Goal: Communication & Community: Answer question/provide support

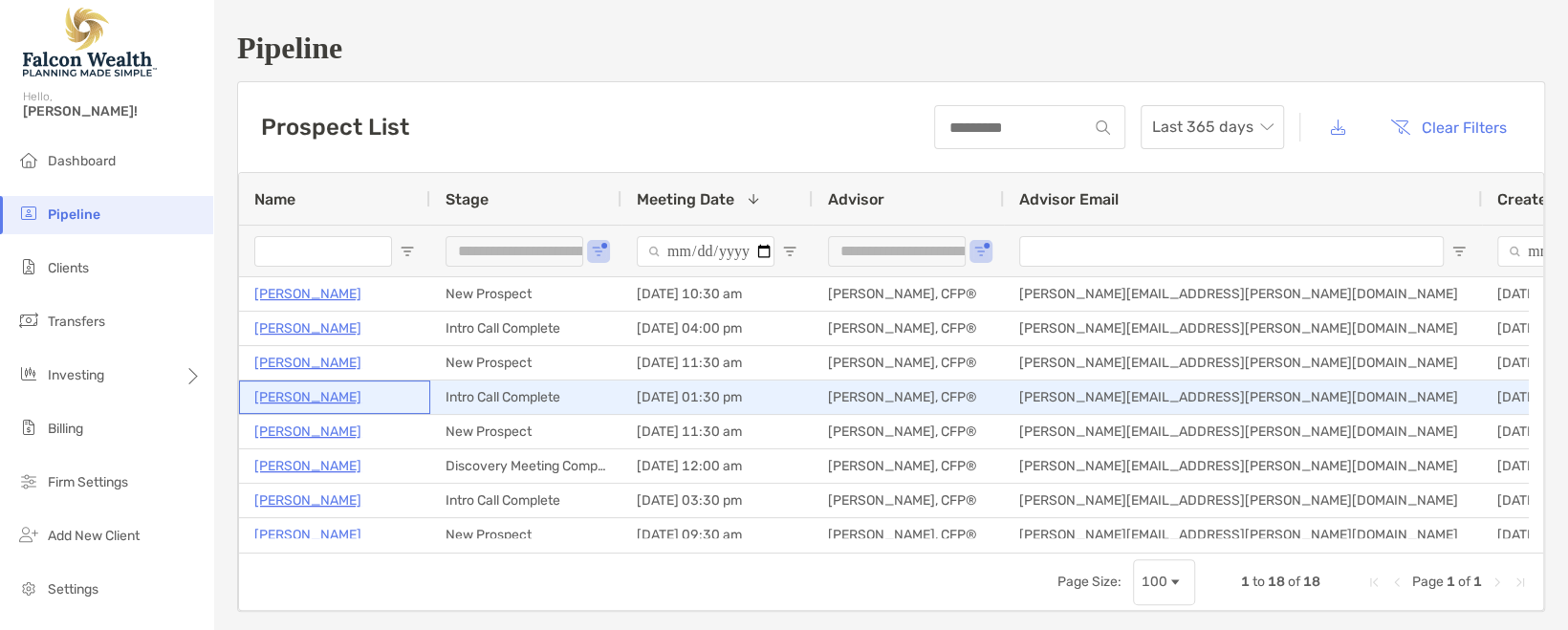
click at [295, 397] on p "Evan Ross" at bounding box center [308, 397] width 107 height 24
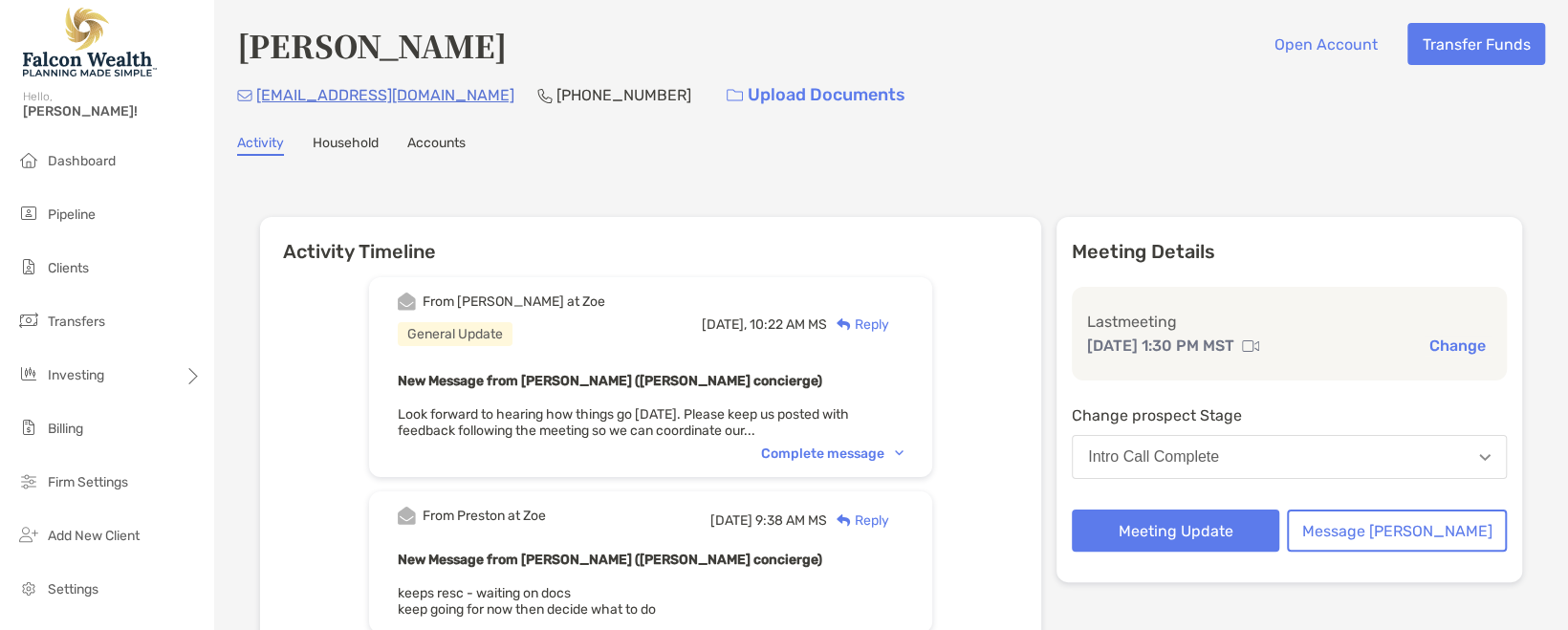
click at [903, 458] on div "Complete message" at bounding box center [832, 454] width 142 height 16
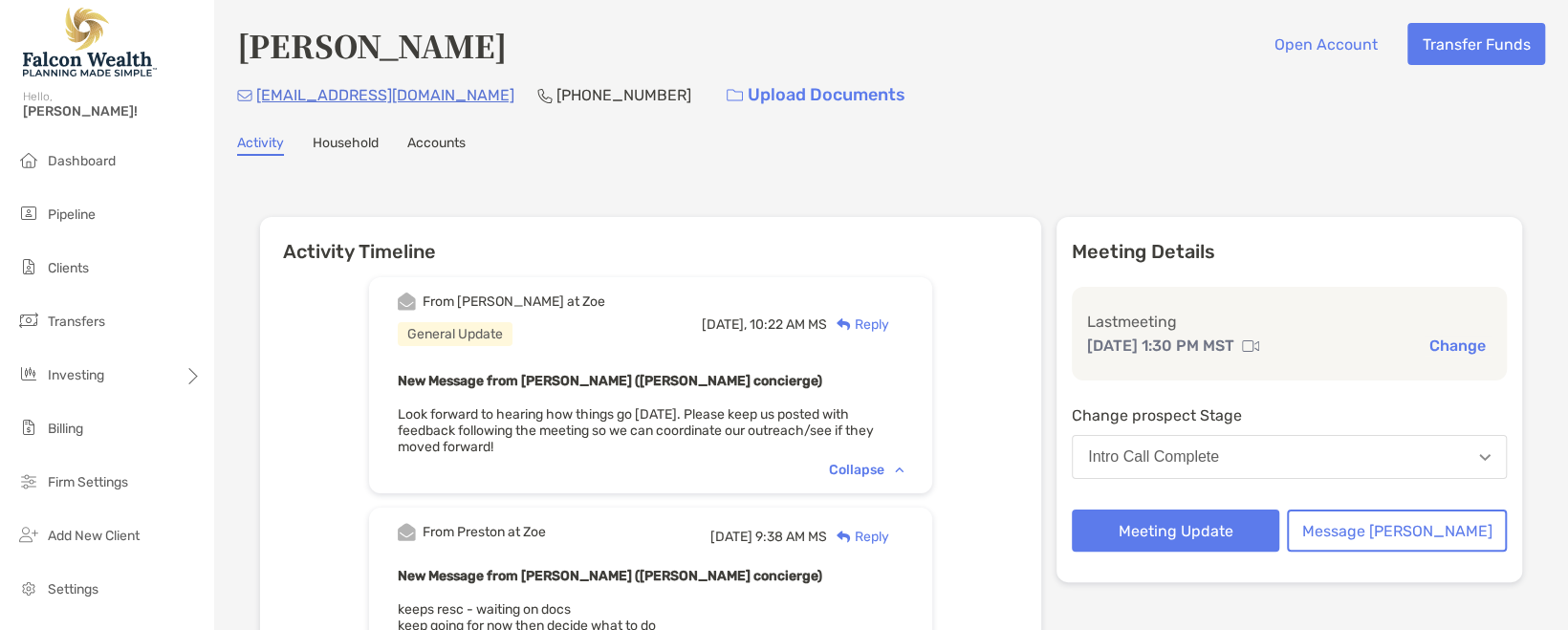
click at [1219, 450] on div "Intro Call Complete" at bounding box center [1153, 458] width 131 height 17
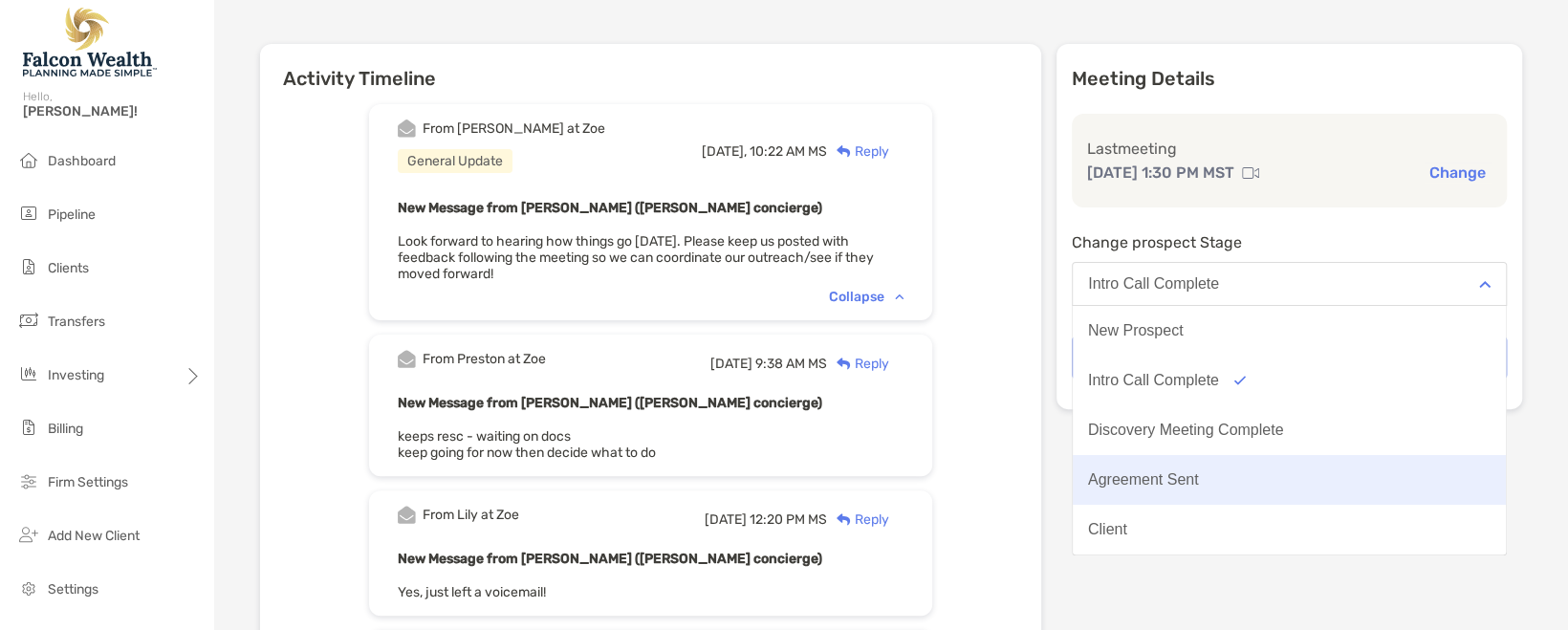
scroll to position [192, 0]
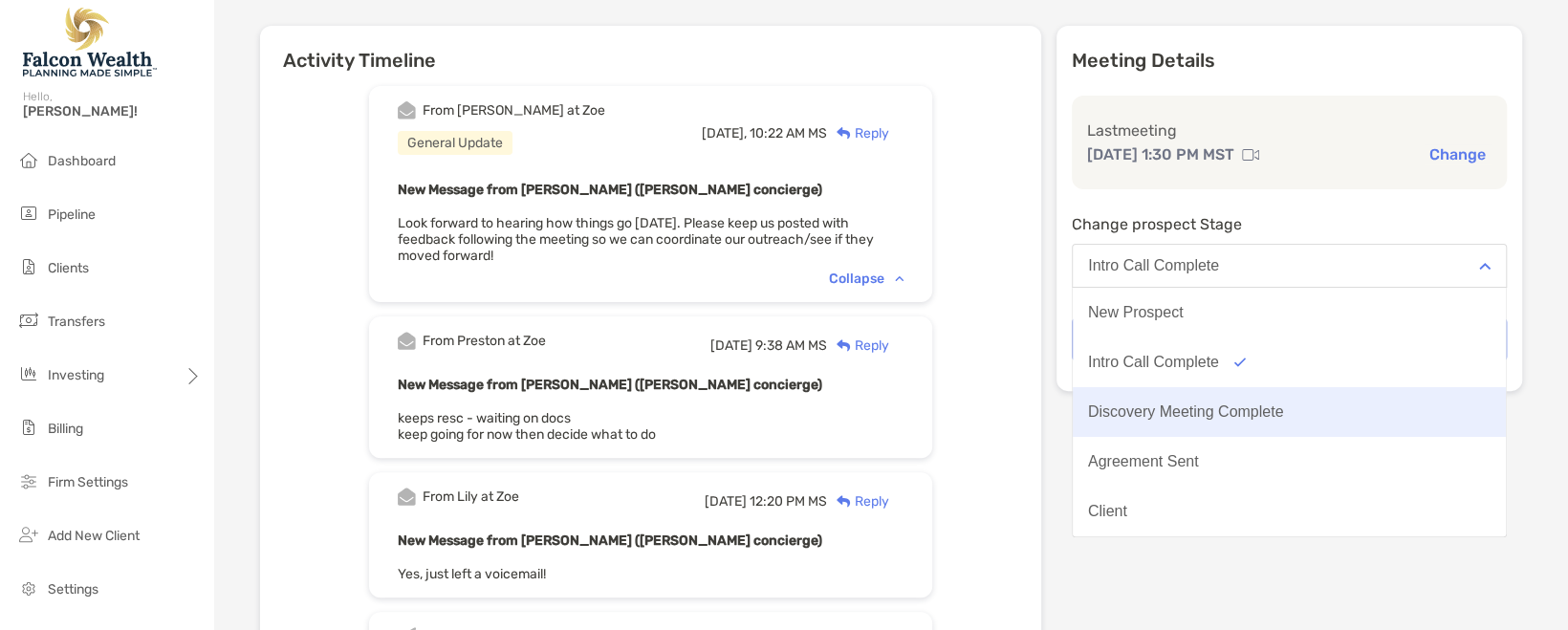
click at [1235, 400] on button "Discovery Meeting Complete" at bounding box center [1289, 411] width 433 height 49
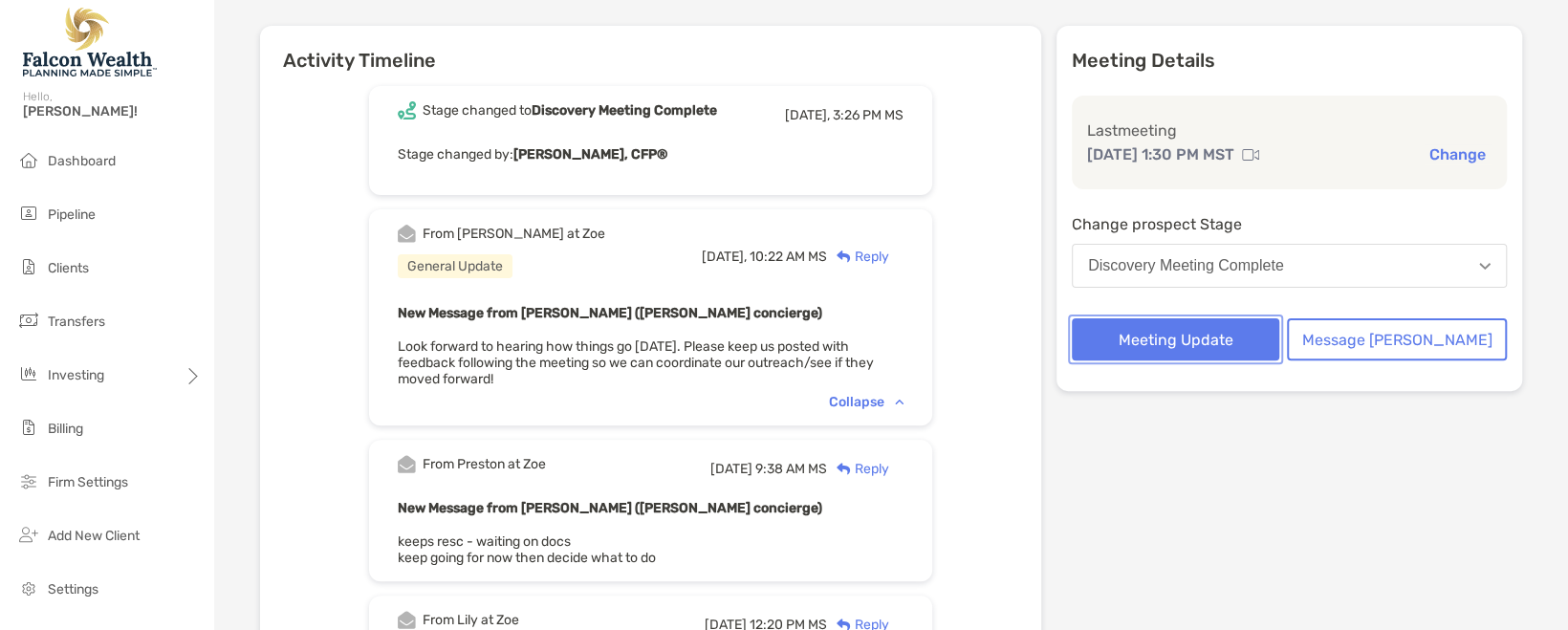
click at [1233, 344] on button "Meeting Update" at bounding box center [1175, 339] width 208 height 42
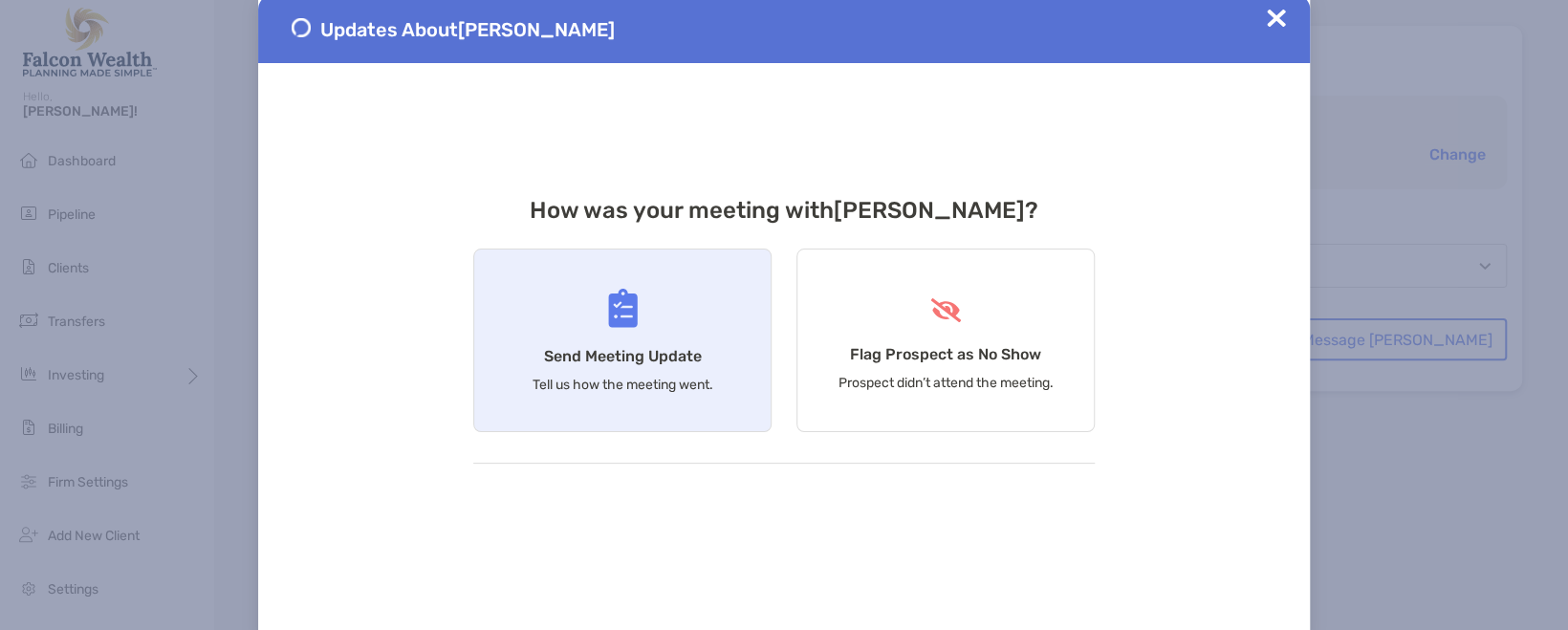
click at [514, 319] on div "Send Meeting Update Tell us how the meeting went." at bounding box center [622, 341] width 298 height 184
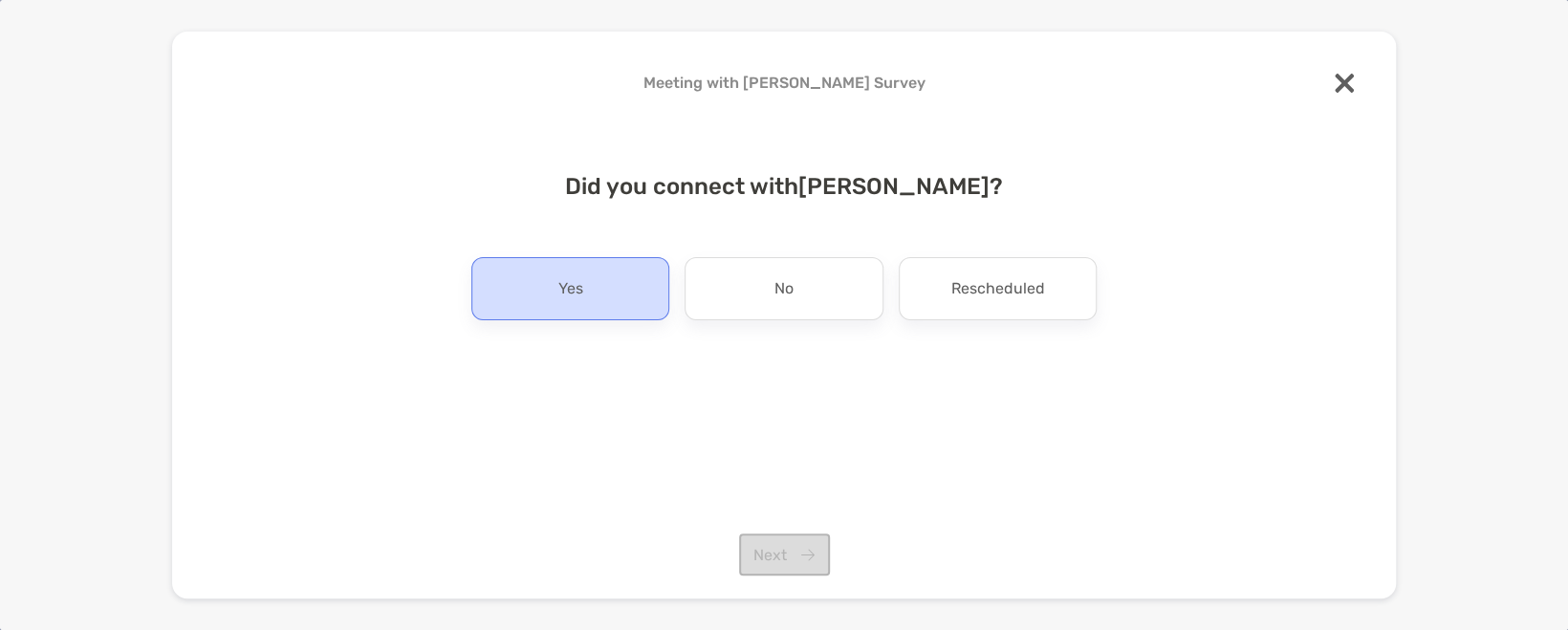
click at [553, 298] on div "Yes" at bounding box center [570, 288] width 198 height 63
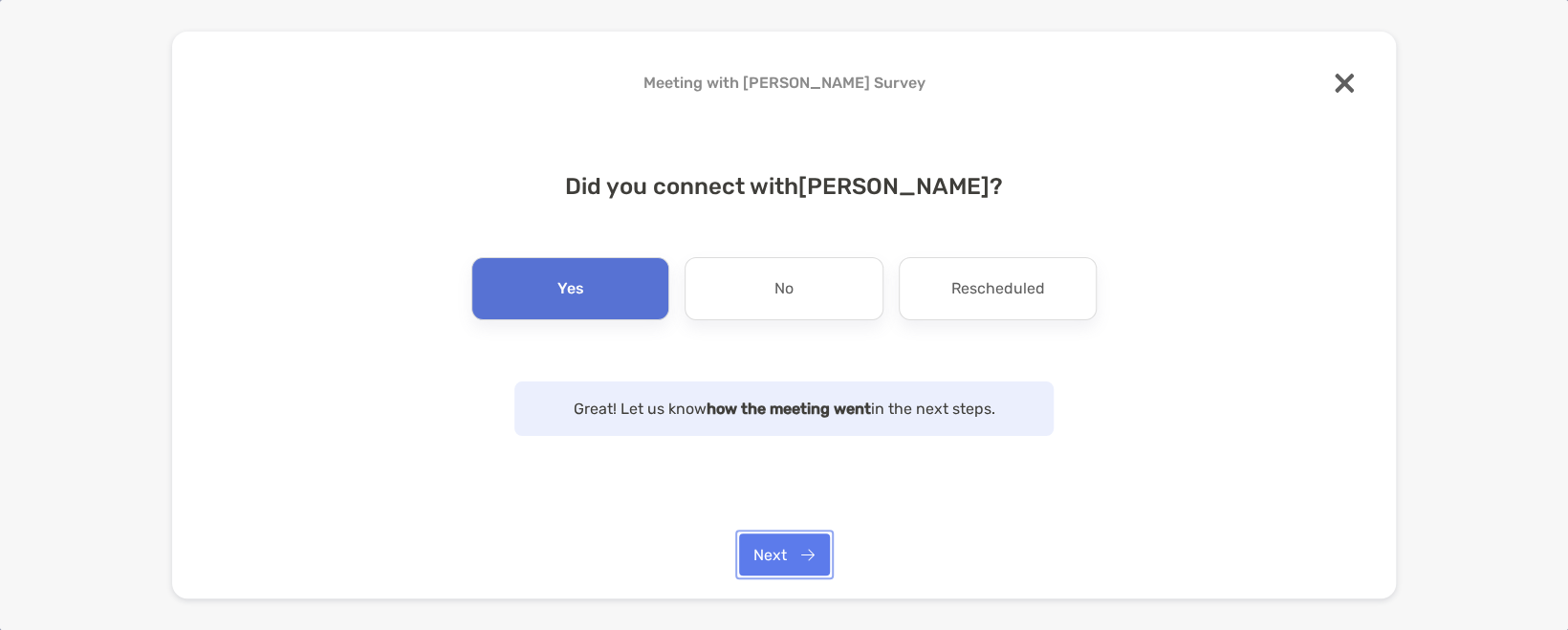
click at [781, 538] on button "Next" at bounding box center [784, 555] width 91 height 42
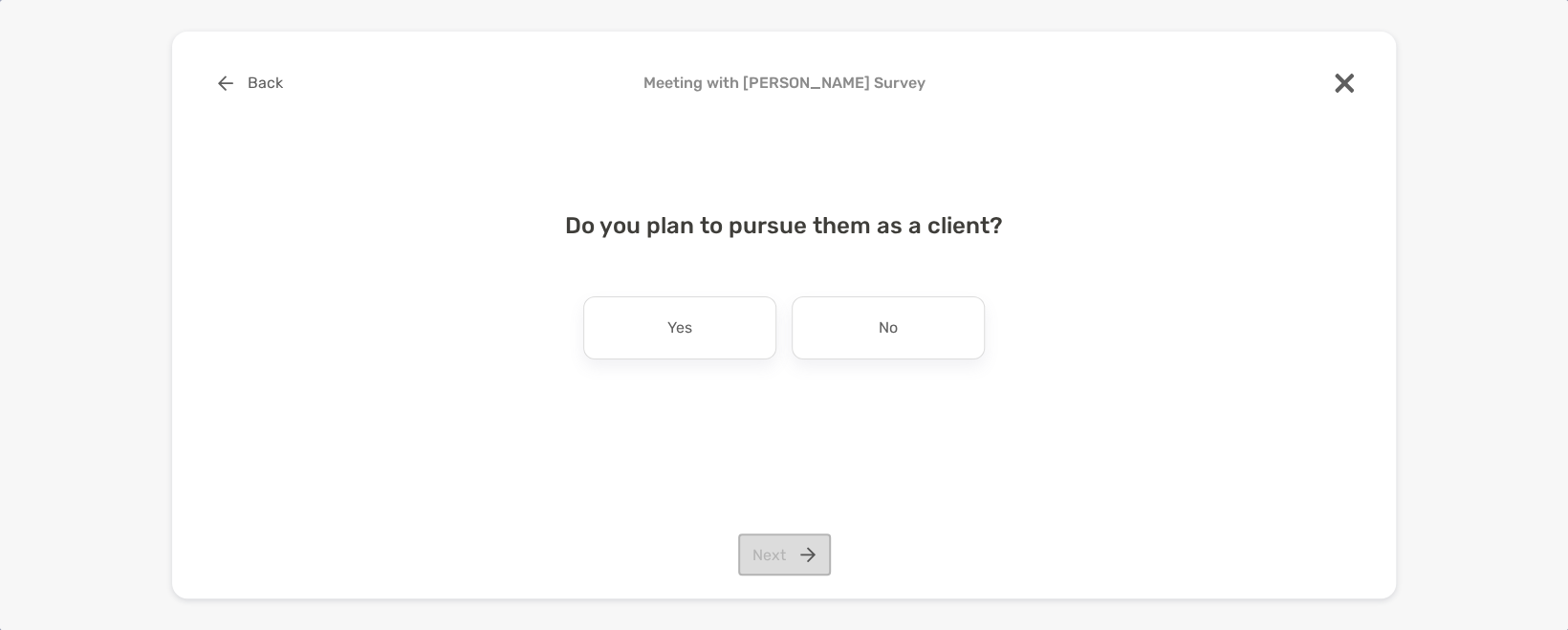
drag, startPoint x: 618, startPoint y: 325, endPoint x: 693, endPoint y: 363, distance: 84.1
click at [622, 325] on div "Yes" at bounding box center [680, 327] width 193 height 63
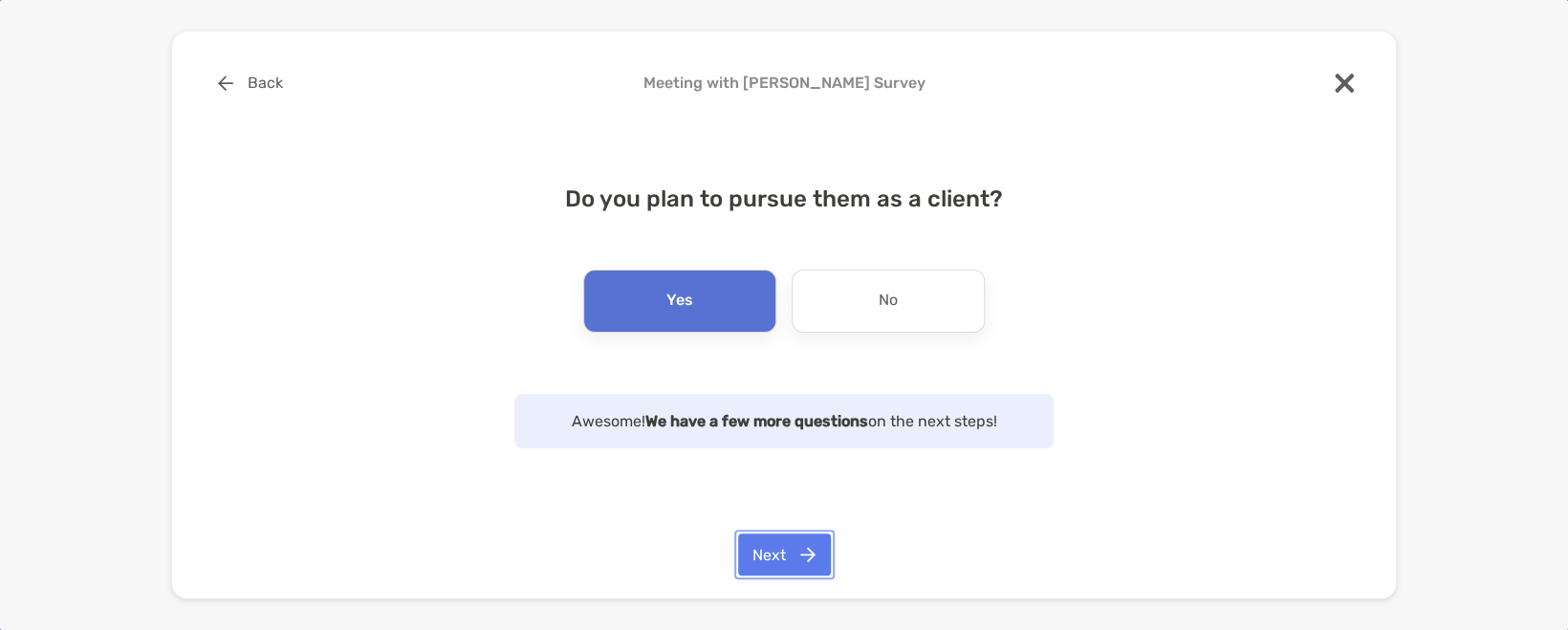
click at [780, 551] on button "Next" at bounding box center [784, 555] width 93 height 42
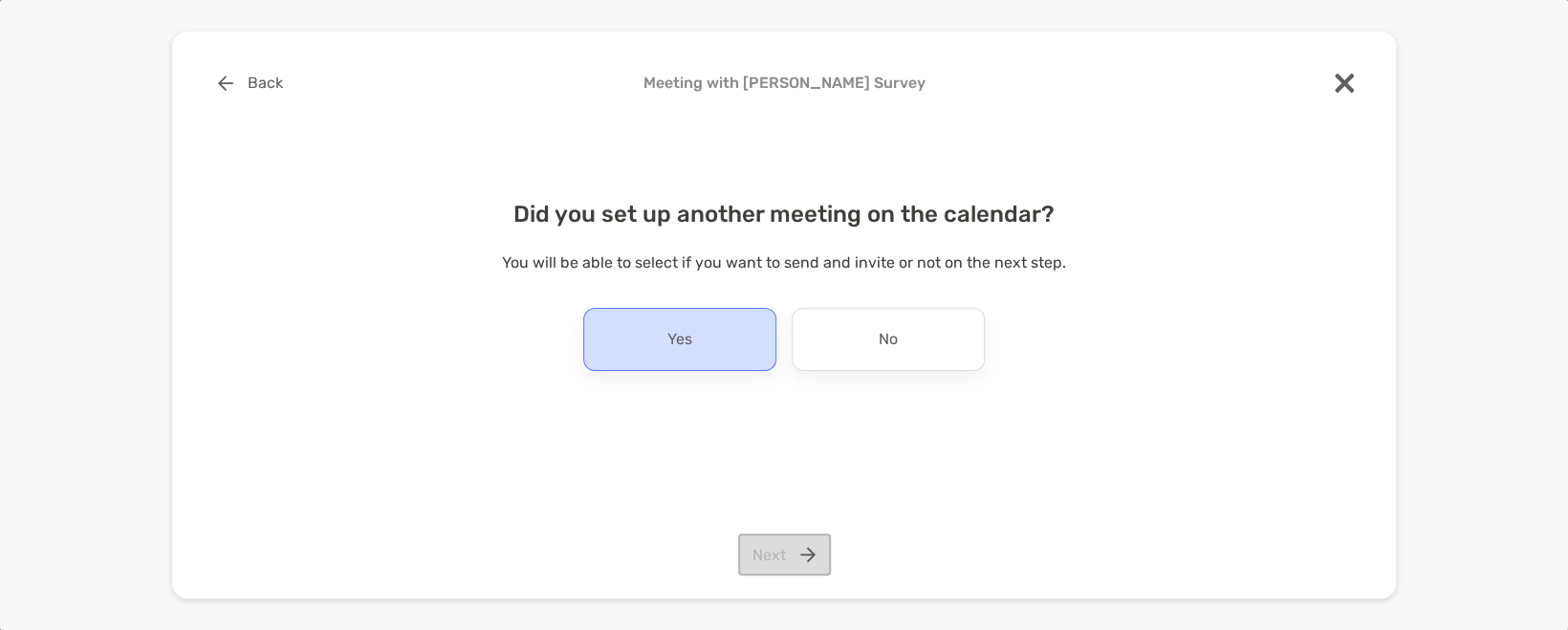
click at [687, 330] on p "Yes" at bounding box center [680, 340] width 25 height 31
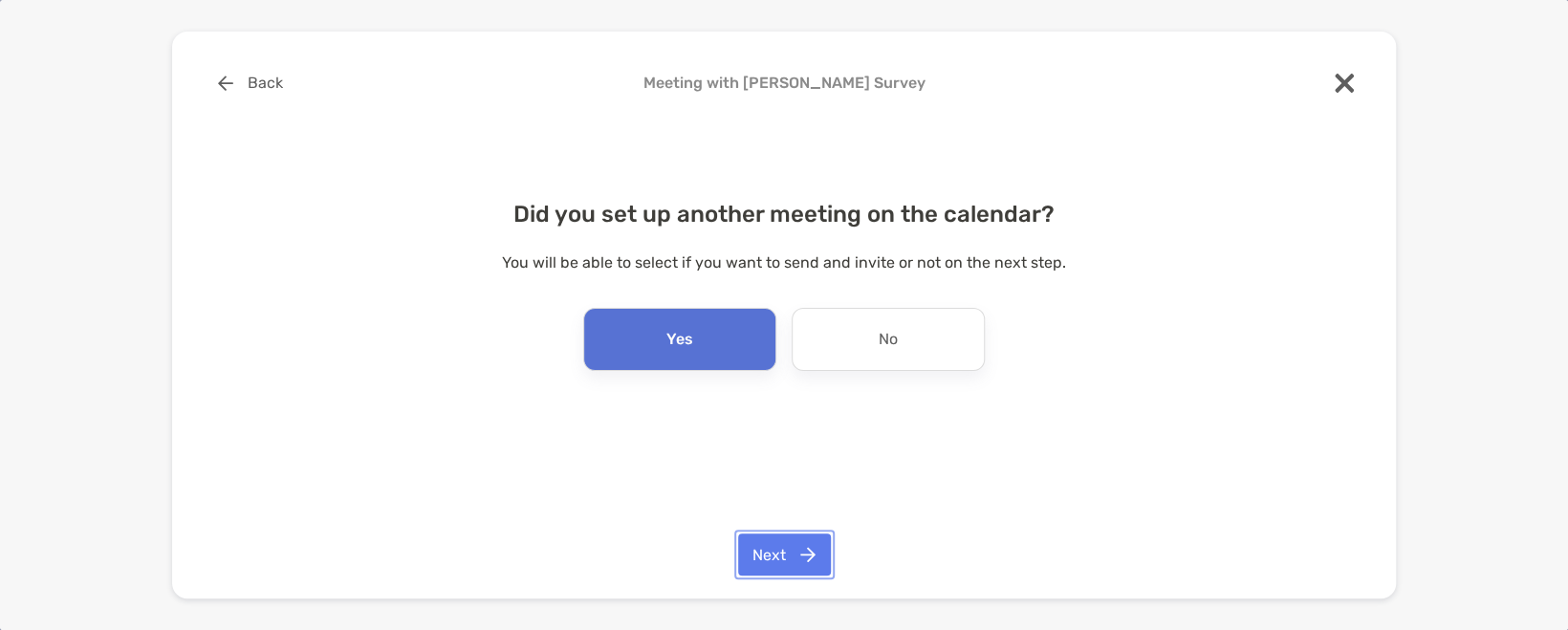
click at [797, 558] on button "Next" at bounding box center [784, 555] width 93 height 42
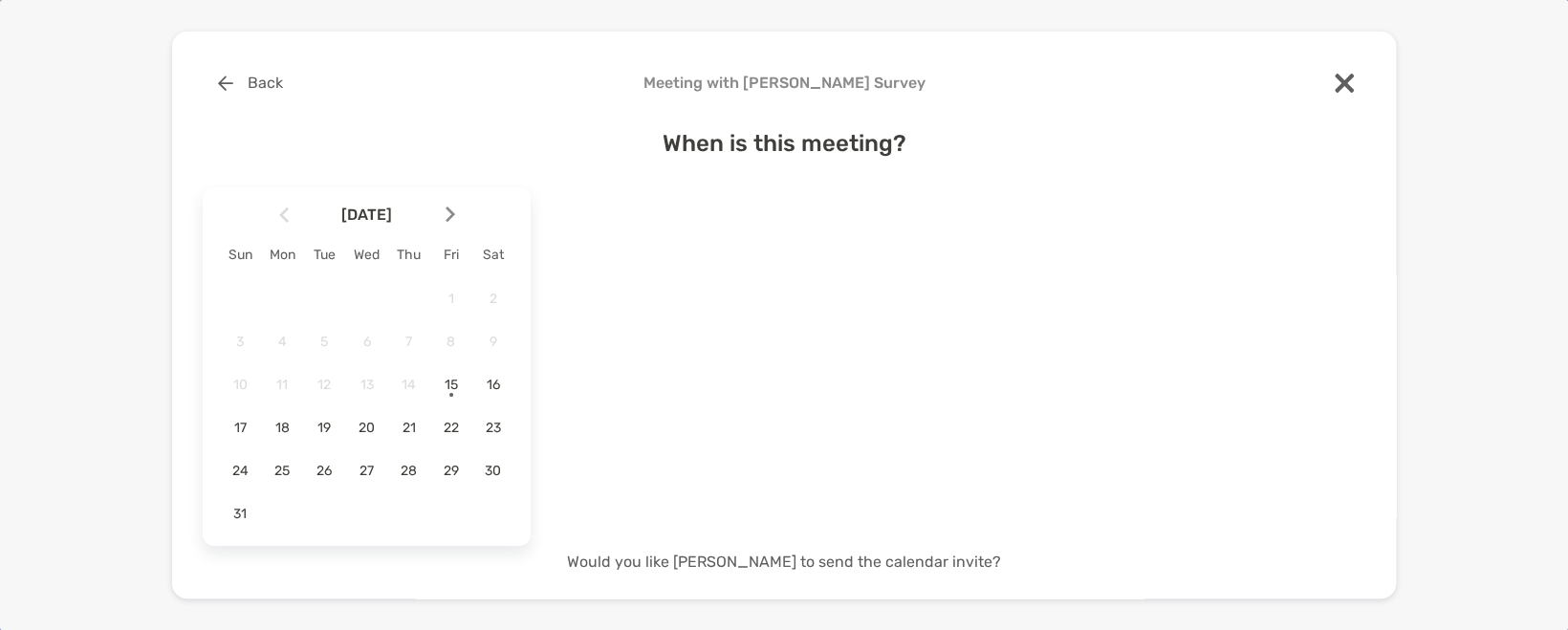
click at [446, 214] on img at bounding box center [451, 215] width 10 height 16
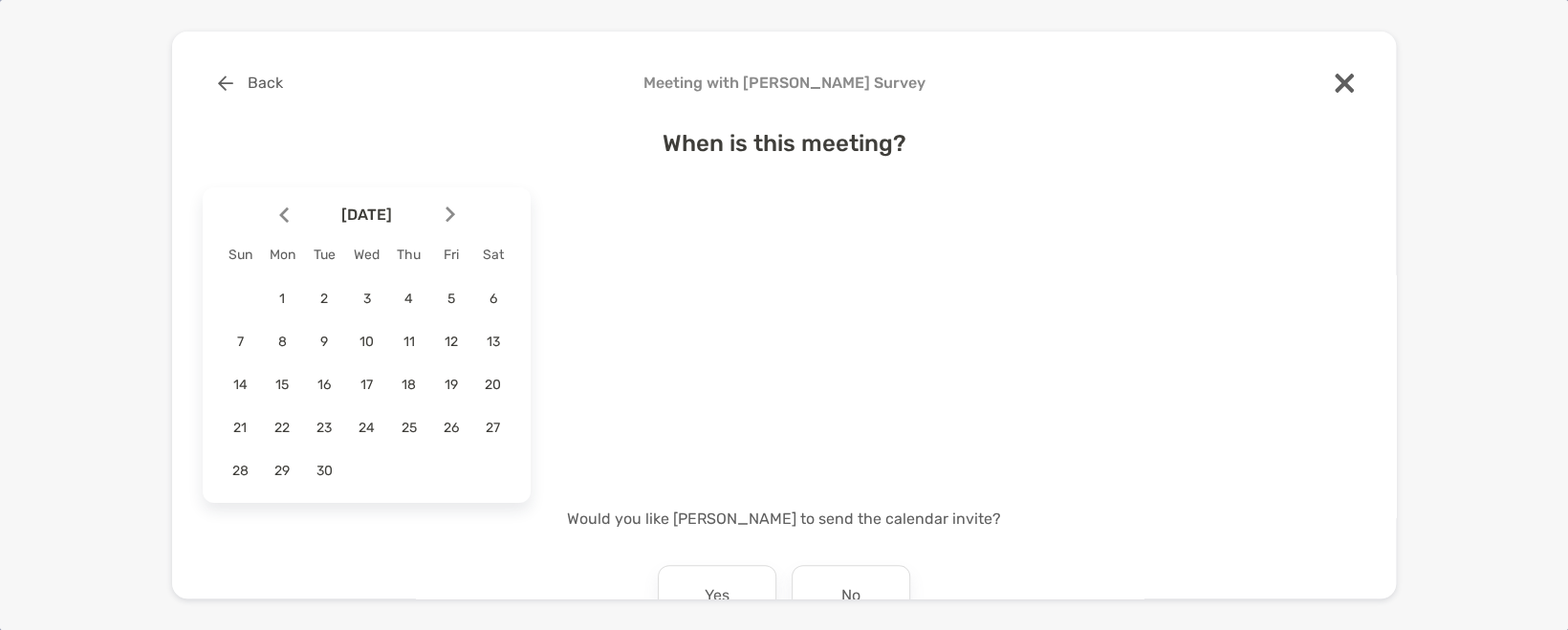
click at [287, 207] on img at bounding box center [284, 215] width 10 height 16
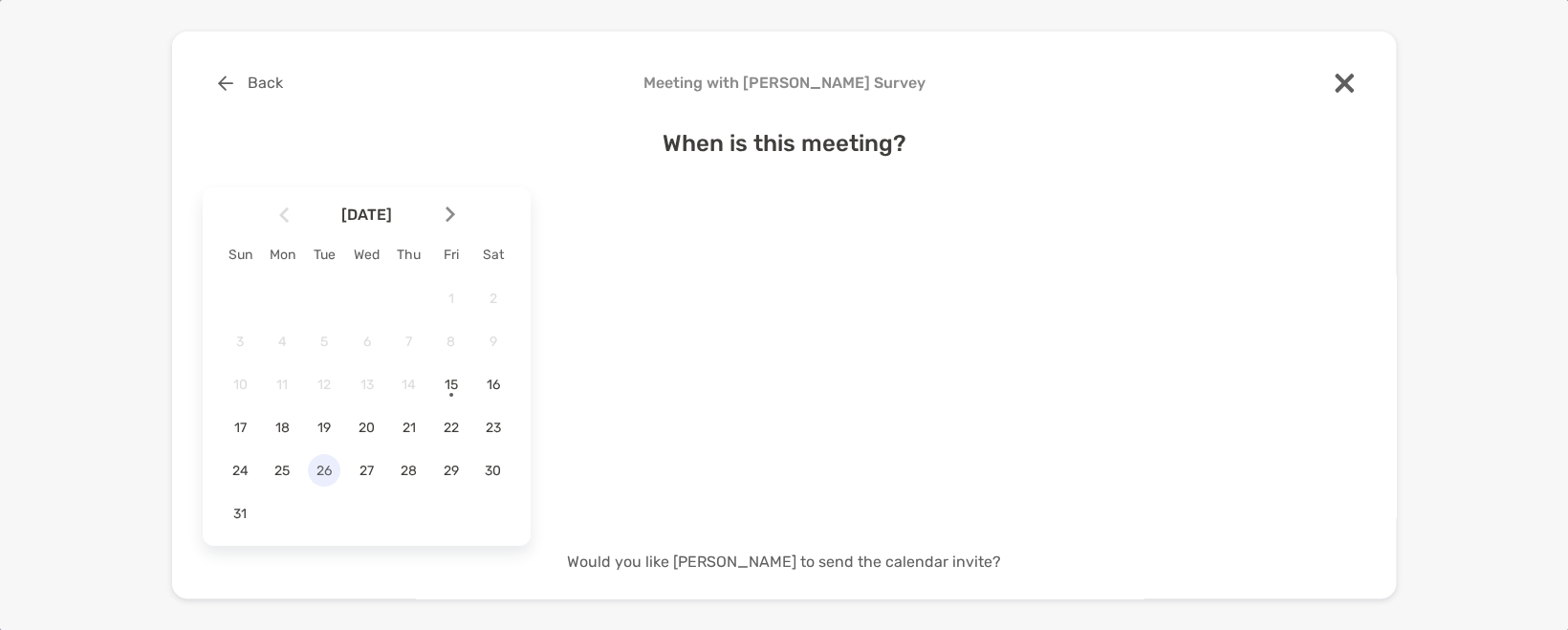
click at [318, 469] on span "26" at bounding box center [324, 470] width 33 height 16
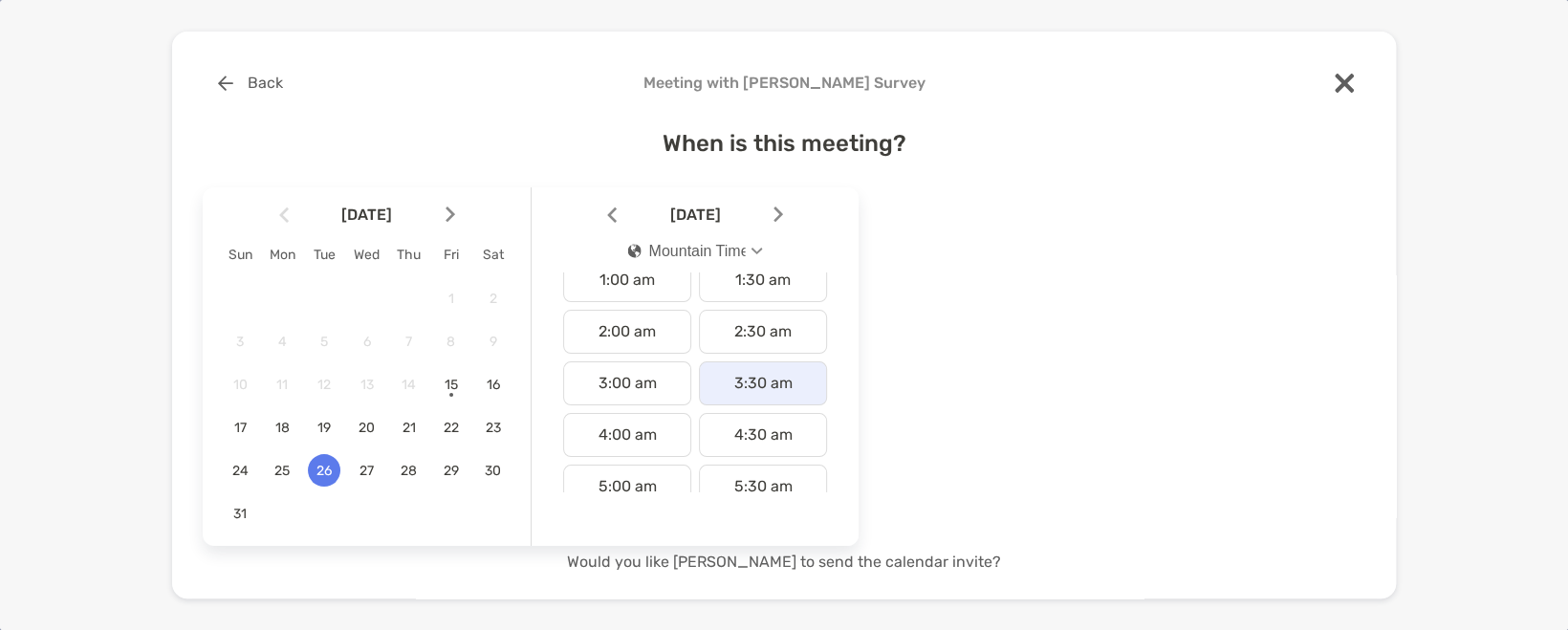
scroll to position [63, 0]
click at [748, 254] on button "Mountain Time" at bounding box center [695, 251] width 167 height 44
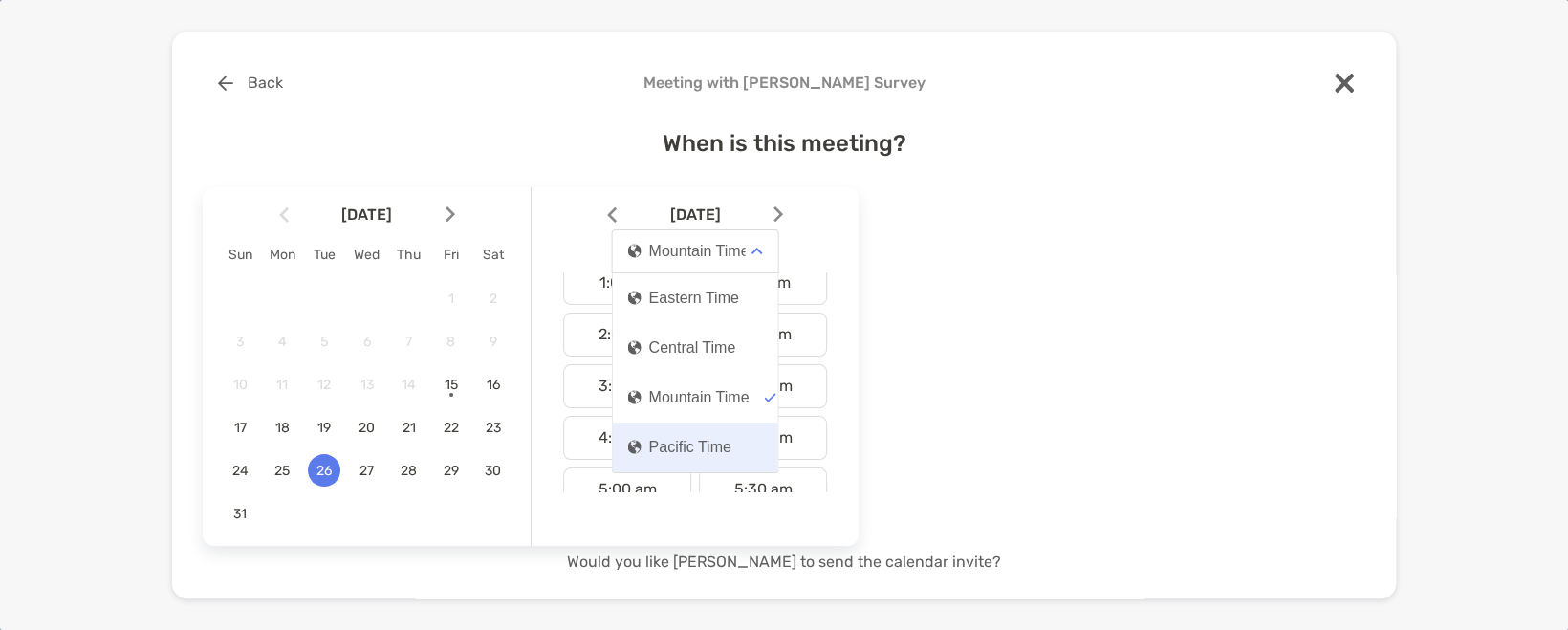
click at [701, 453] on div "Pacific Time" at bounding box center [679, 448] width 104 height 17
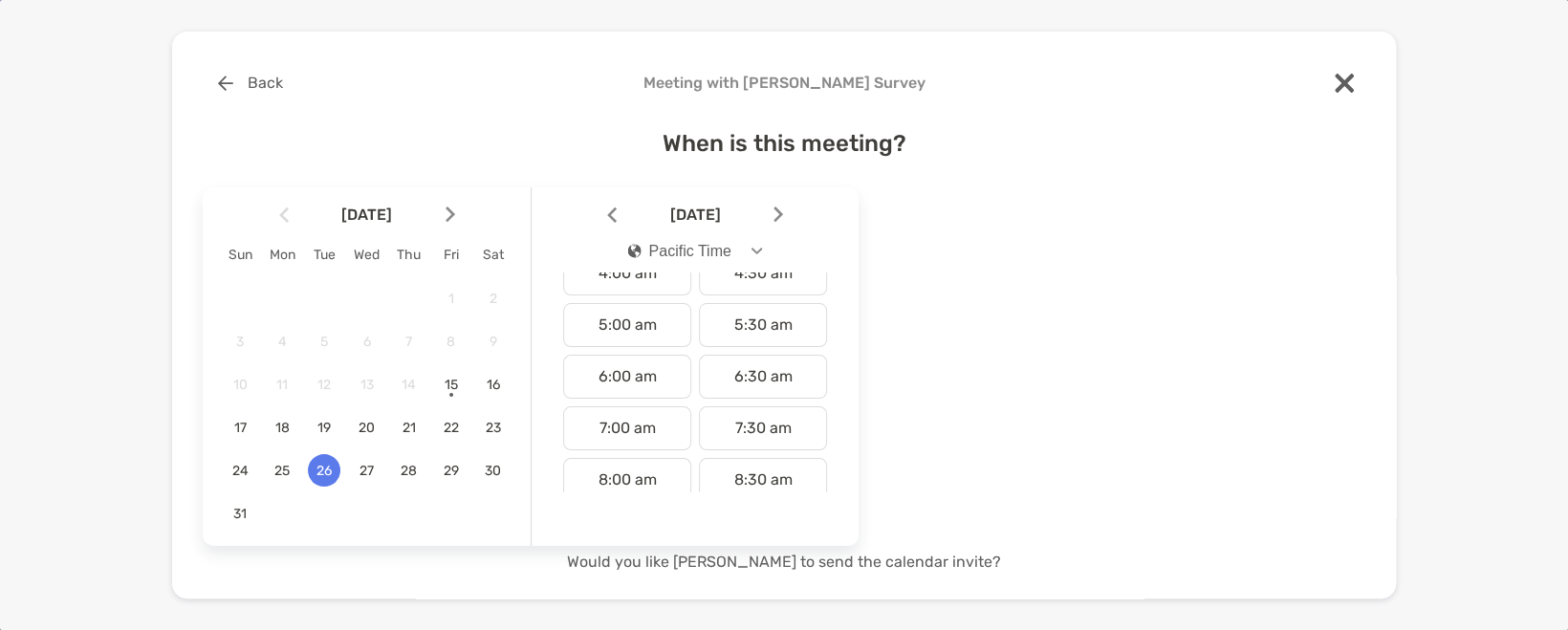
scroll to position [318, 0]
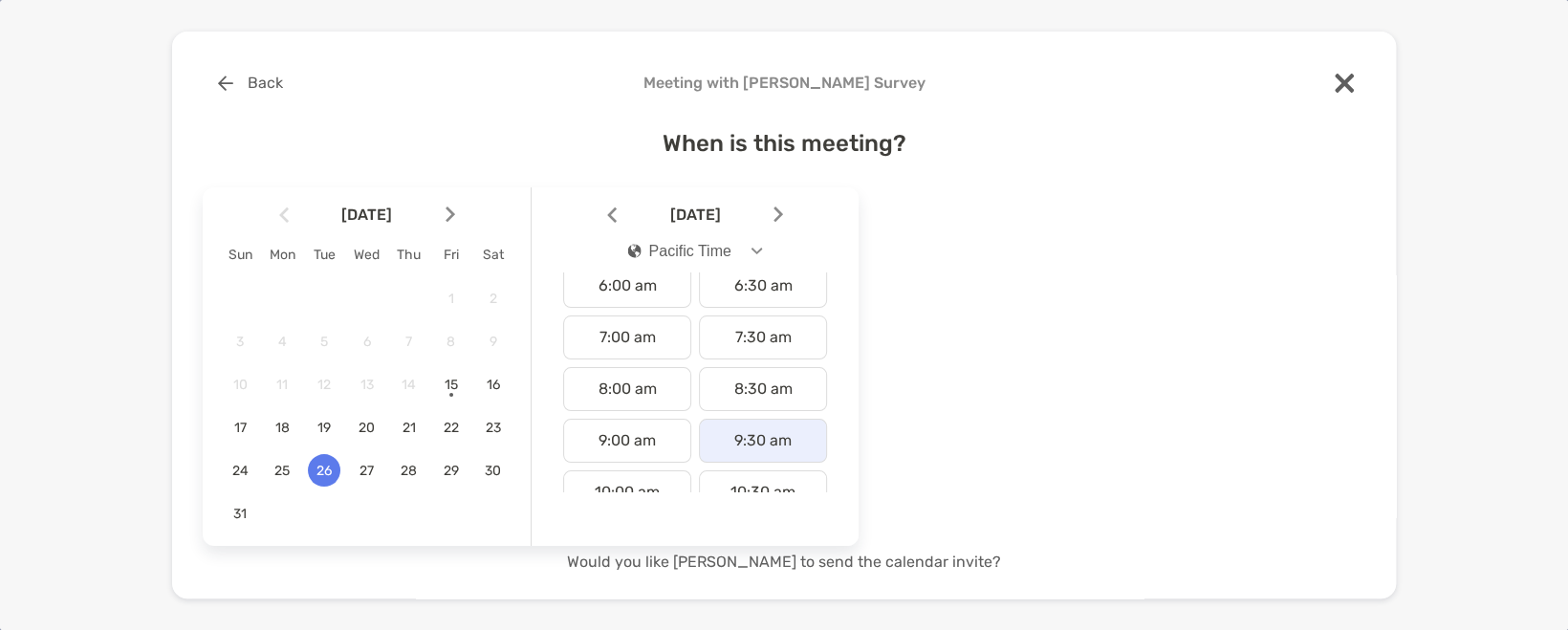
click at [775, 432] on div "9:30 am" at bounding box center [763, 440] width 128 height 44
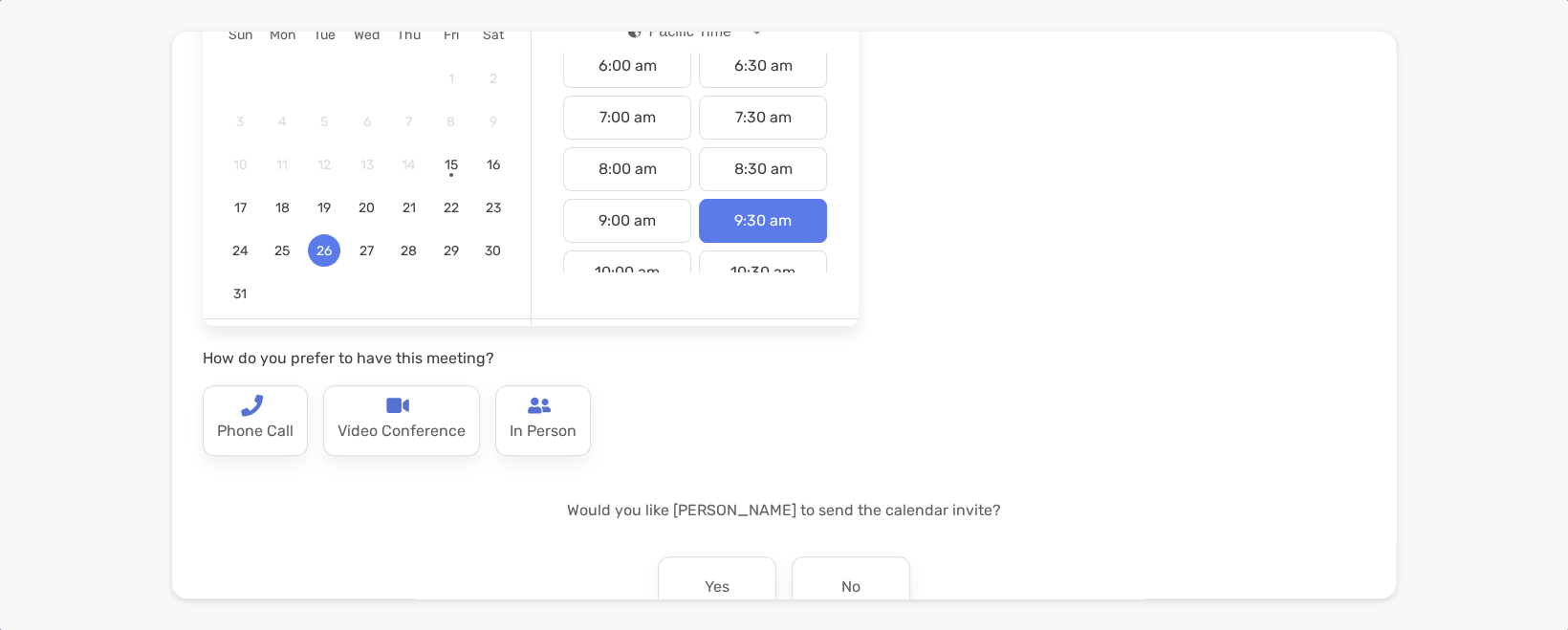
scroll to position [223, 0]
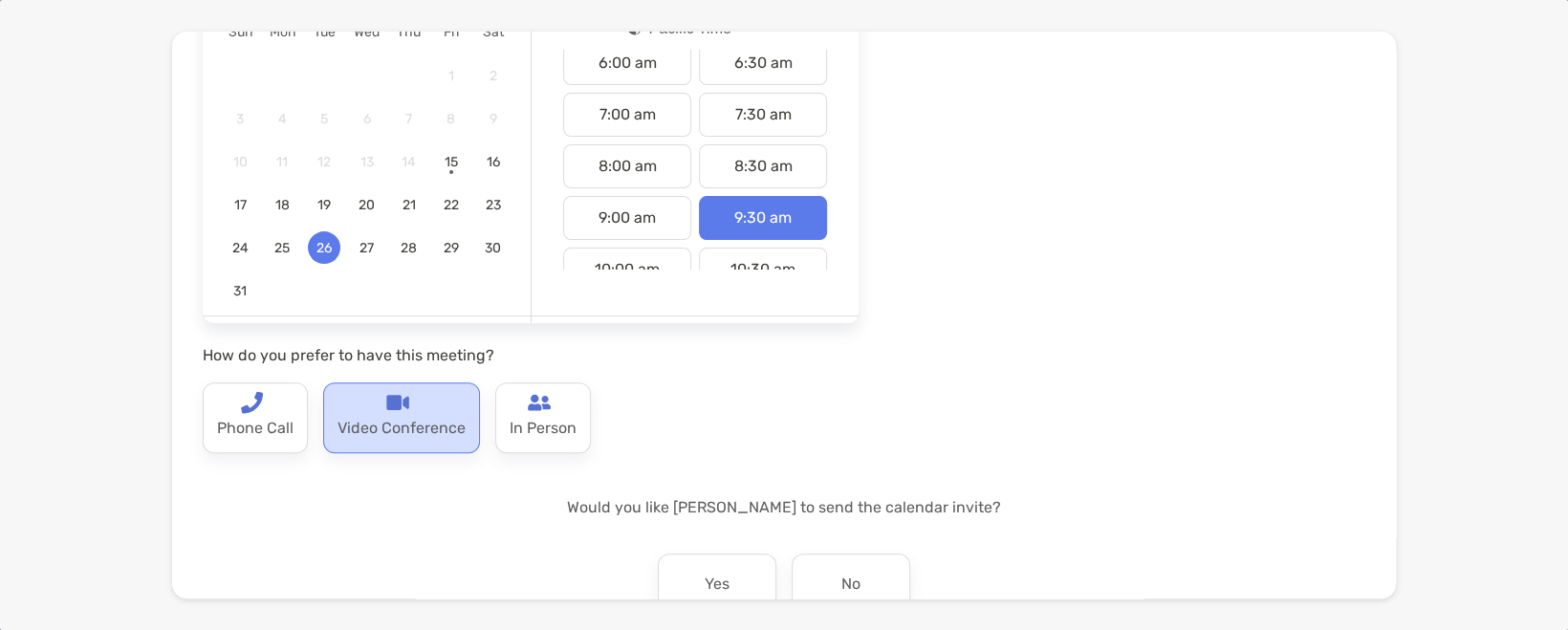
click at [398, 420] on p "Video Conference" at bounding box center [401, 430] width 128 height 31
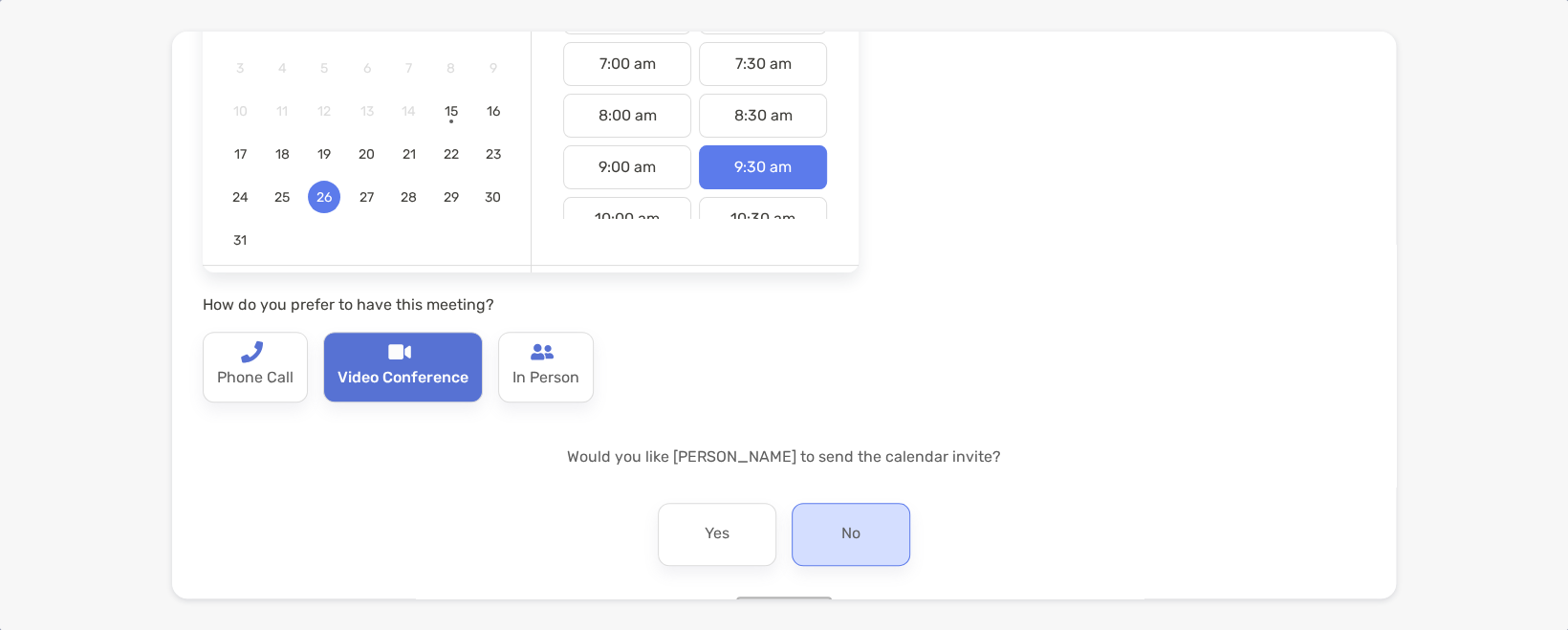
scroll to position [343, 0]
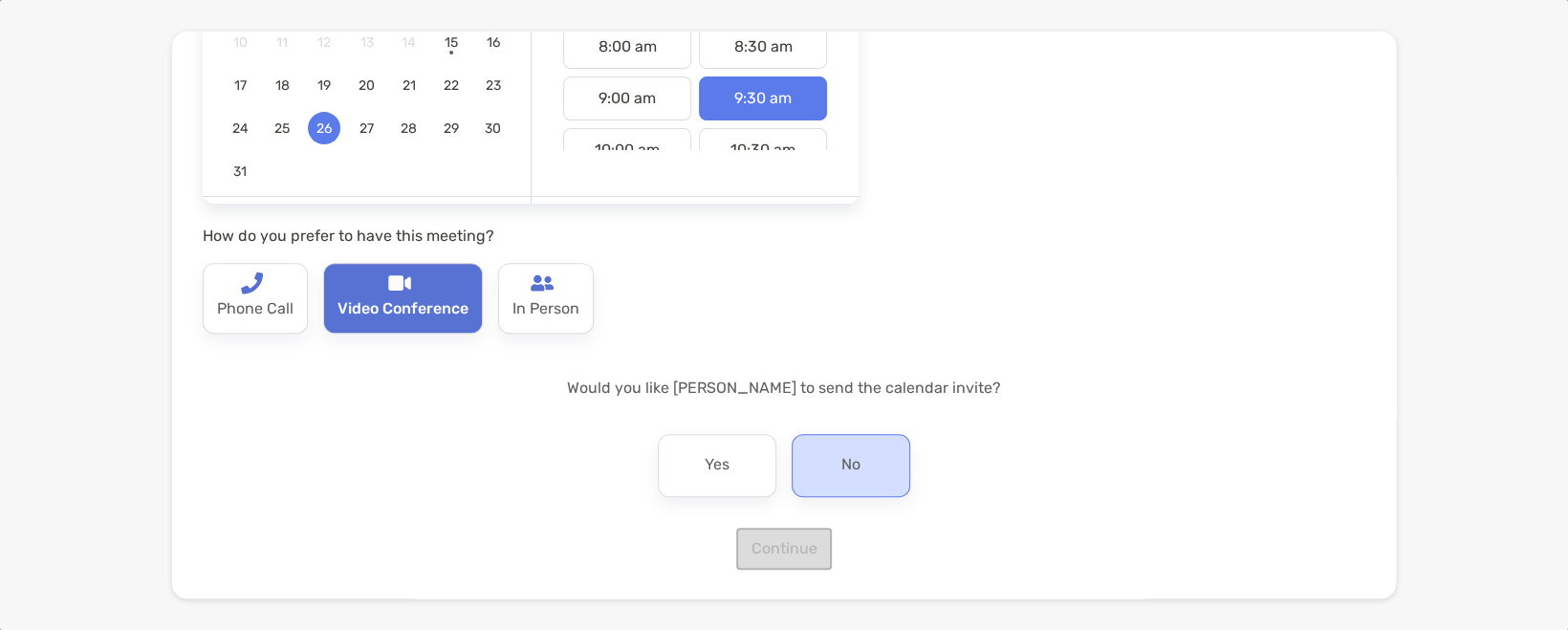
click at [857, 458] on div "No" at bounding box center [851, 465] width 119 height 63
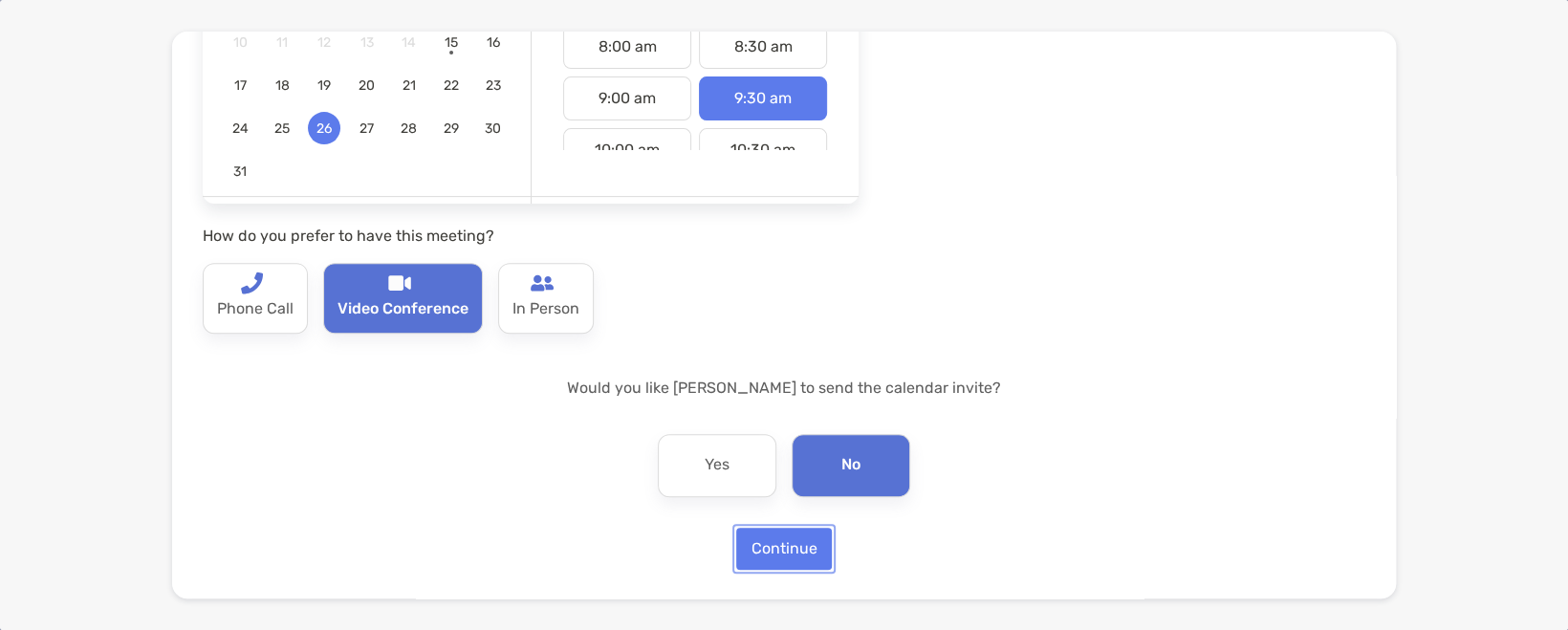
click at [796, 564] on button "Continue" at bounding box center [784, 549] width 96 height 42
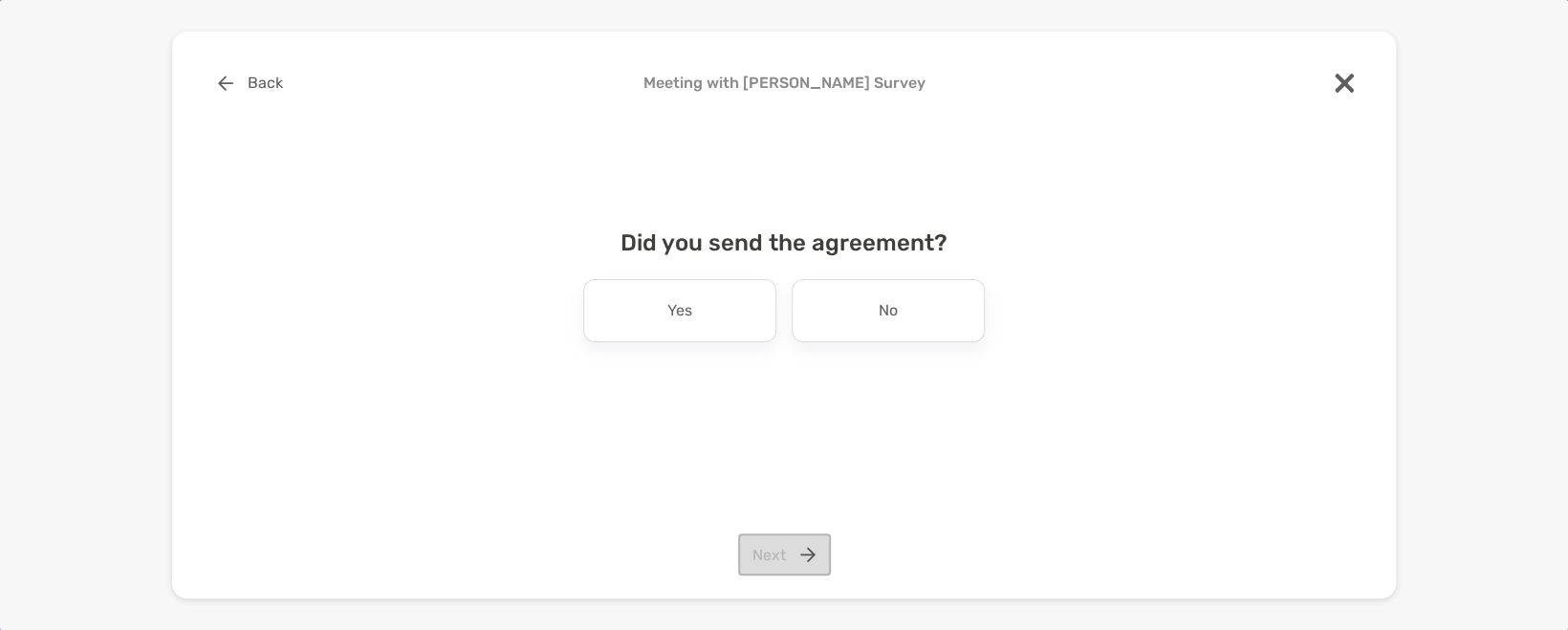
scroll to position [0, 0]
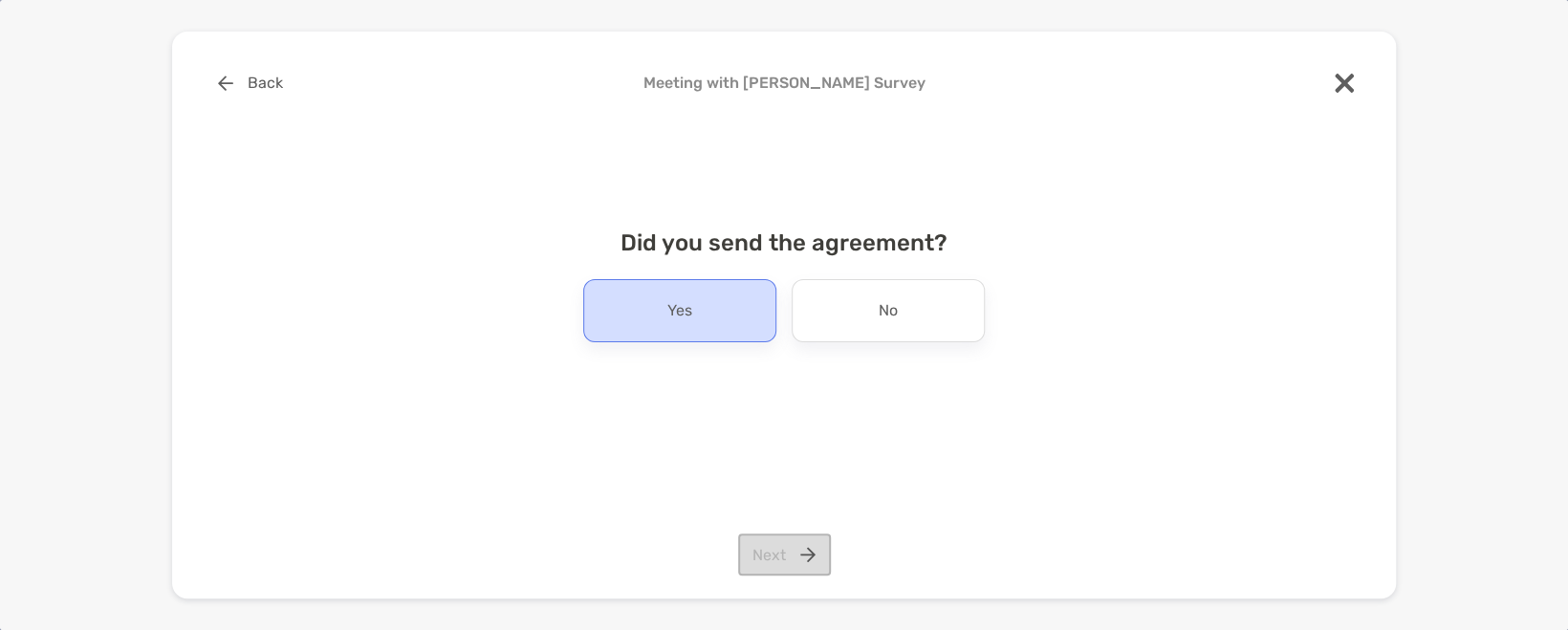
click at [750, 315] on div "Yes" at bounding box center [680, 311] width 193 height 63
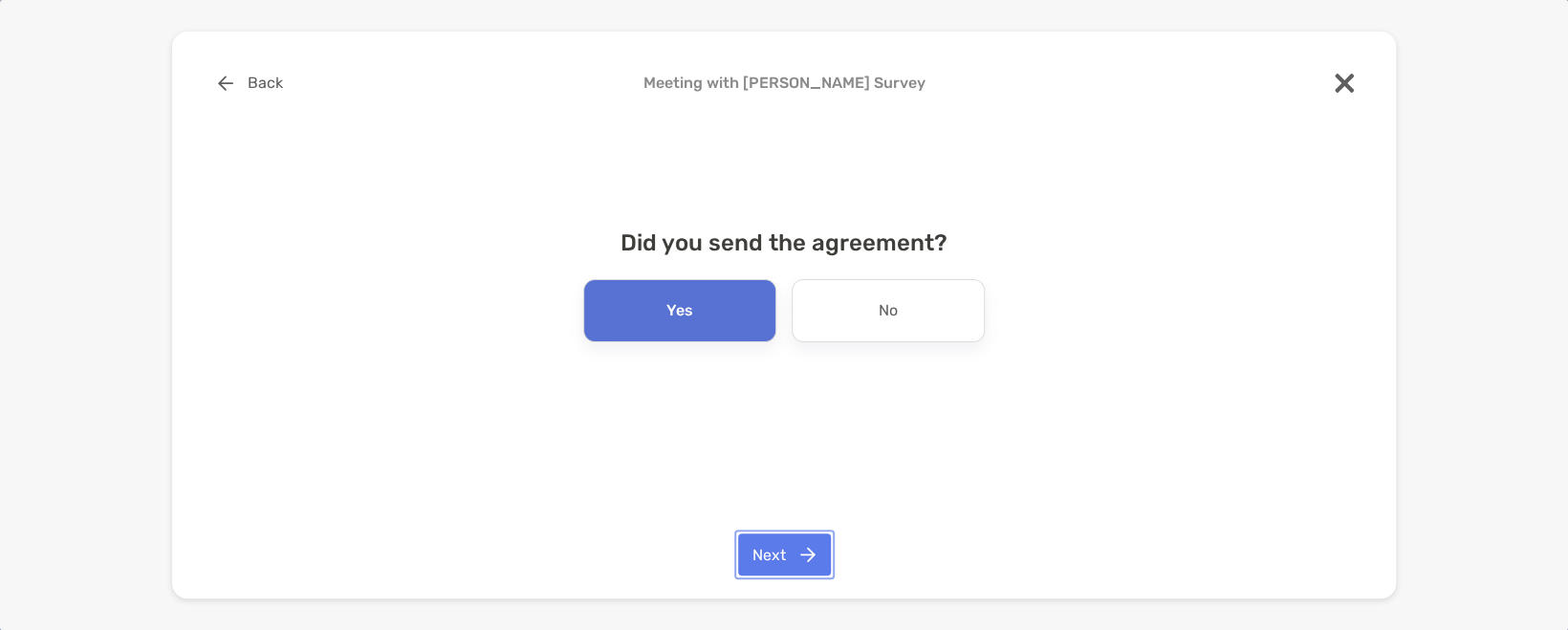
click at [807, 568] on button "Next" at bounding box center [784, 555] width 93 height 42
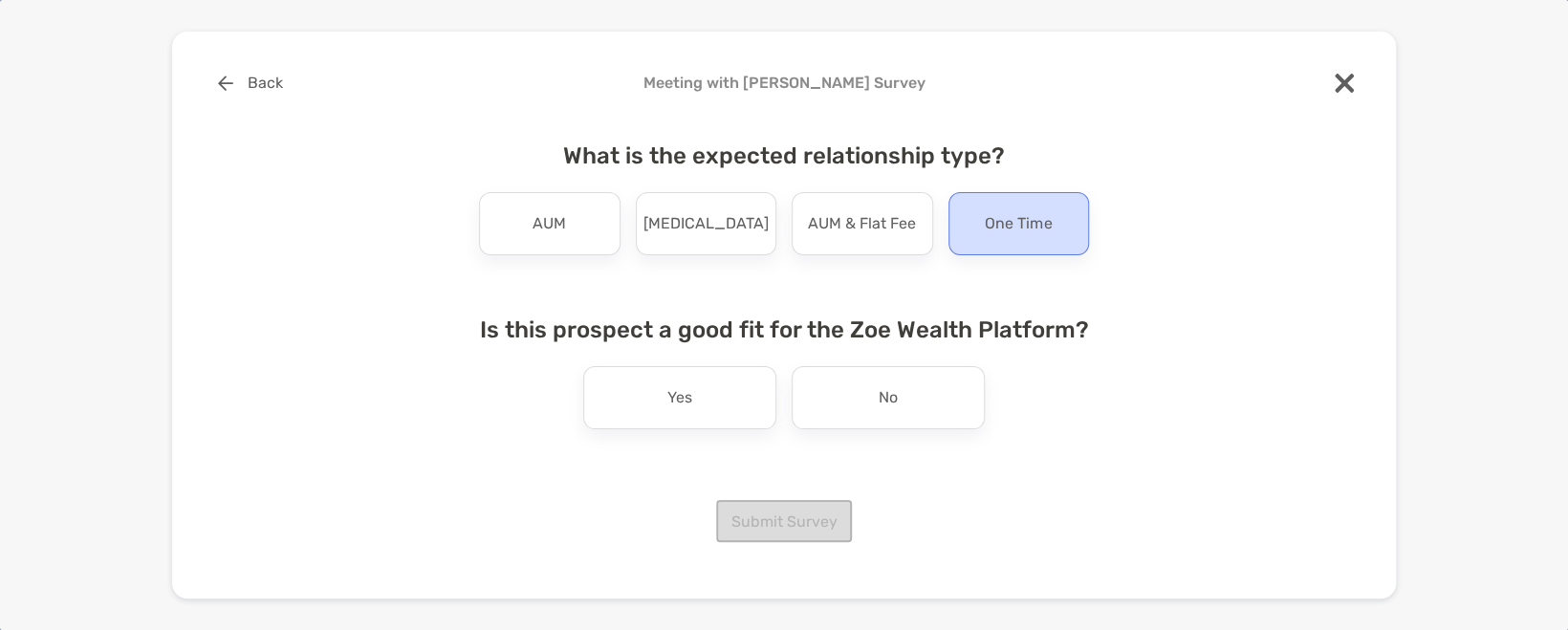
click at [1022, 239] on div "One Time" at bounding box center [1020, 224] width 141 height 63
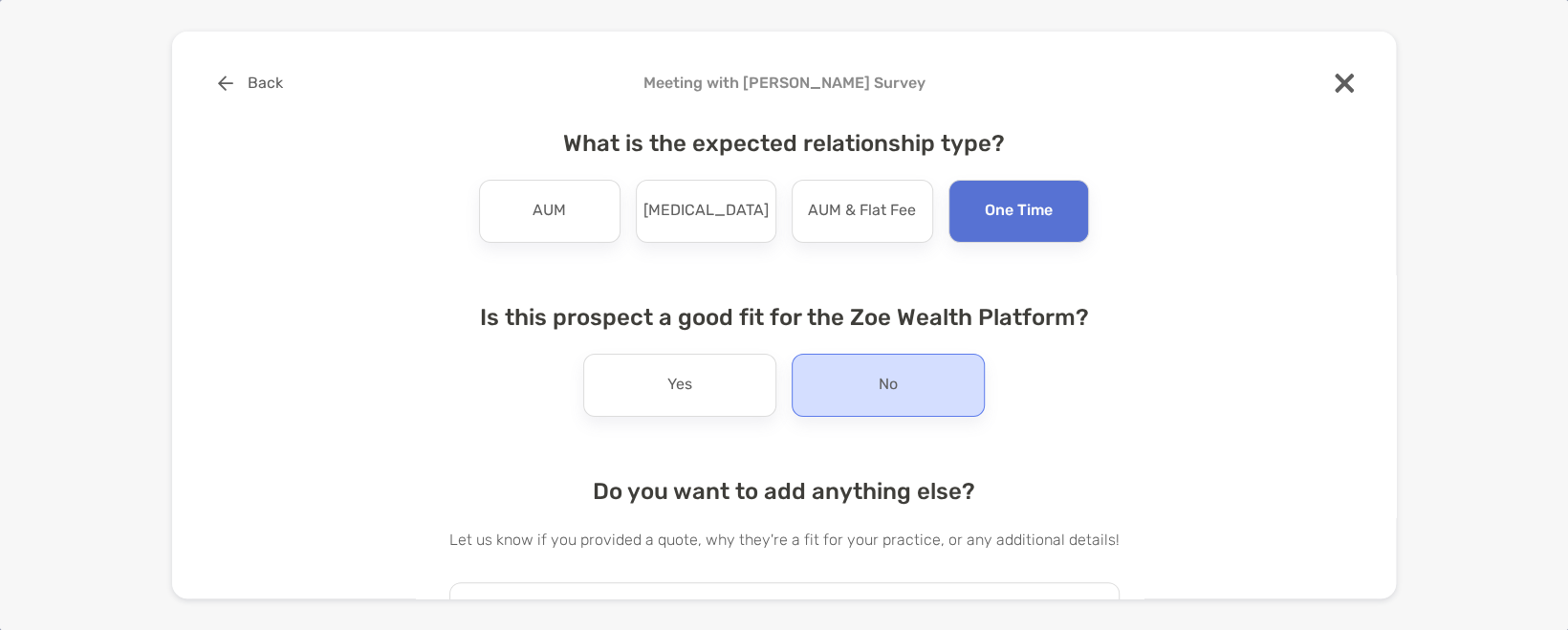
click at [891, 374] on div "No" at bounding box center [889, 385] width 193 height 63
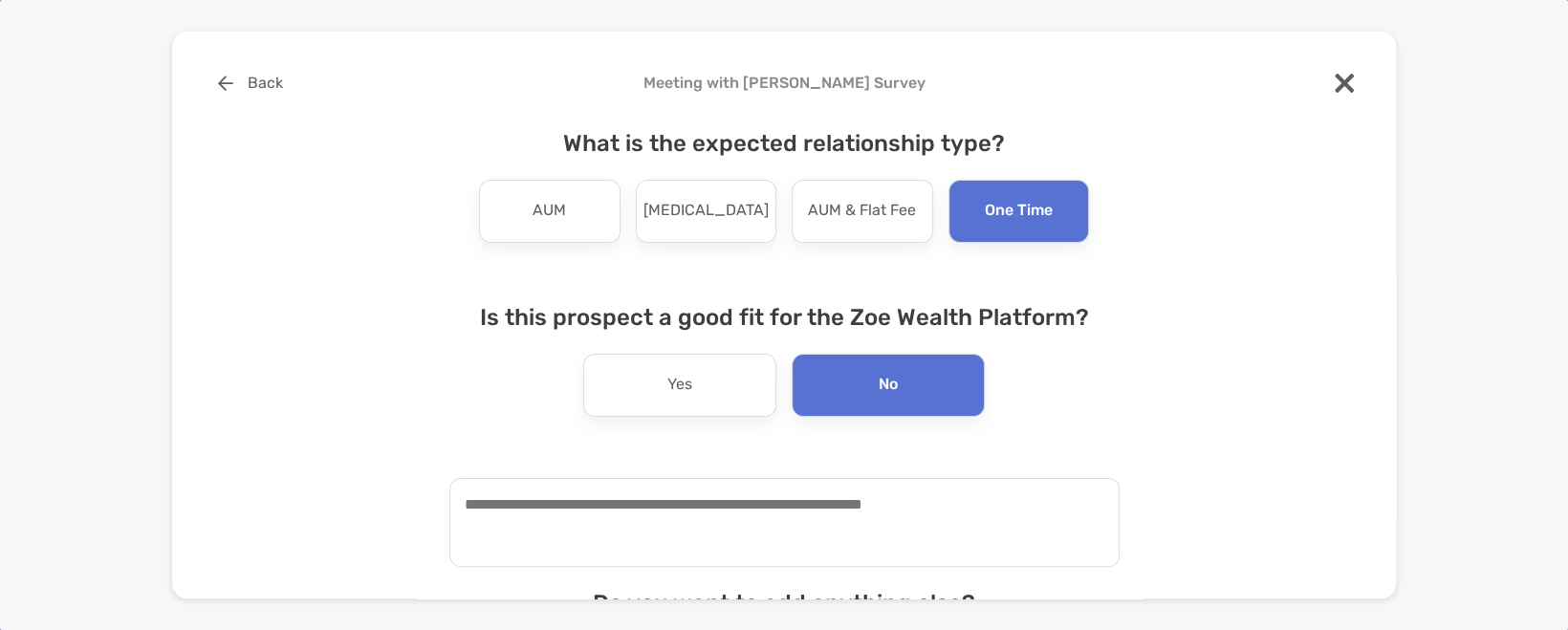
scroll to position [223, 0]
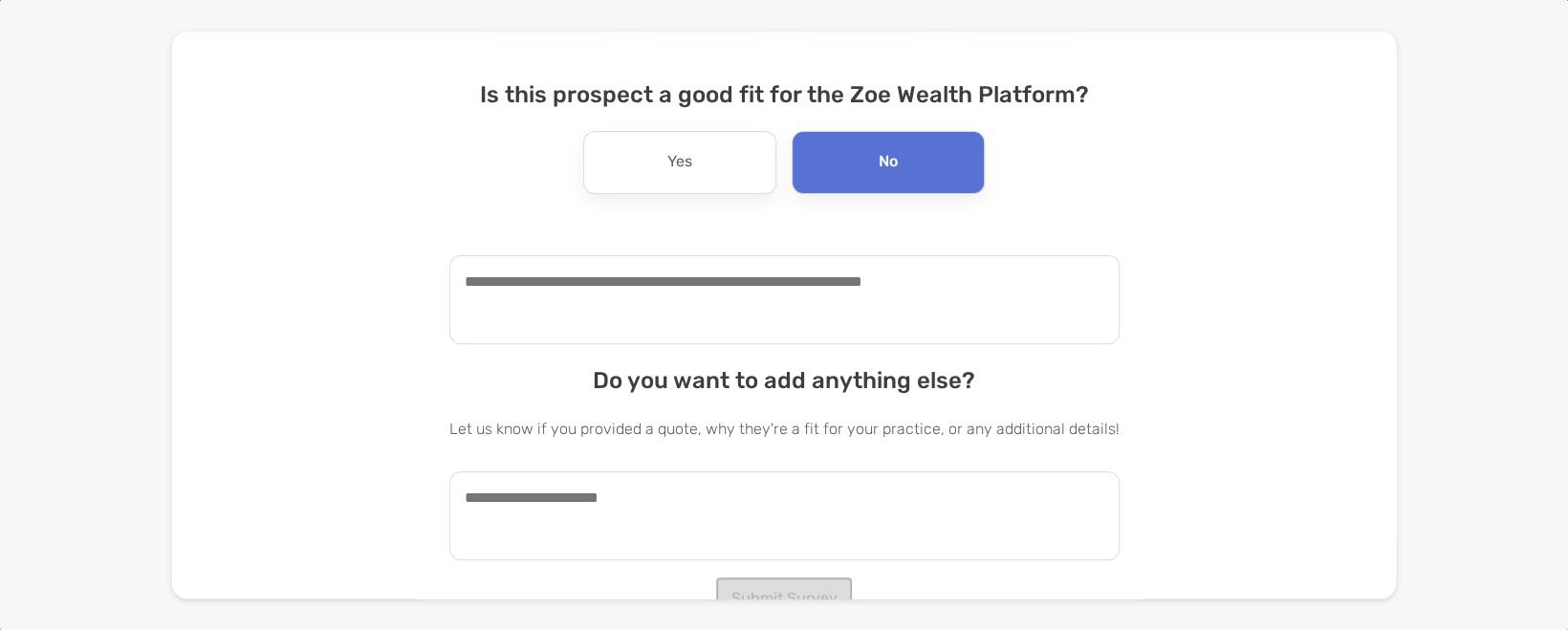
click at [636, 295] on textarea at bounding box center [784, 300] width 670 height 89
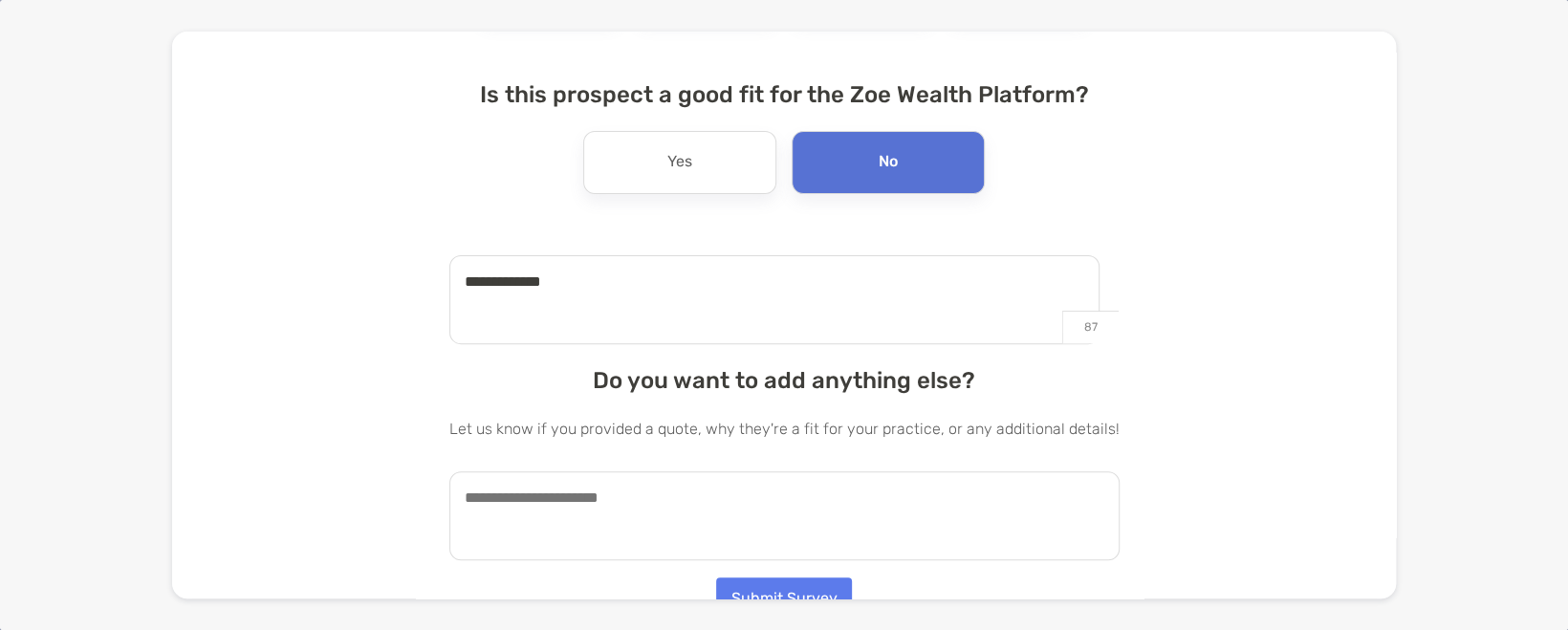
type textarea "**********"
click at [749, 501] on textarea at bounding box center [784, 516] width 670 height 89
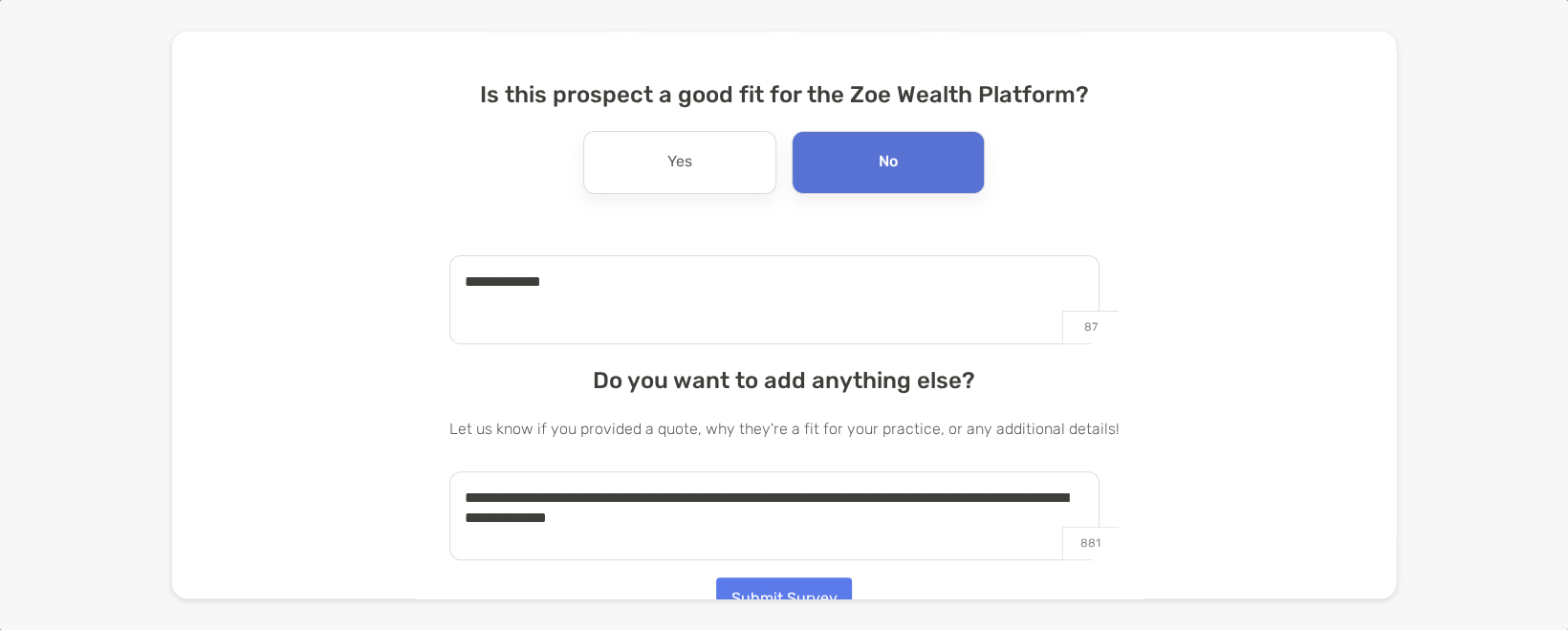
click at [476, 503] on textarea "**********" at bounding box center [775, 516] width 651 height 89
click at [886, 501] on textarea "**********" at bounding box center [775, 516] width 651 height 89
type textarea "**********"
click at [774, 585] on button "Submit Survey" at bounding box center [784, 598] width 135 height 42
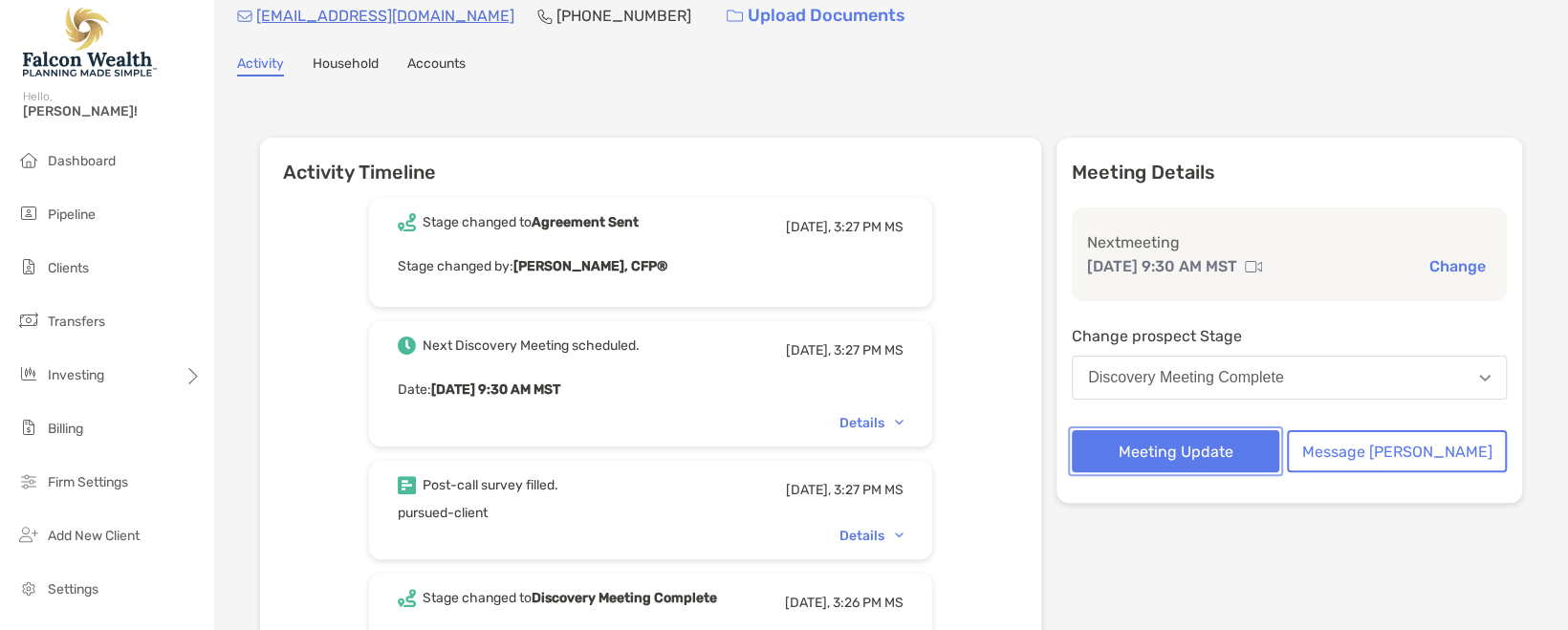
scroll to position [32, 0]
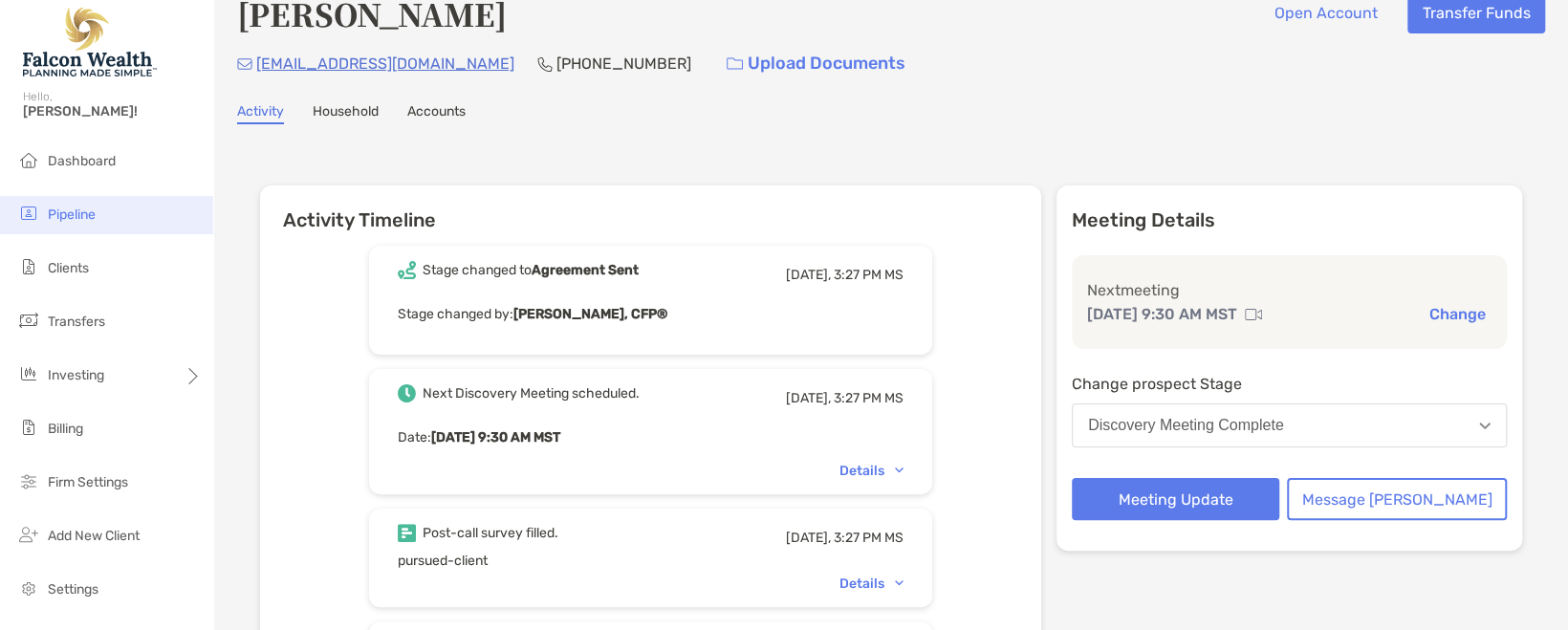
click at [118, 200] on li "Pipeline" at bounding box center [106, 216] width 213 height 39
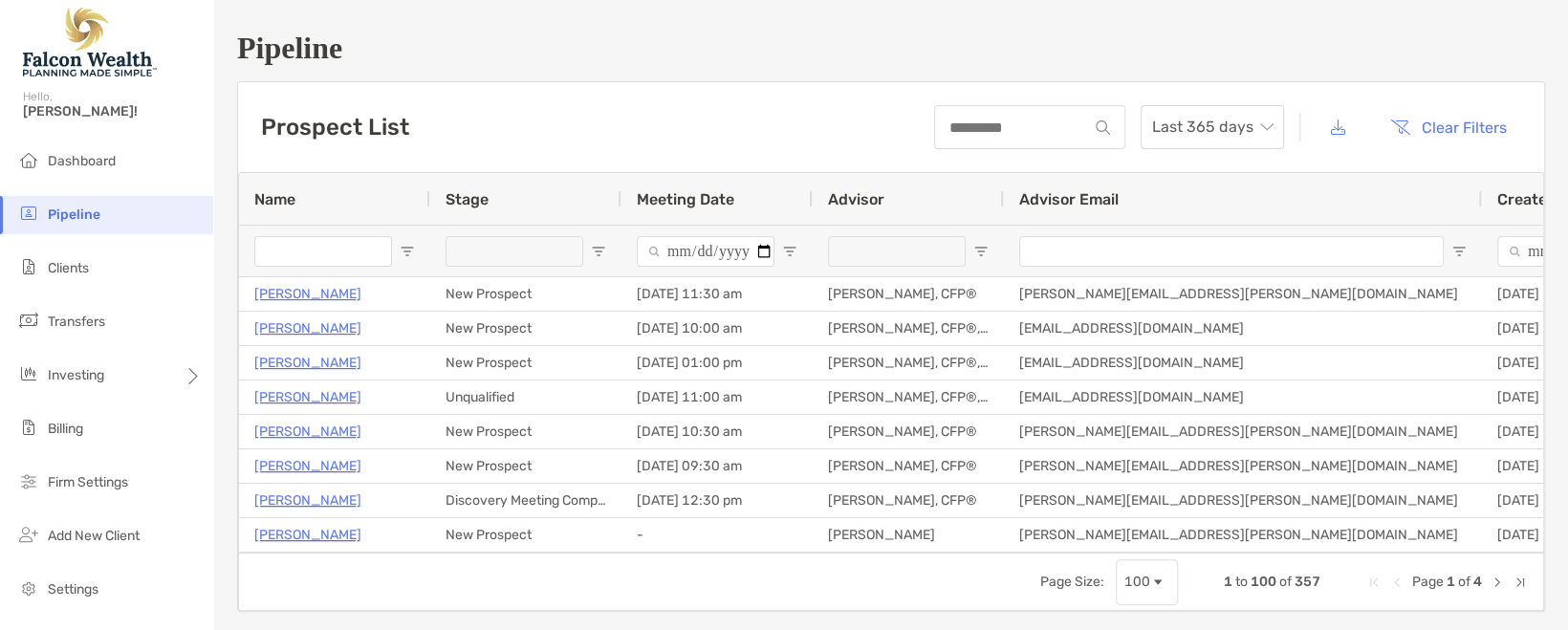
type input "**********"
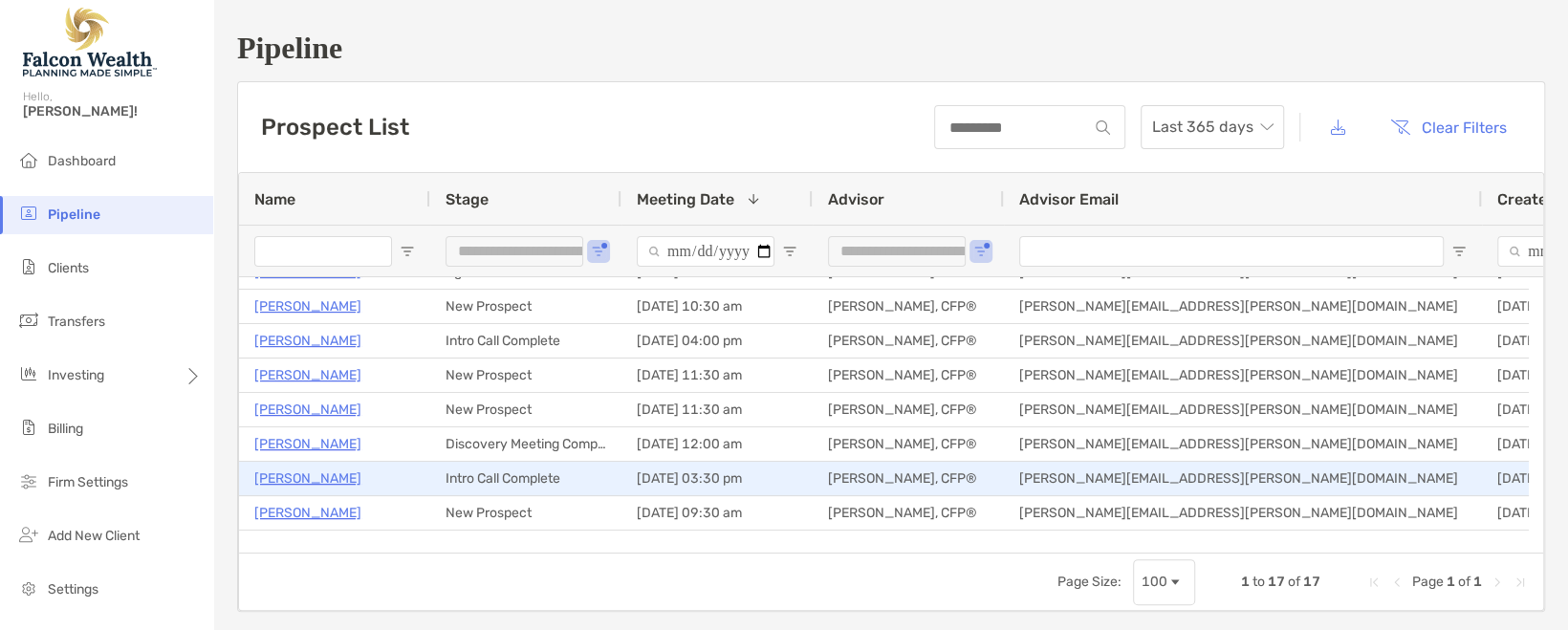
scroll to position [32, 0]
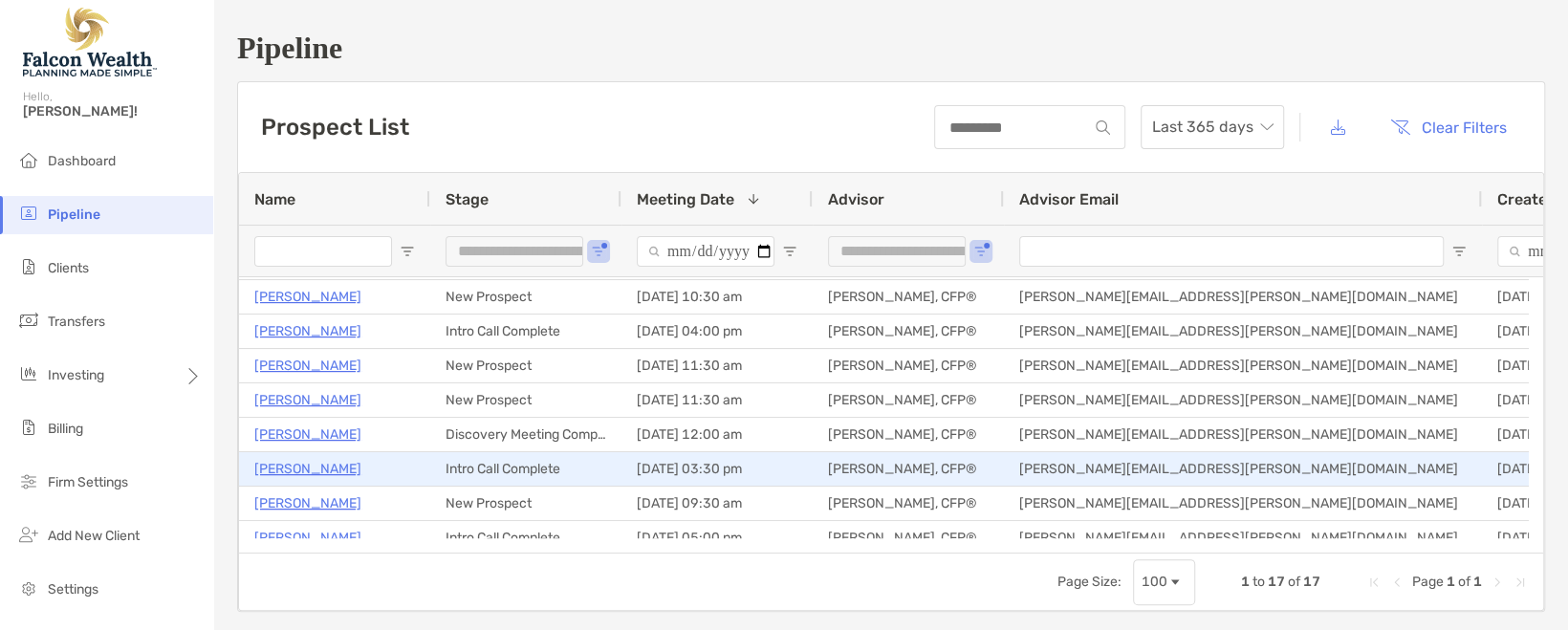
click at [309, 469] on p "[PERSON_NAME]" at bounding box center [308, 469] width 107 height 24
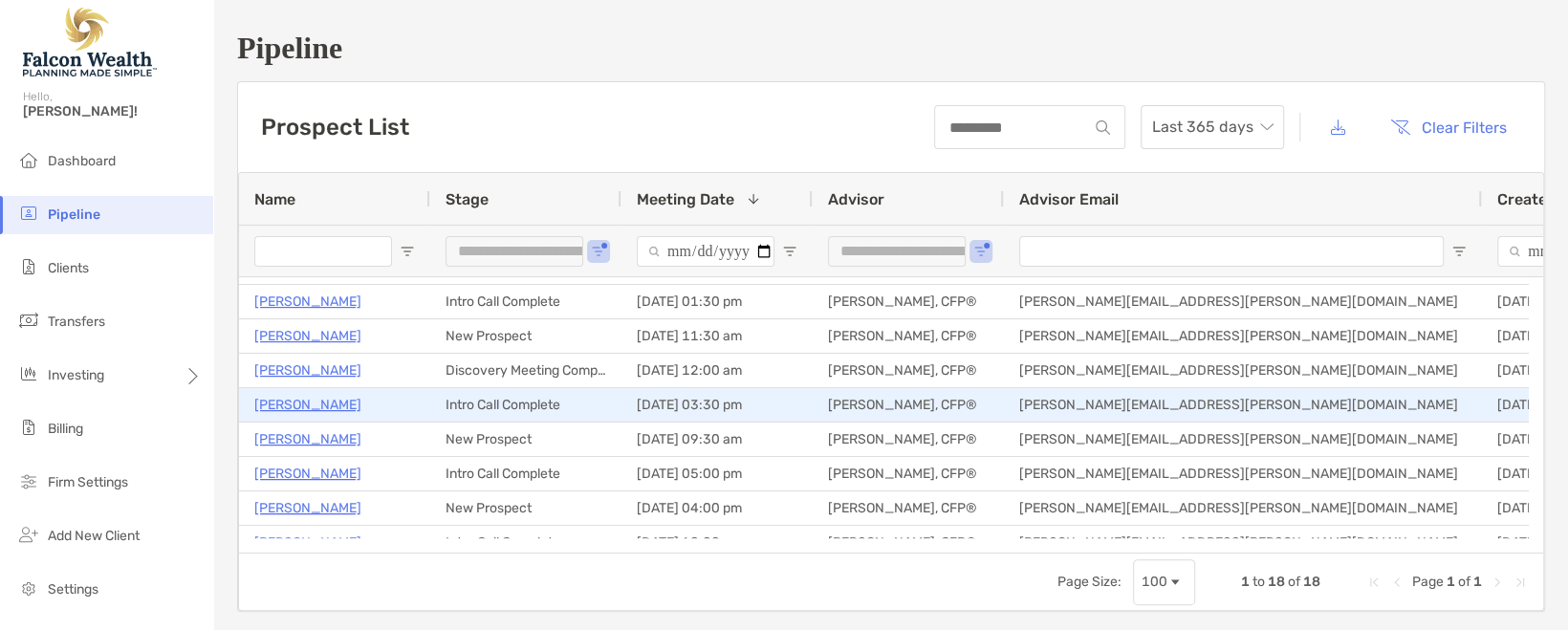
scroll to position [63, 0]
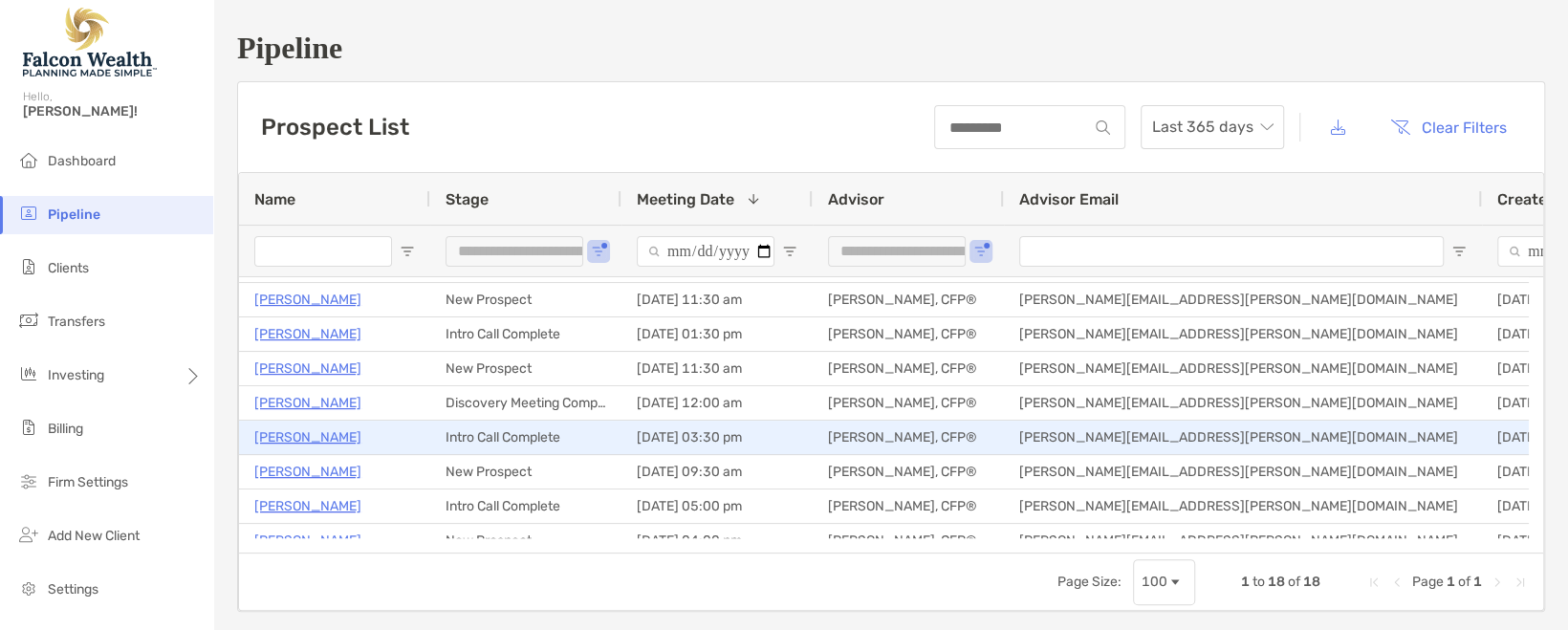
click at [286, 438] on p "[PERSON_NAME]" at bounding box center [308, 437] width 107 height 24
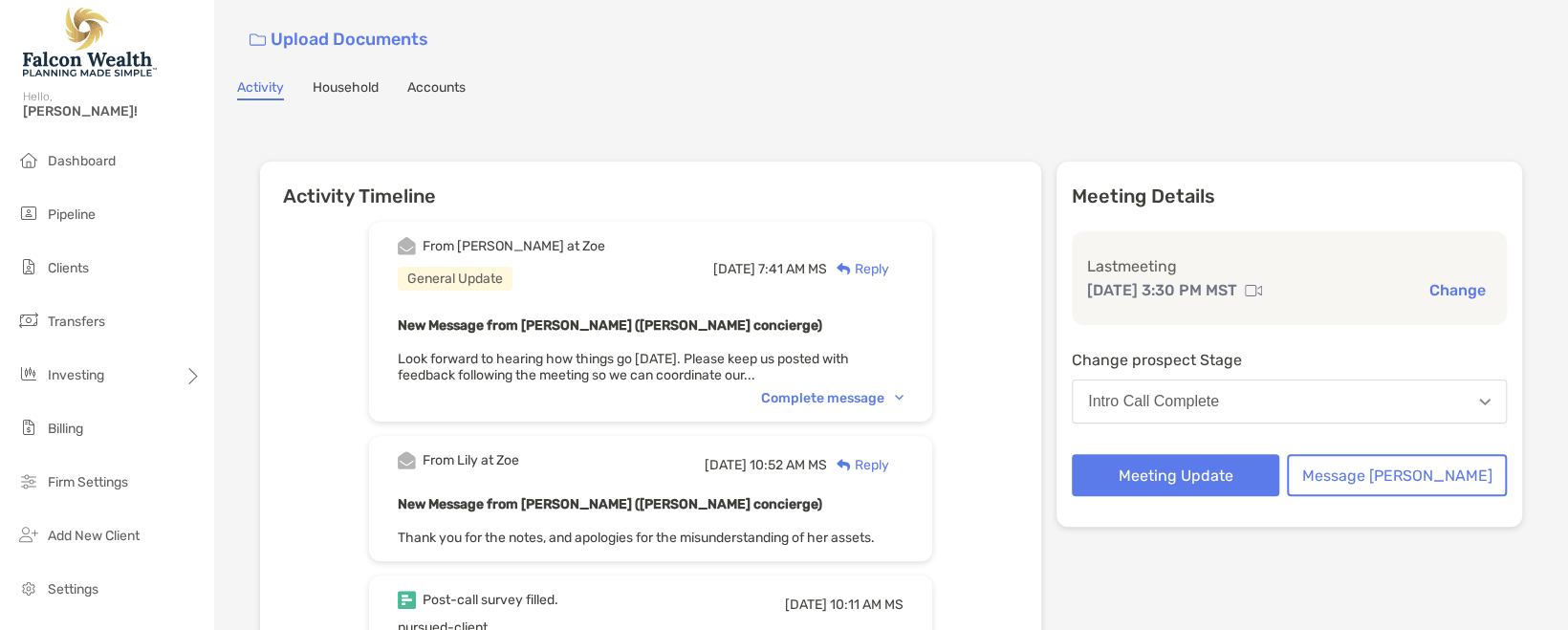
scroll to position [127, 0]
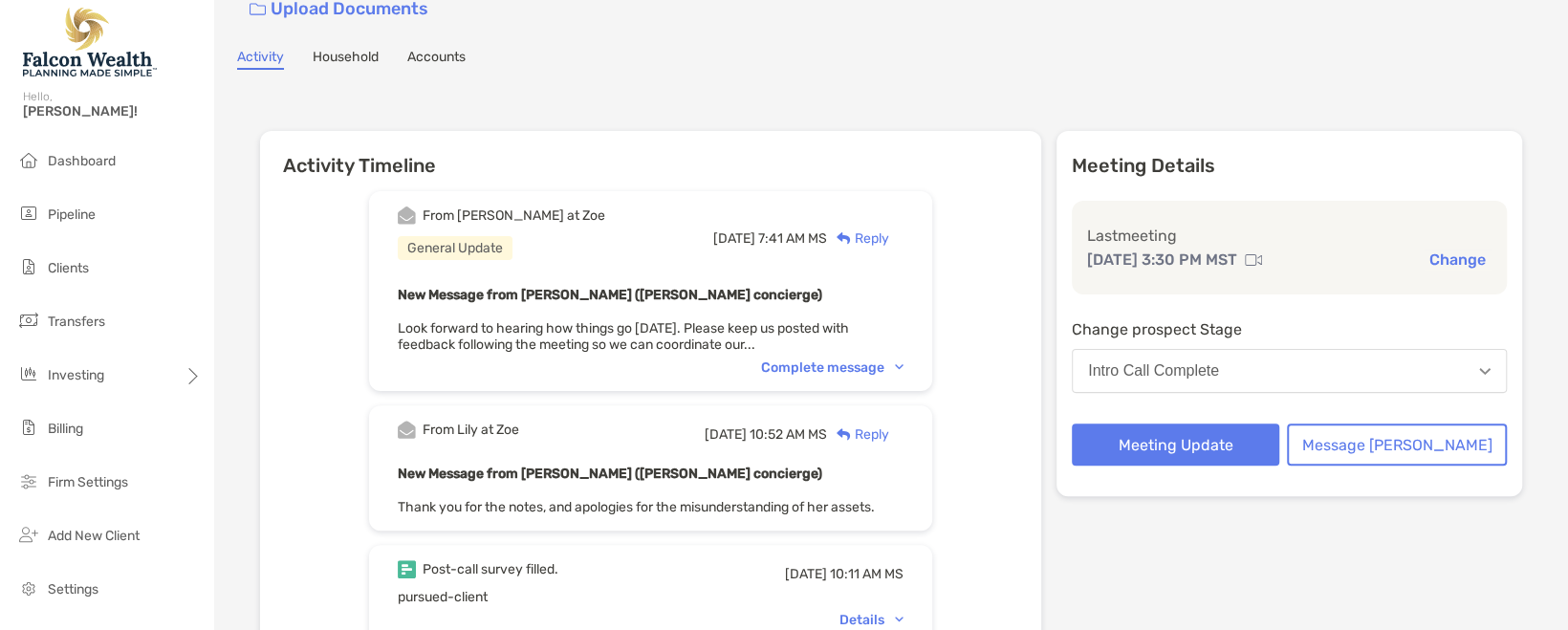
click at [1199, 373] on div "Intro Call Complete" at bounding box center [1153, 372] width 131 height 17
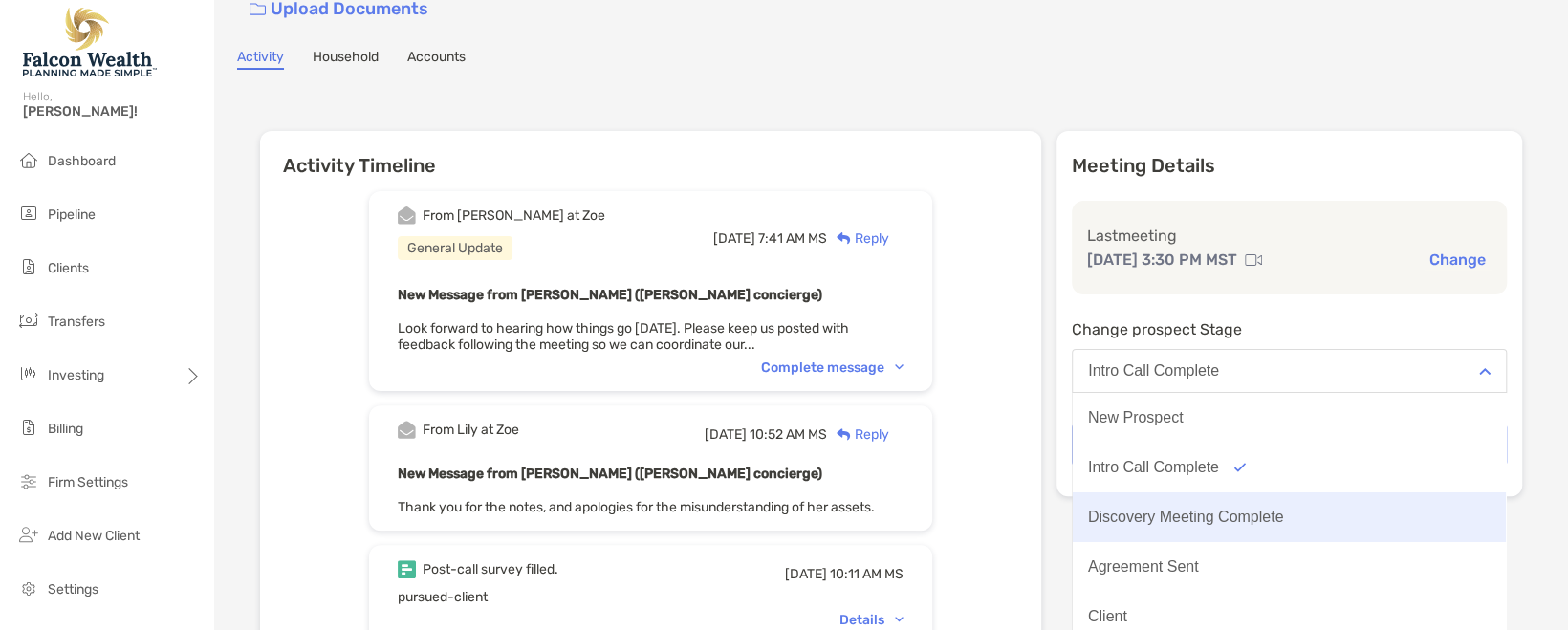
click at [1253, 509] on div "Discovery Meeting Complete" at bounding box center [1186, 518] width 196 height 17
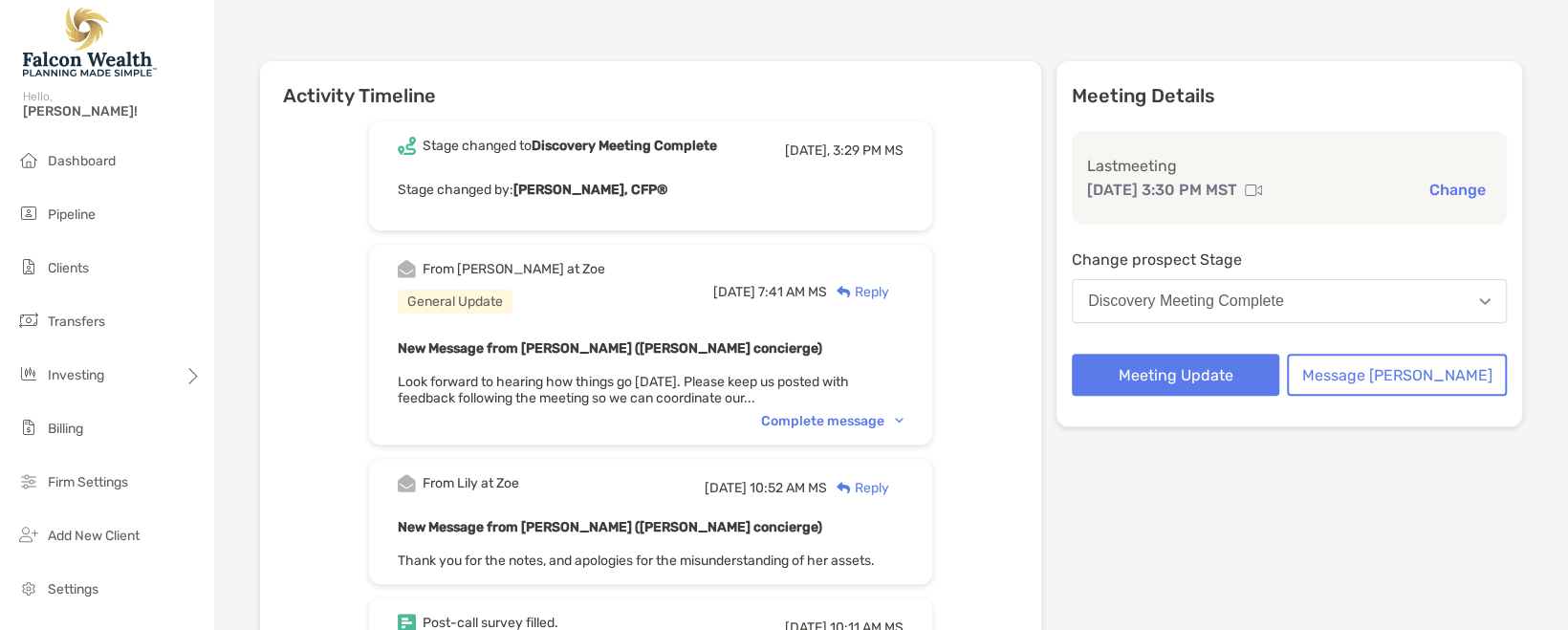
scroll to position [192, 0]
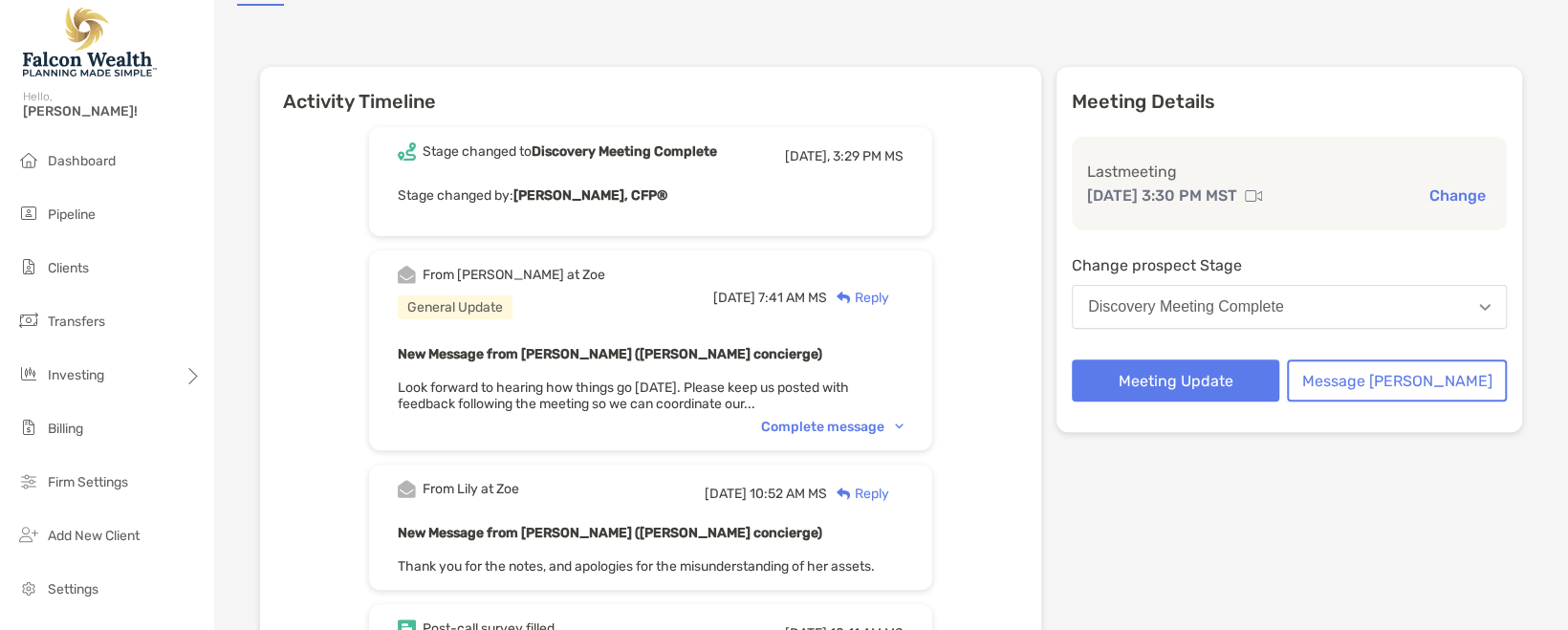
click at [889, 293] on div "Reply" at bounding box center [858, 298] width 62 height 20
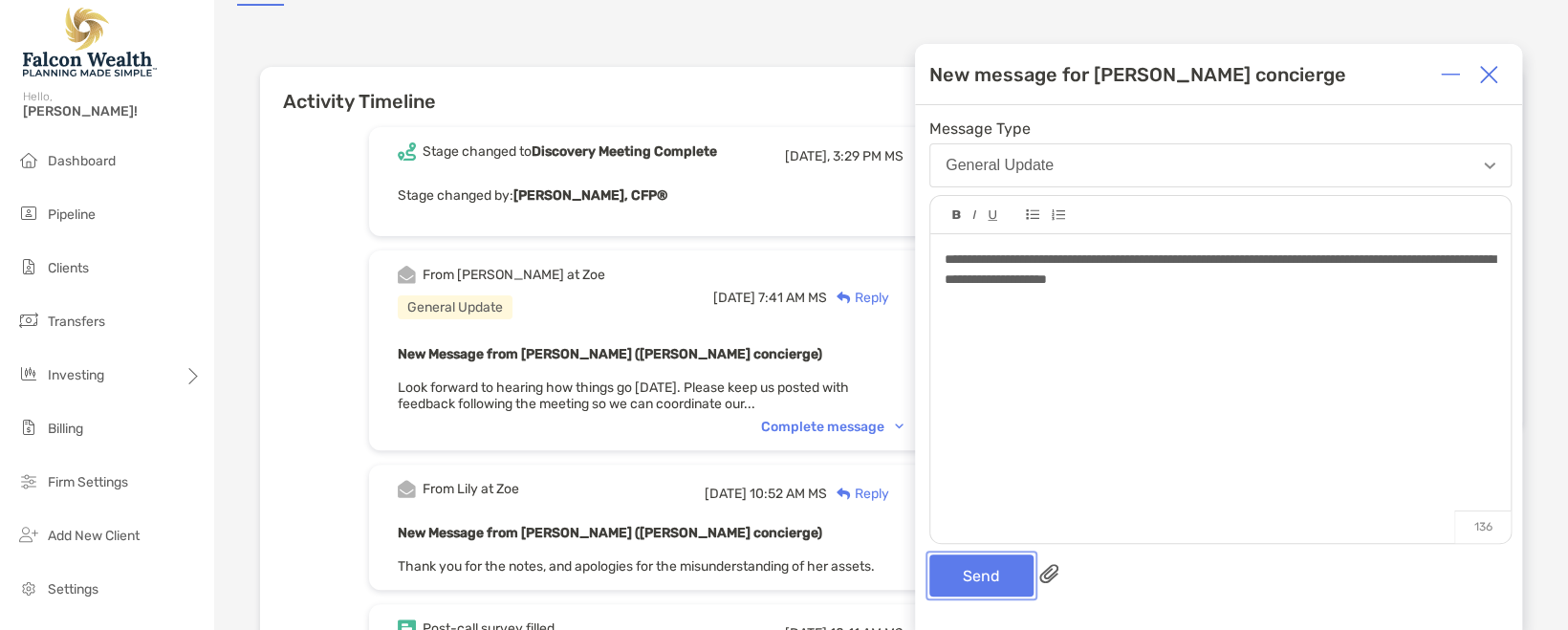
click at [972, 568] on button "Send" at bounding box center [982, 575] width 104 height 42
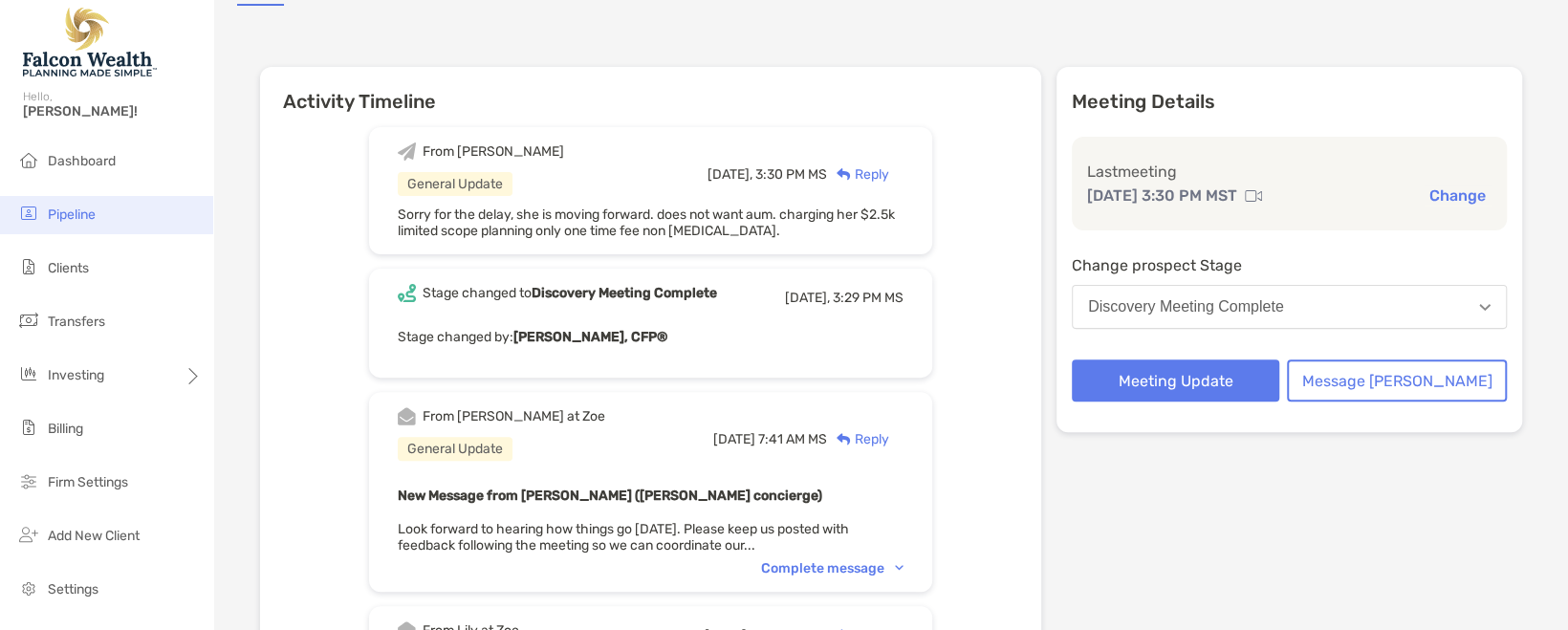
click at [99, 216] on li "Pipeline" at bounding box center [106, 216] width 213 height 39
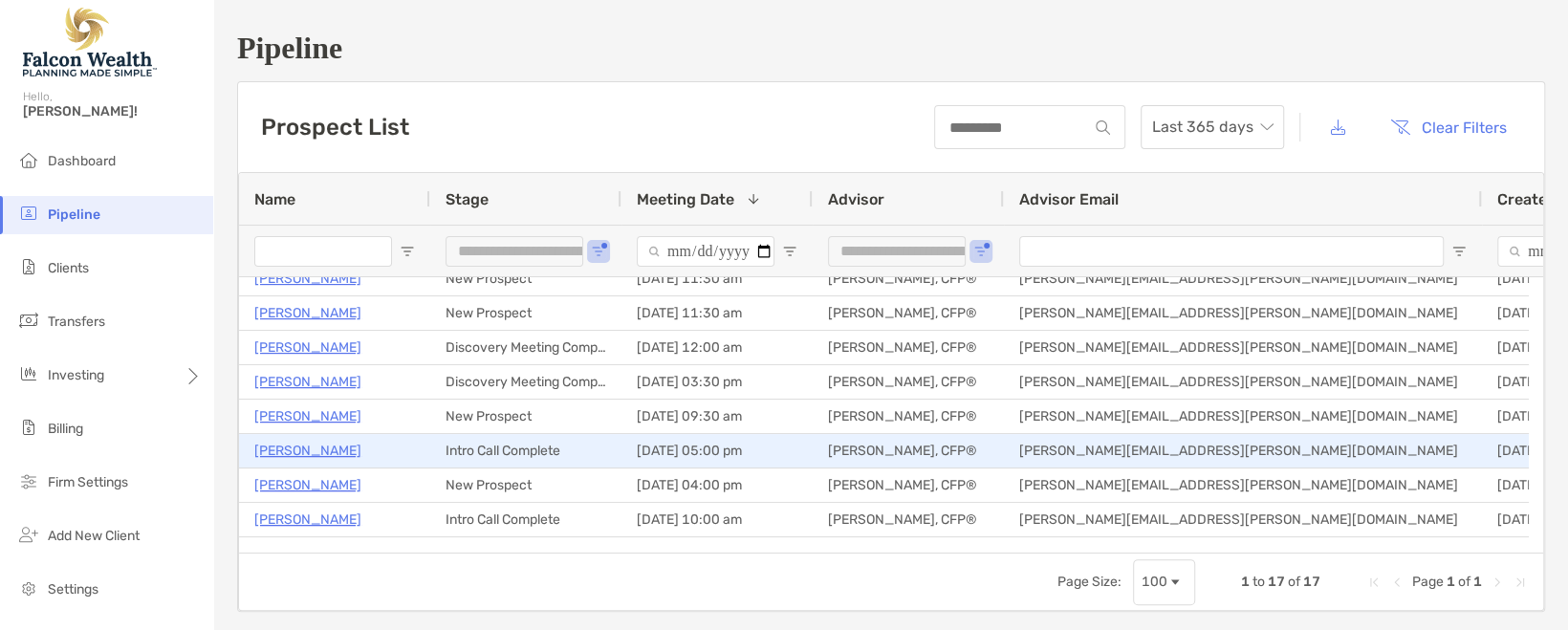
scroll to position [127, 0]
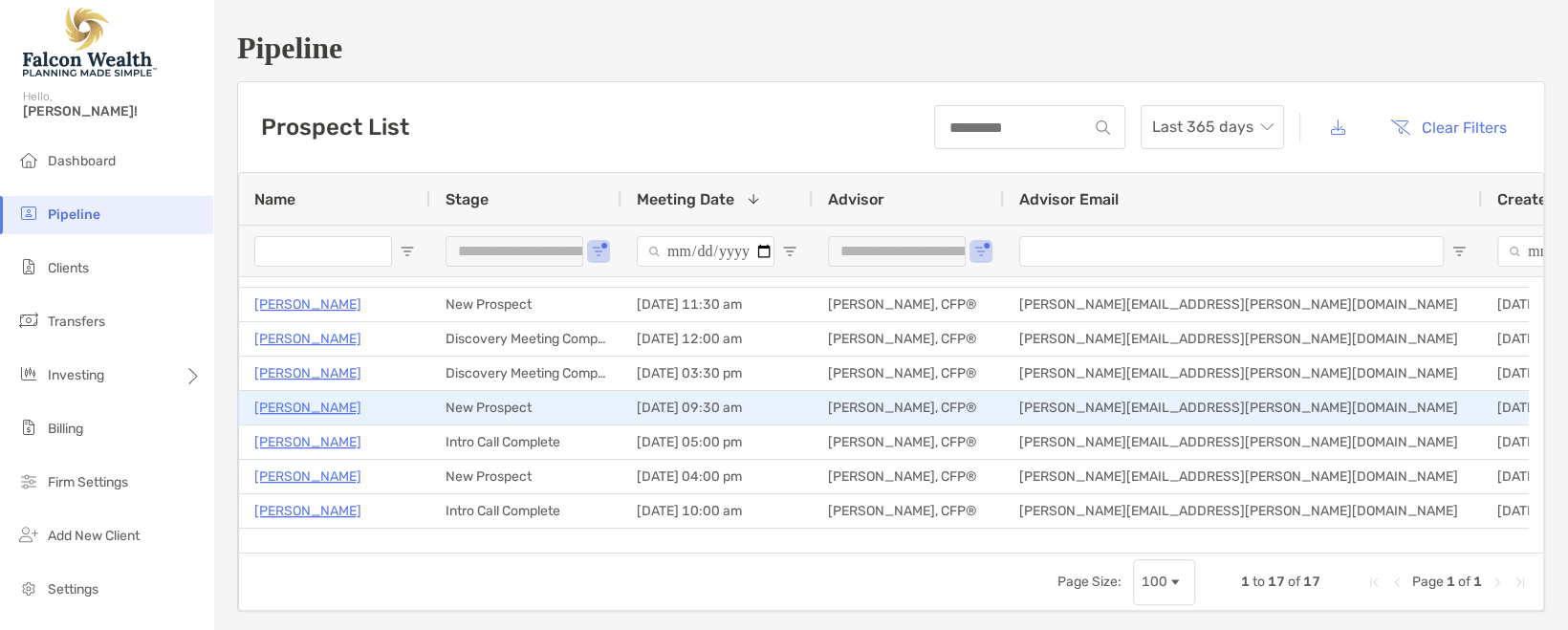
click at [318, 409] on p "[PERSON_NAME]" at bounding box center [308, 407] width 107 height 24
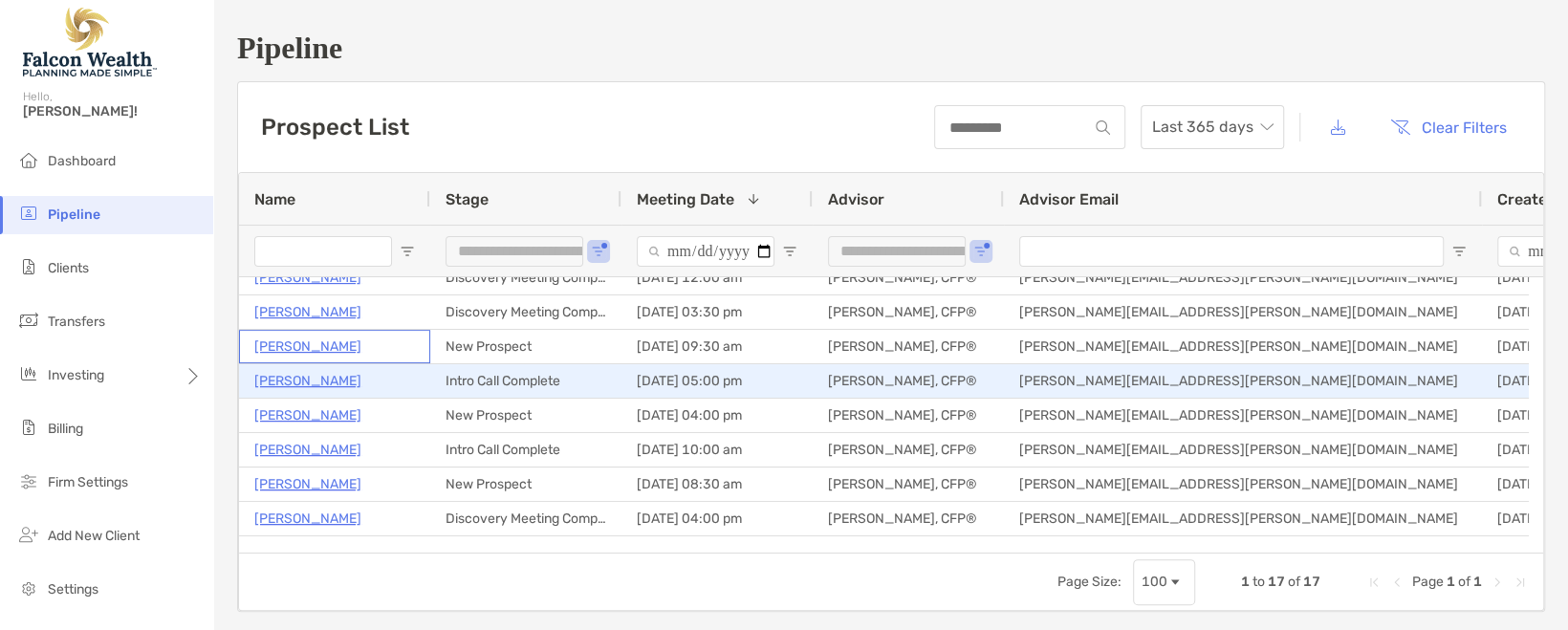
scroll to position [192, 0]
click at [324, 376] on p "Mayrose Ac" at bounding box center [308, 378] width 107 height 24
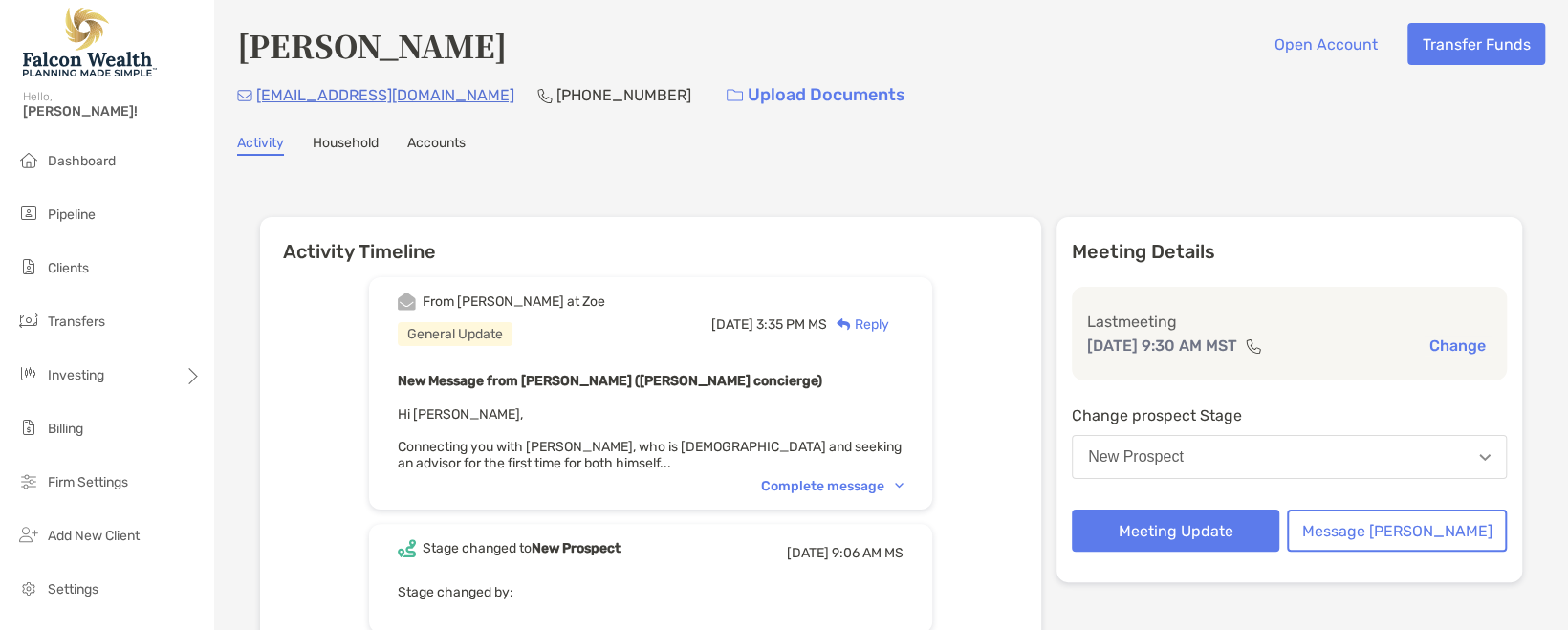
click at [1205, 468] on button "New Prospect" at bounding box center [1289, 457] width 435 height 44
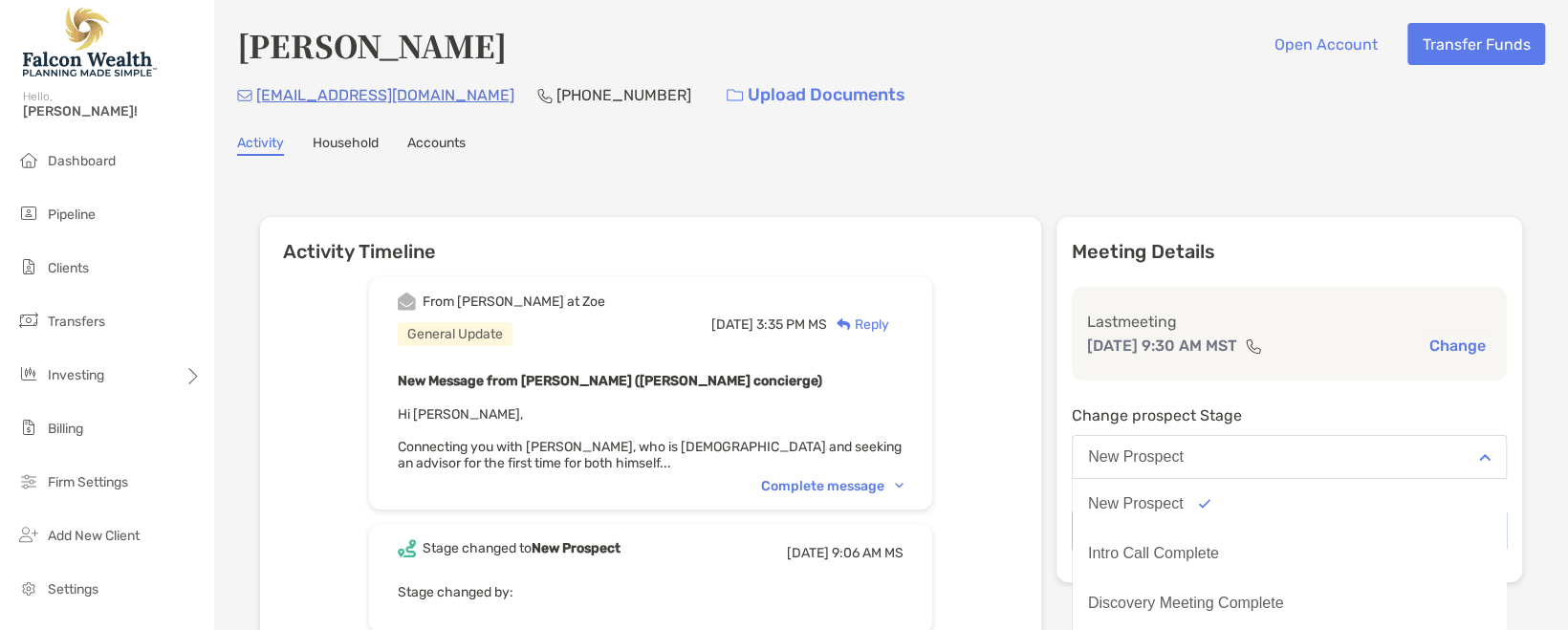
click at [1219, 559] on div "Intro Call Complete" at bounding box center [1153, 554] width 131 height 17
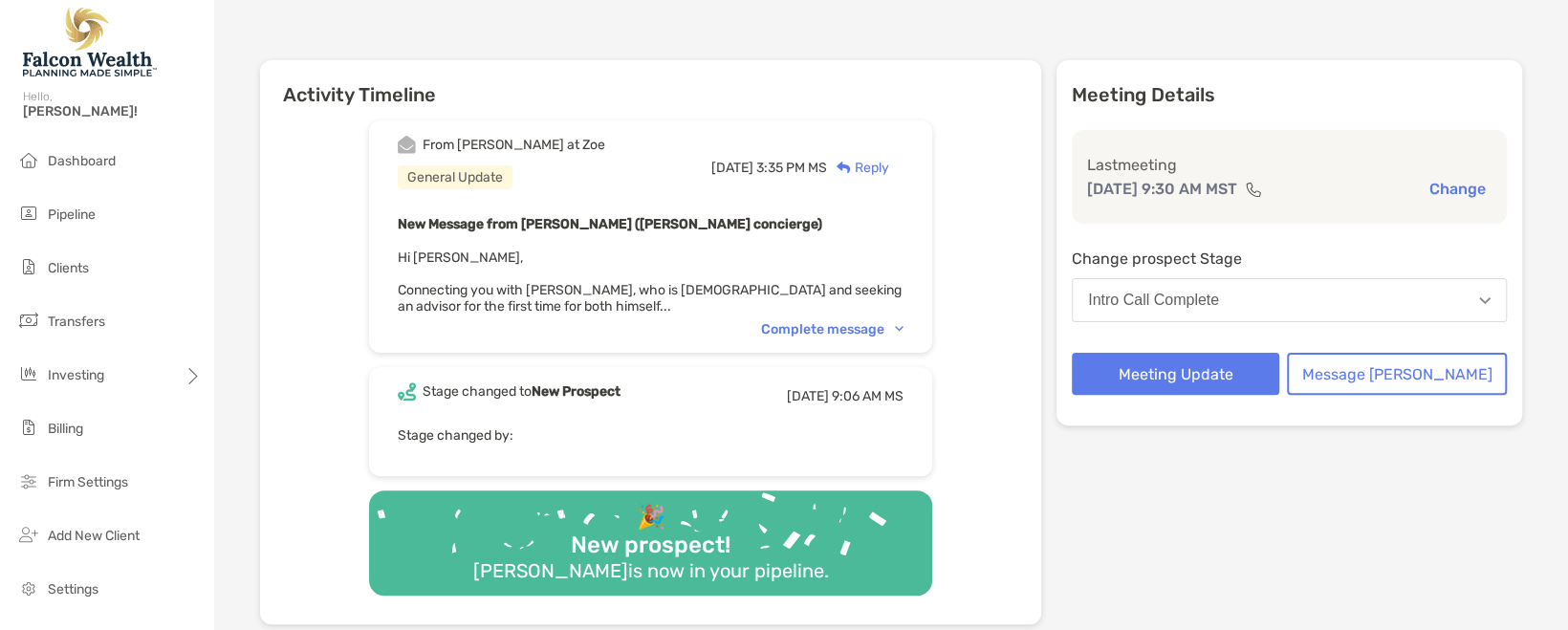
scroll to position [159, 0]
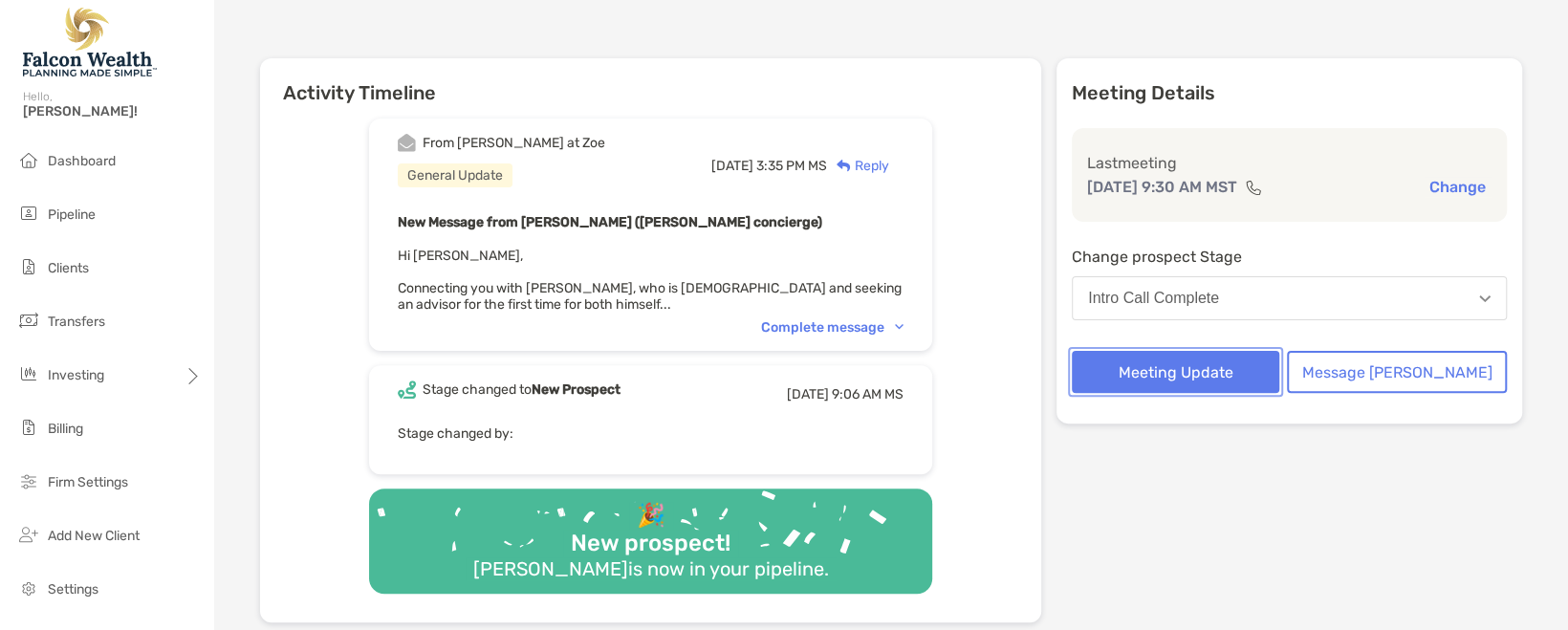
click at [1220, 378] on button "Meeting Update" at bounding box center [1175, 372] width 208 height 42
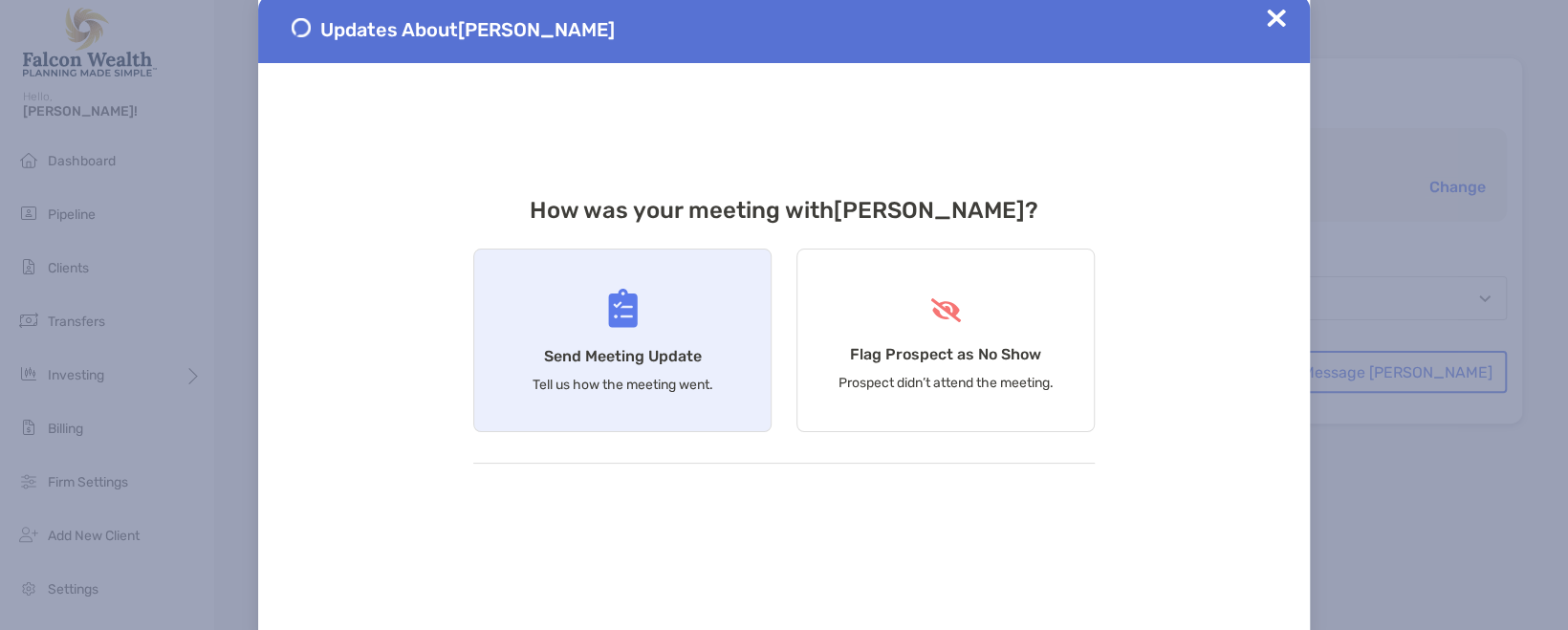
click at [649, 351] on h4 "Send Meeting Update" at bounding box center [622, 356] width 158 height 18
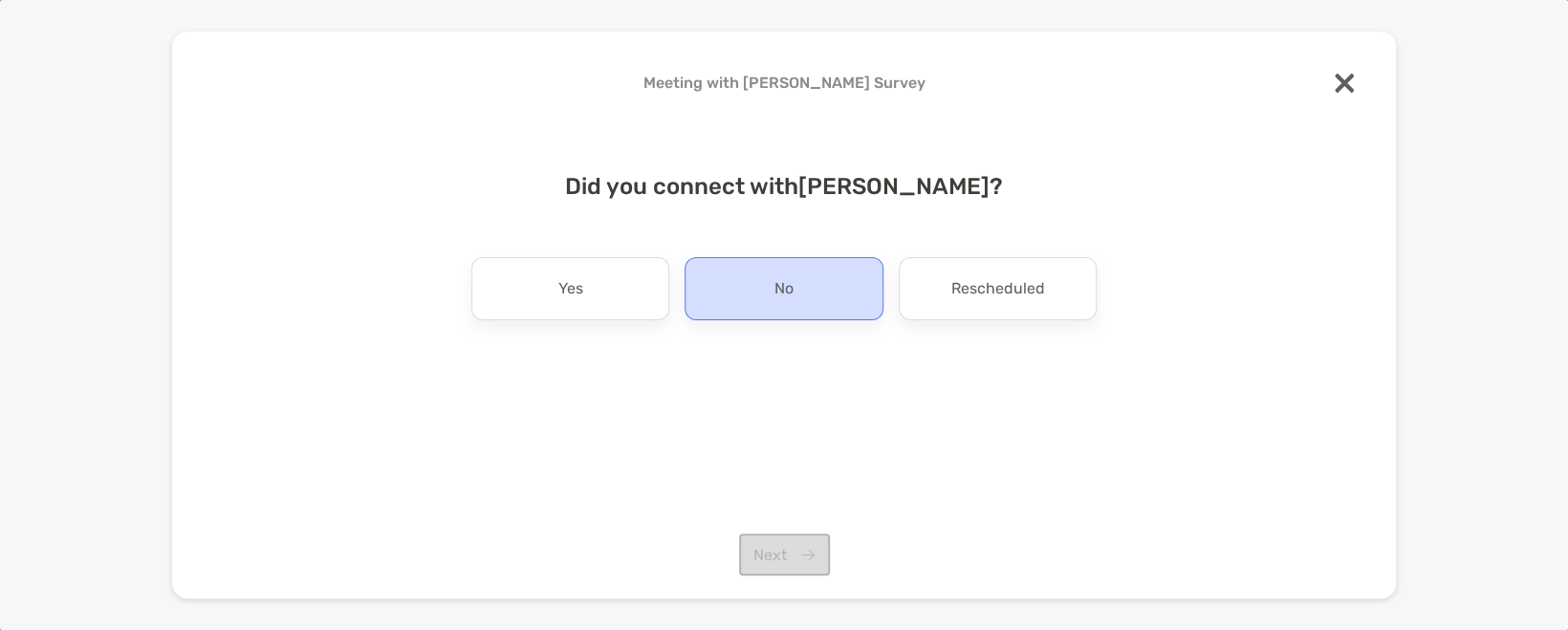
click at [780, 293] on p "No" at bounding box center [784, 289] width 19 height 31
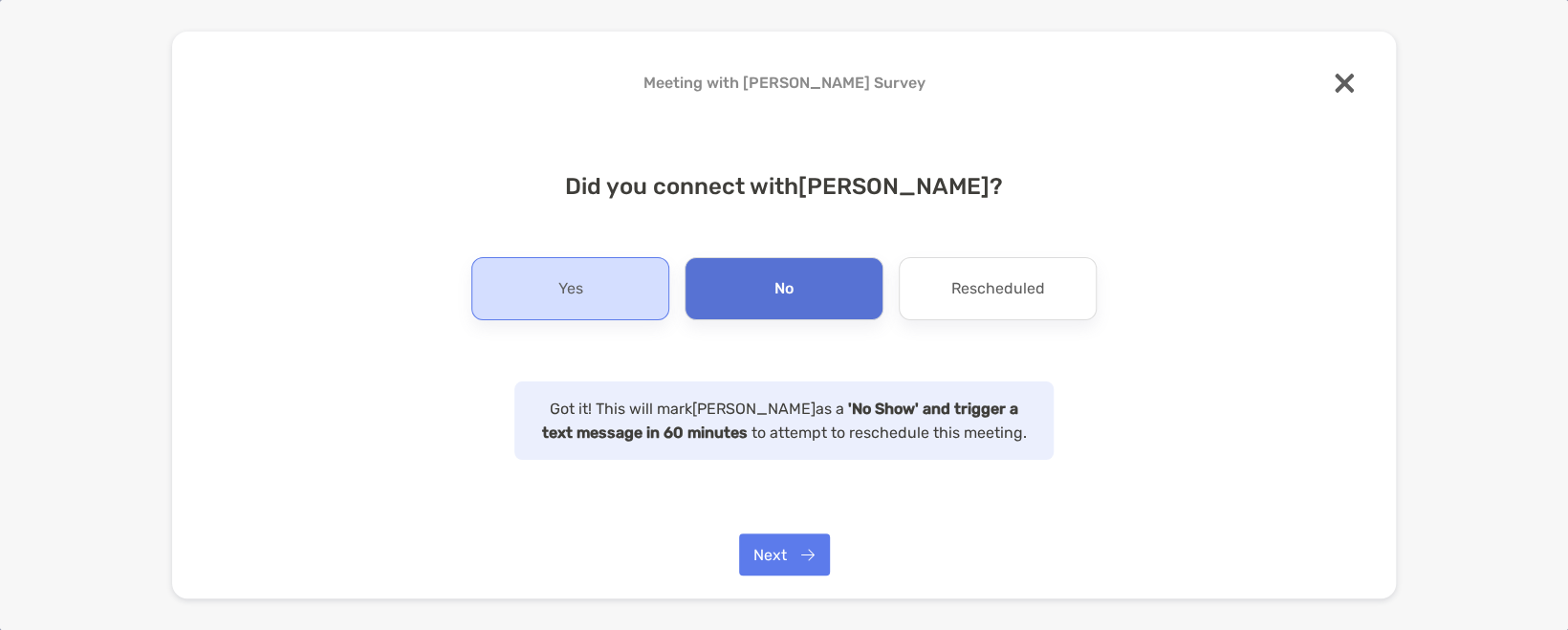
click at [549, 293] on div "Yes" at bounding box center [570, 288] width 198 height 63
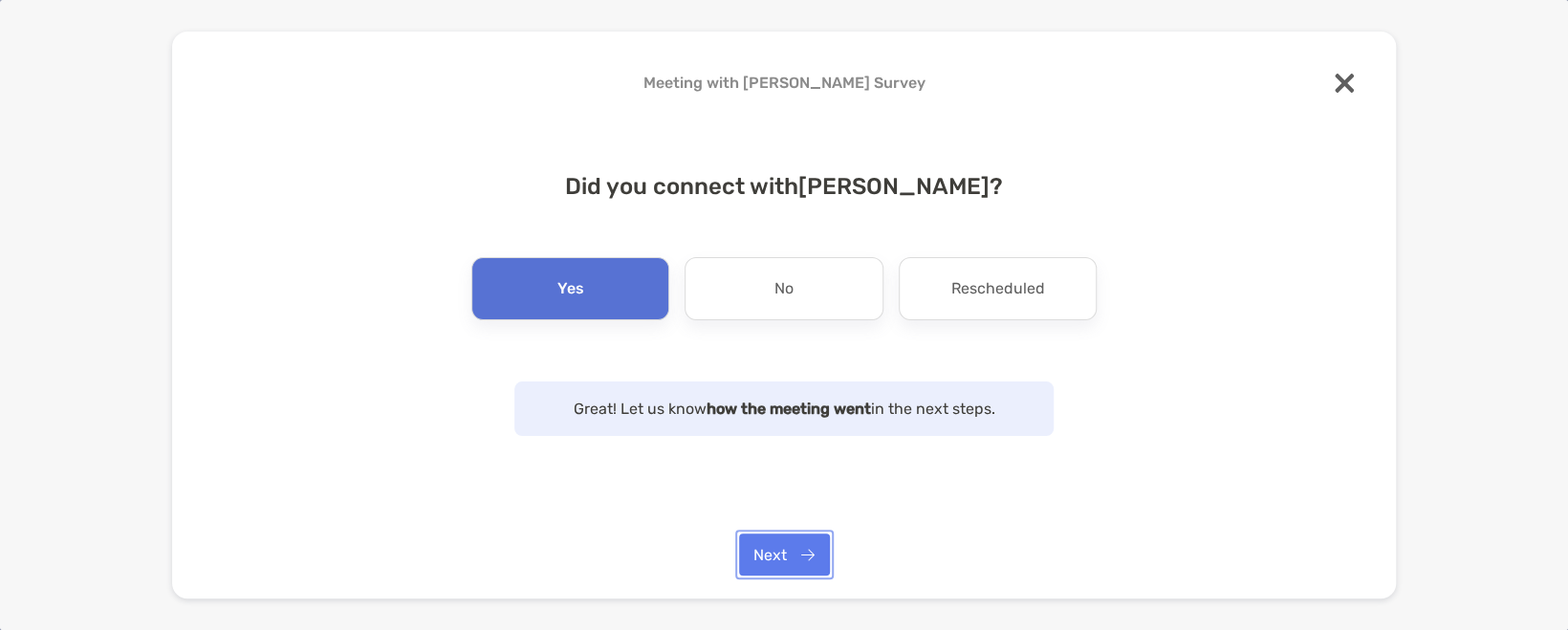
click at [775, 550] on button "Next" at bounding box center [784, 555] width 91 height 42
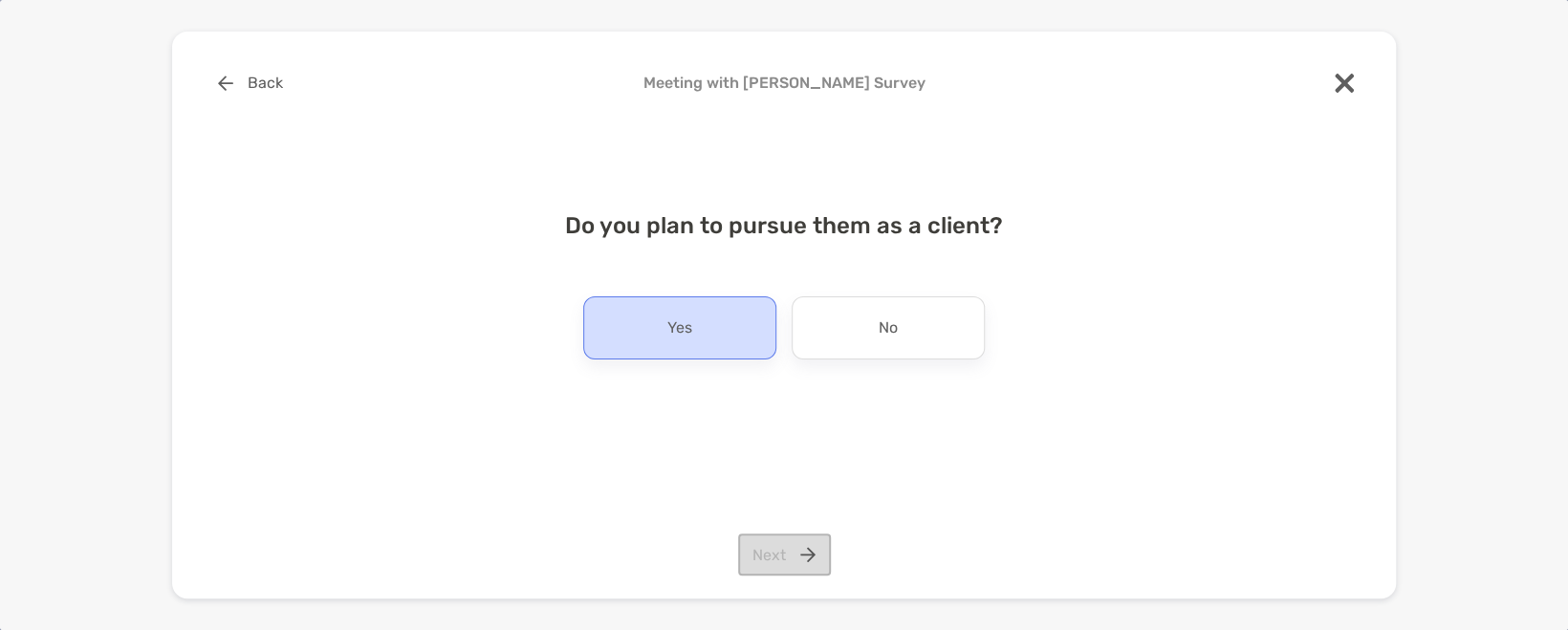
click at [728, 331] on div "Yes" at bounding box center [680, 327] width 193 height 63
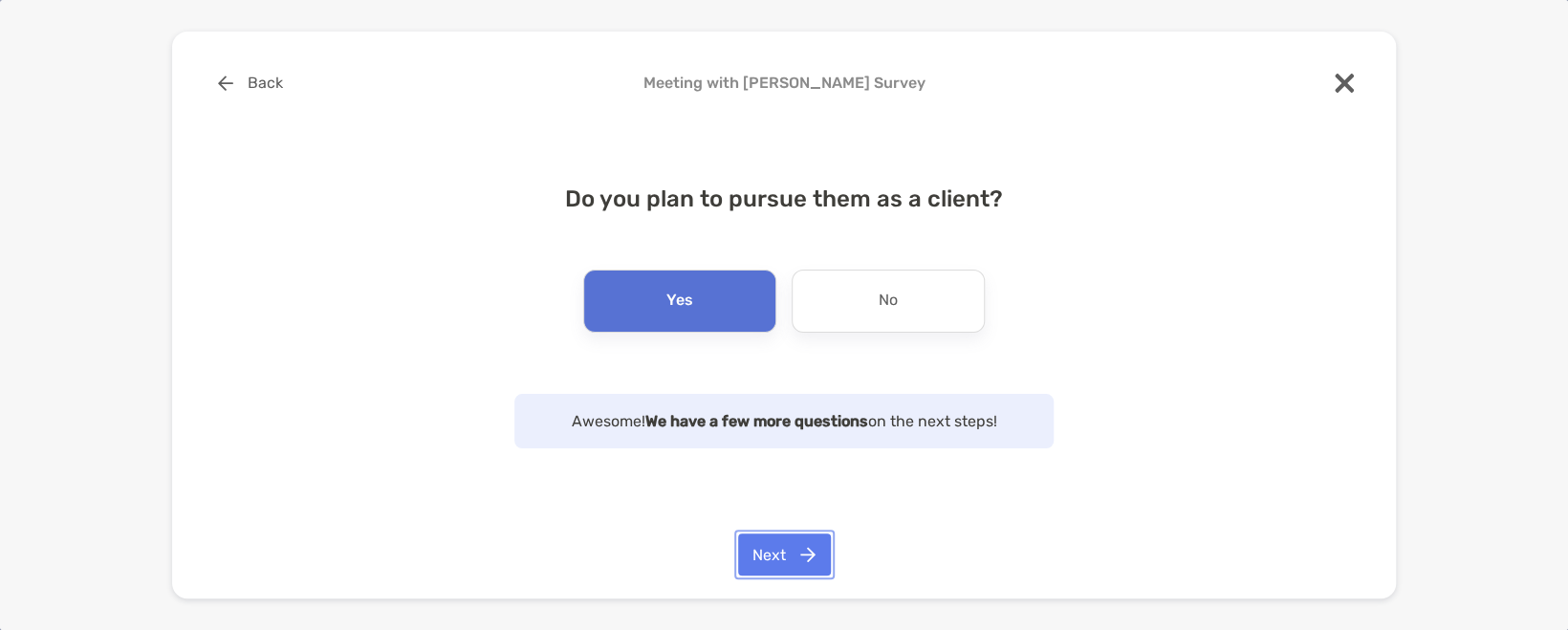
click at [807, 573] on button "Next" at bounding box center [784, 555] width 93 height 42
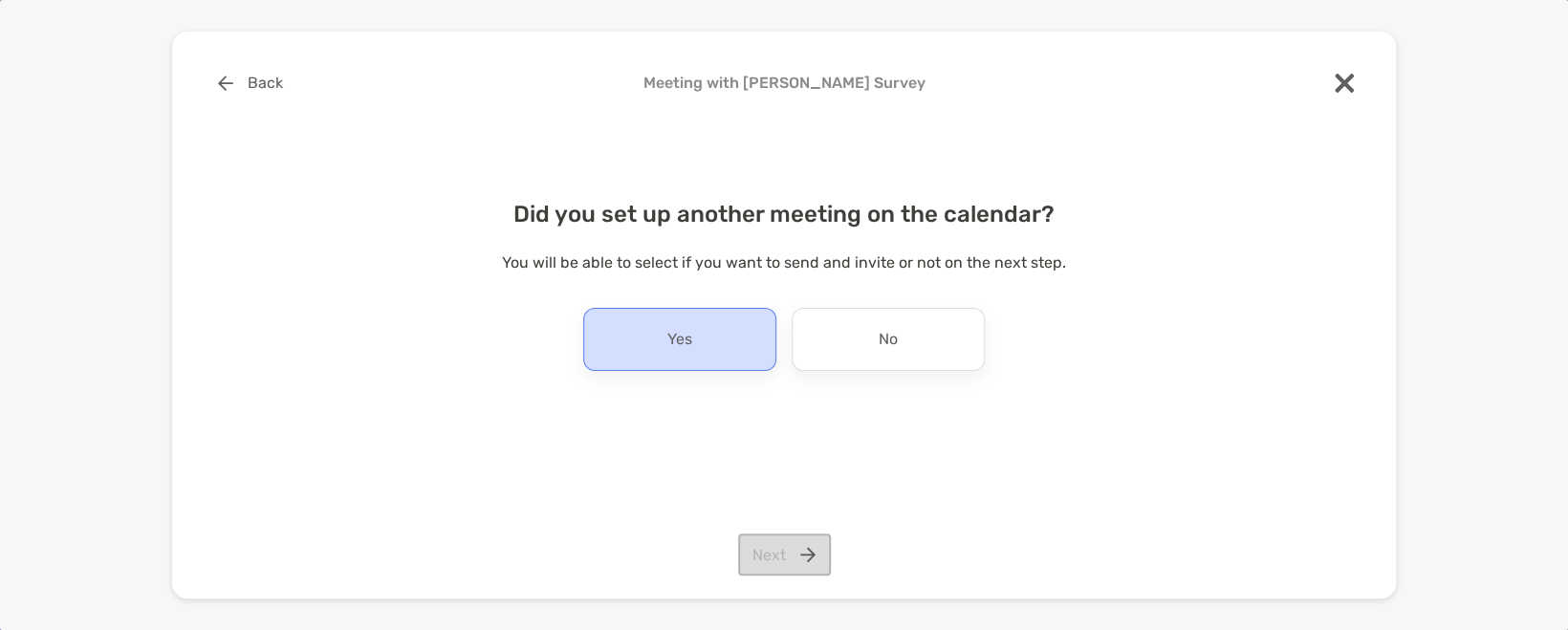
click at [647, 339] on div "Yes" at bounding box center [680, 339] width 193 height 63
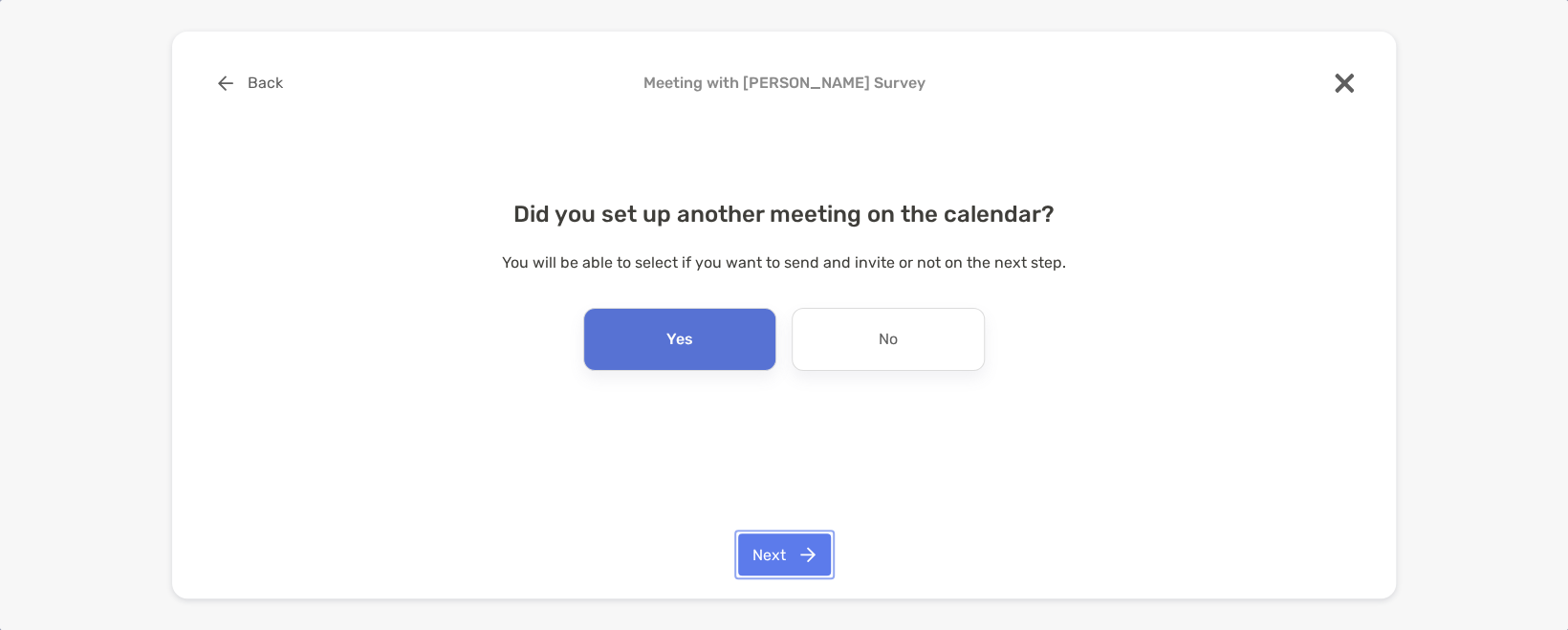
click at [784, 562] on button "Next" at bounding box center [784, 555] width 93 height 42
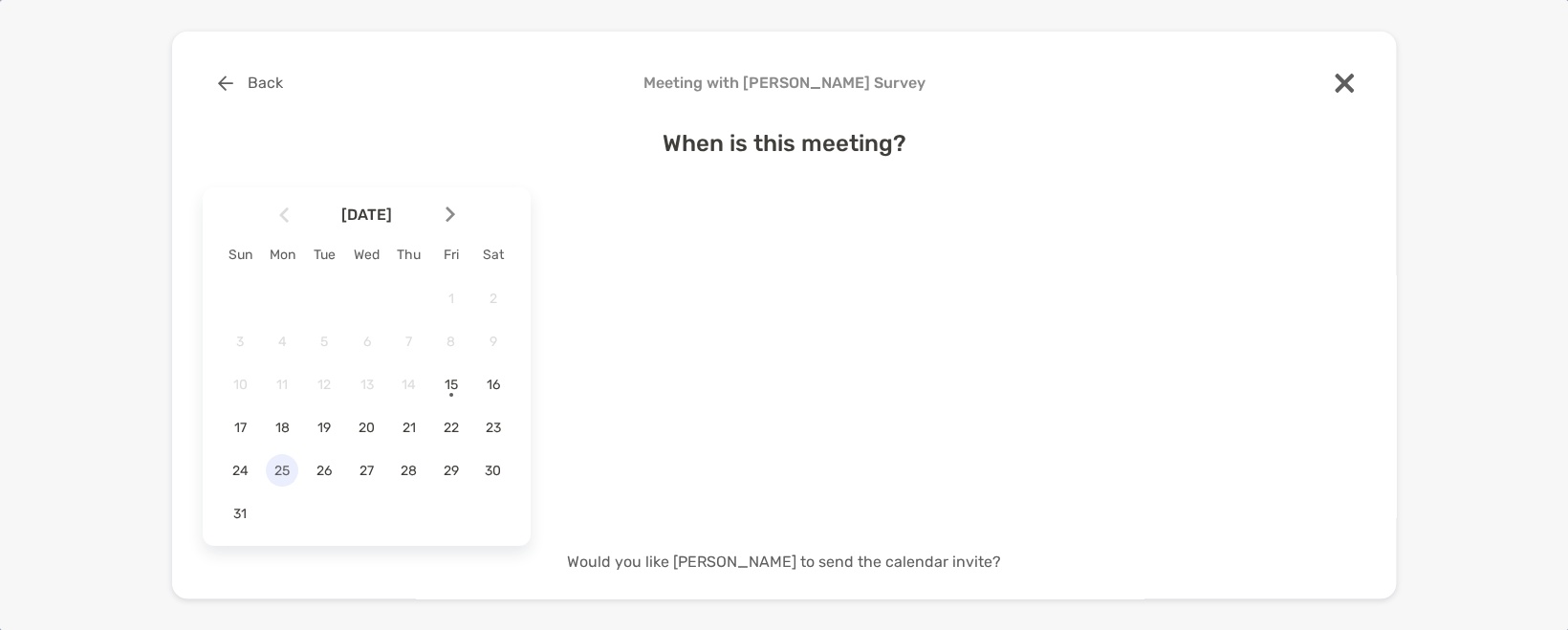
click at [293, 471] on span "25" at bounding box center [282, 470] width 33 height 16
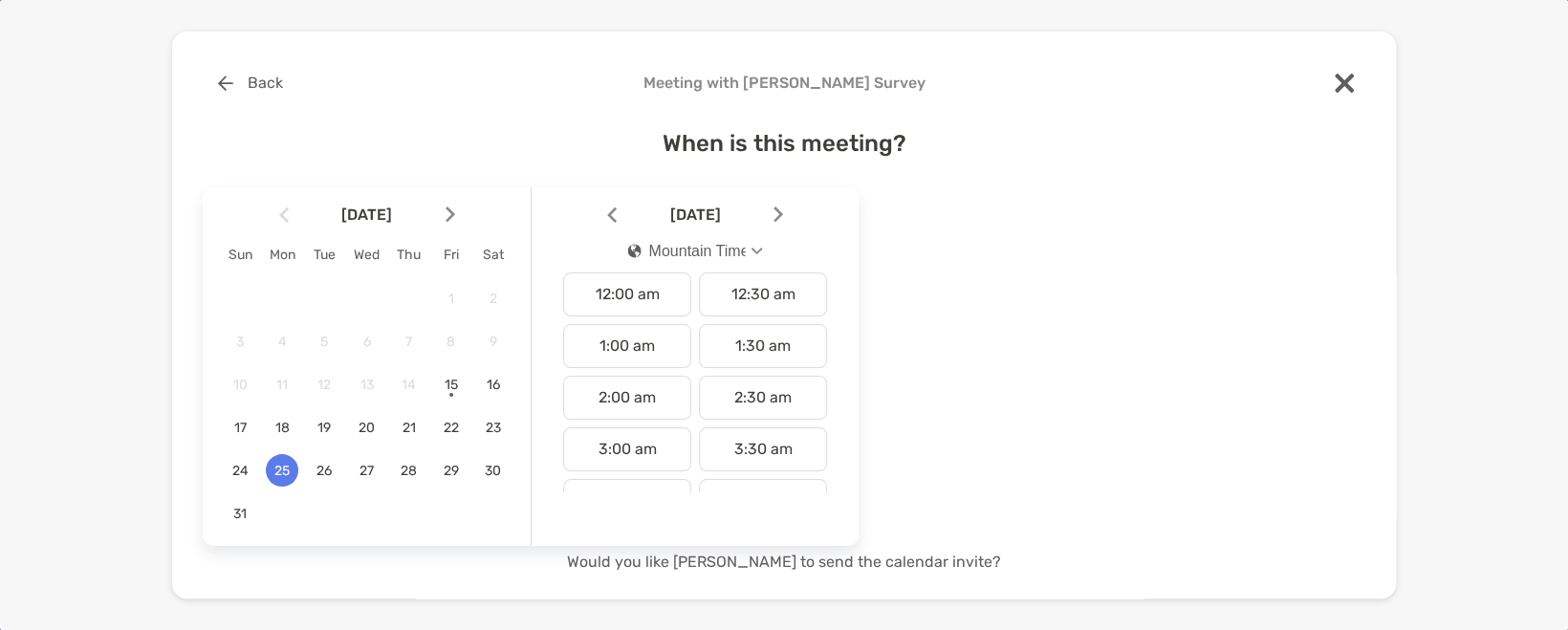
click at [741, 256] on div "Mountain Time" at bounding box center [687, 252] width 118 height 17
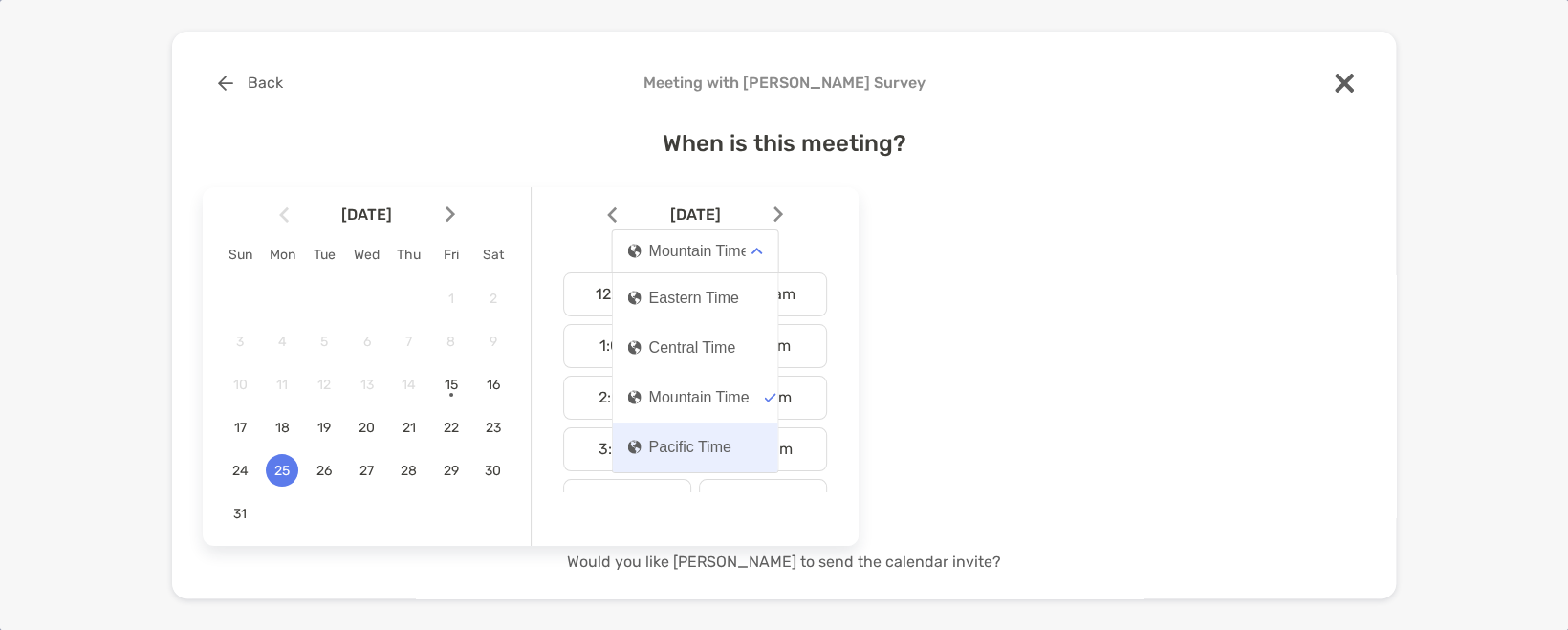
click at [714, 441] on div "Pacific Time" at bounding box center [679, 448] width 104 height 17
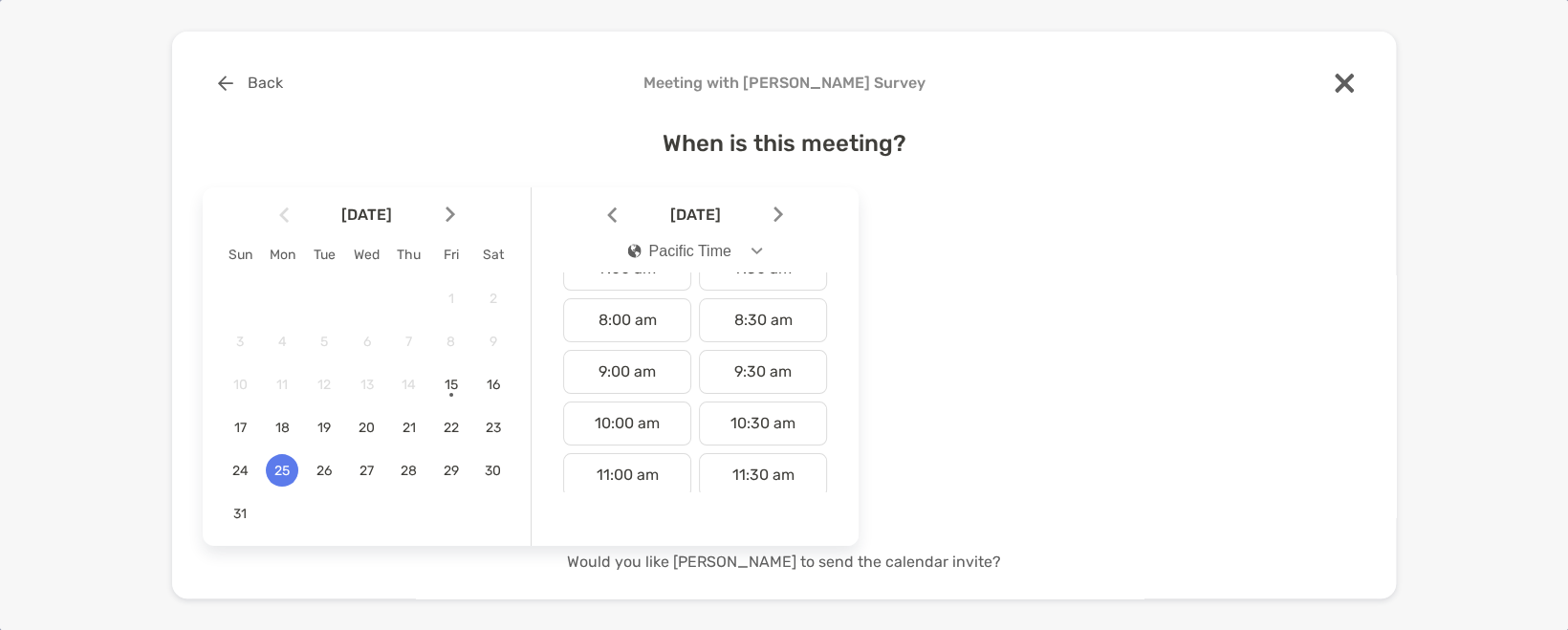
scroll to position [414, 0]
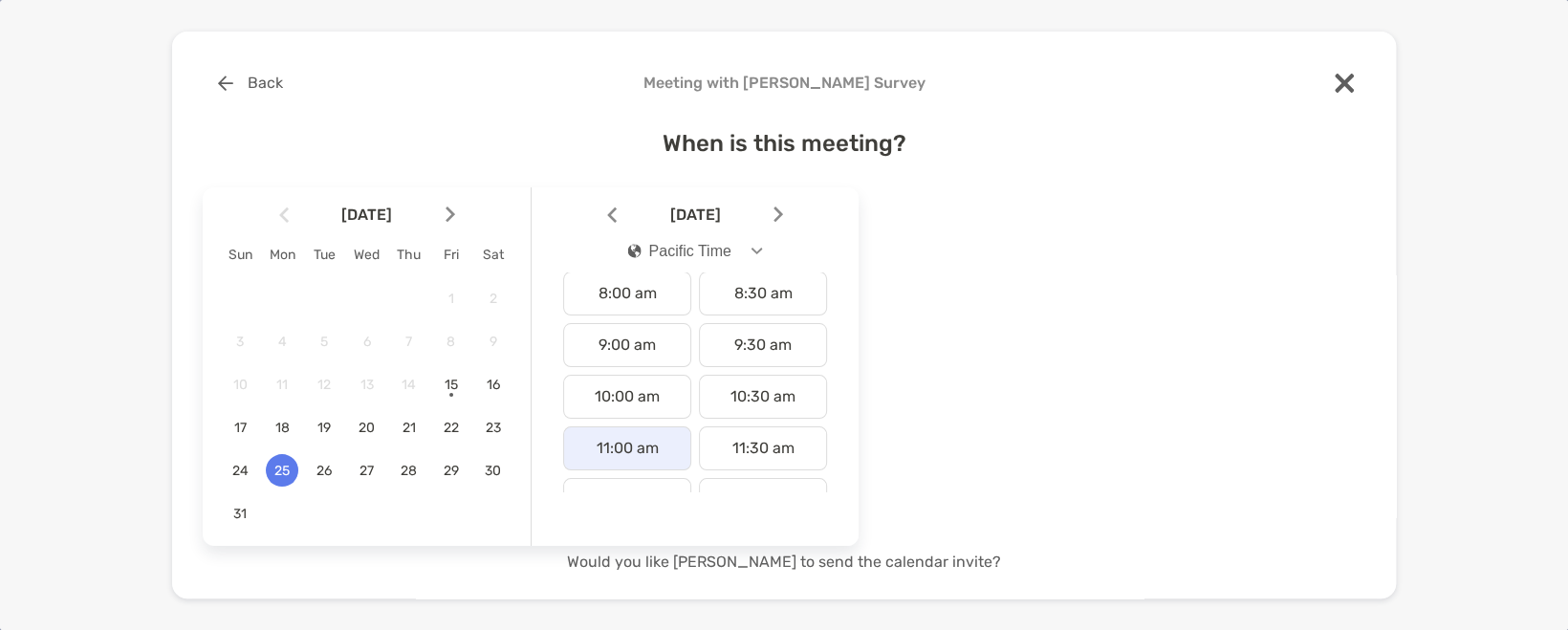
click at [653, 444] on div "11:00 am" at bounding box center [627, 448] width 128 height 44
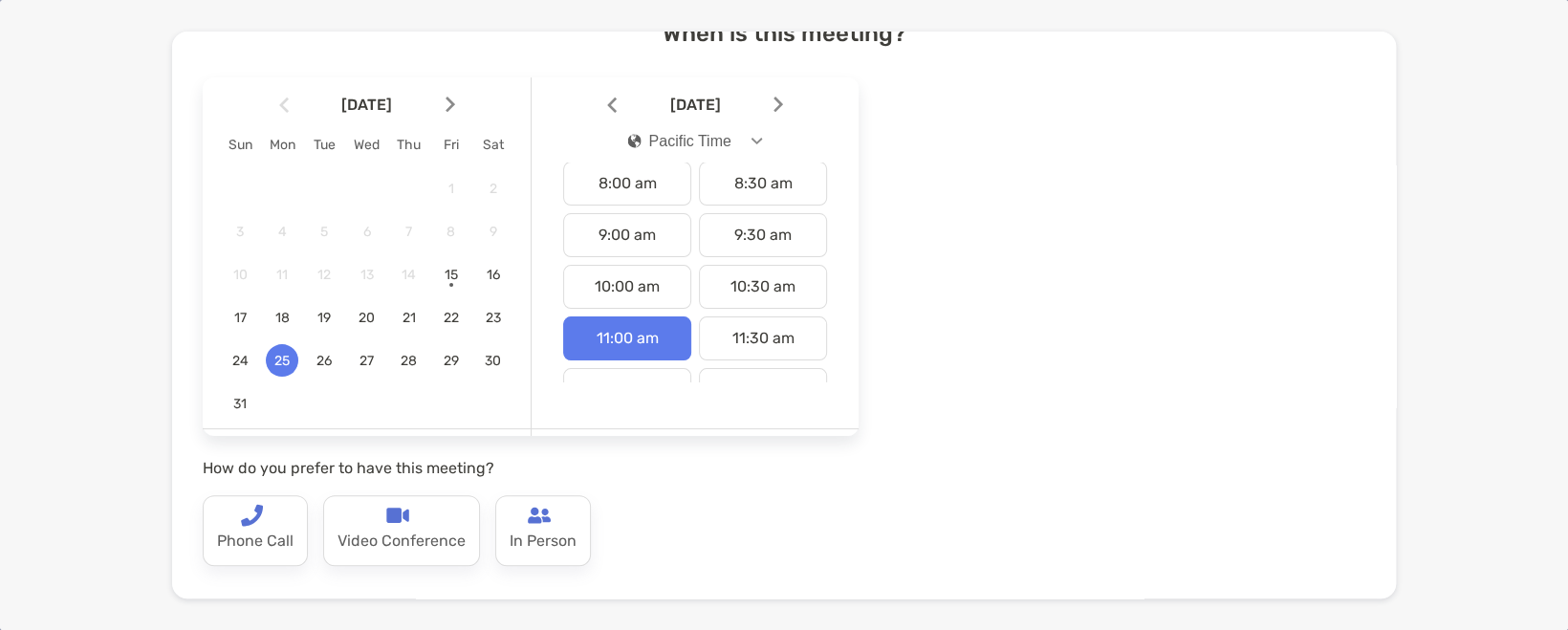
scroll to position [127, 0]
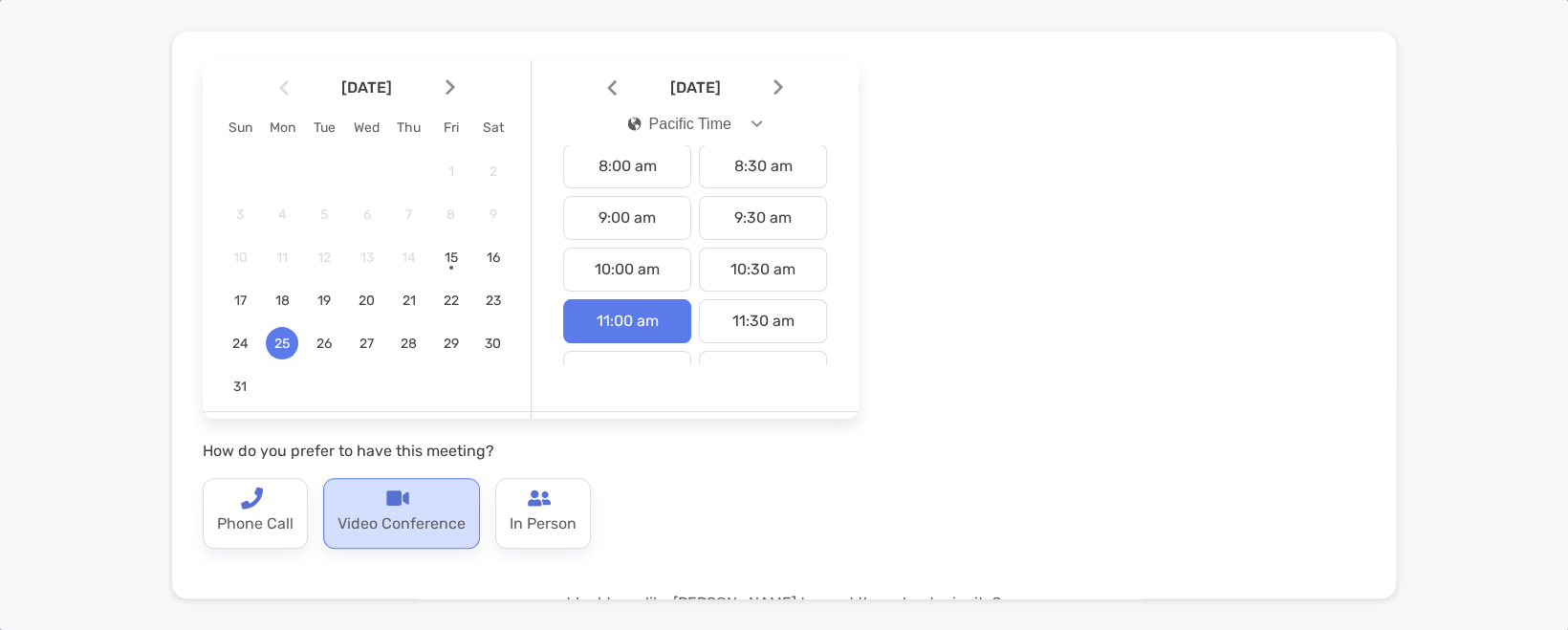
click at [422, 501] on div "Video Conference" at bounding box center [401, 513] width 157 height 71
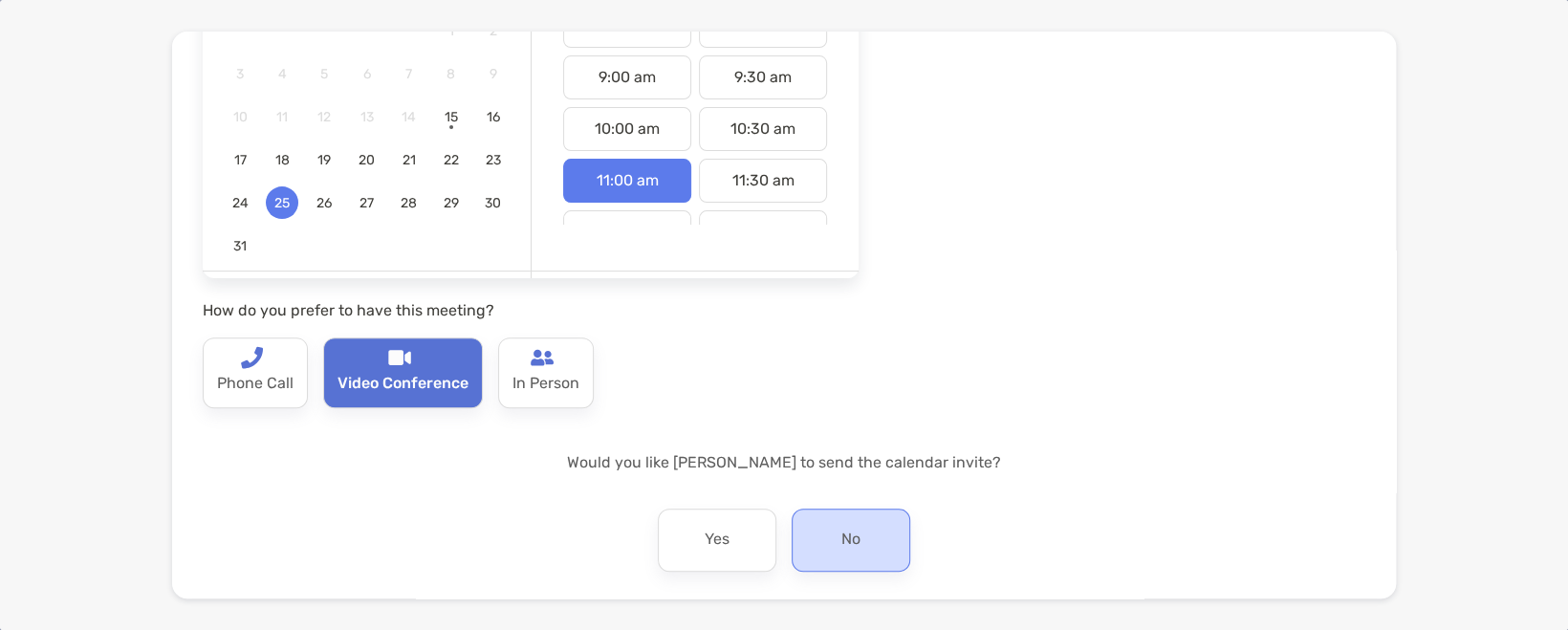
scroll to position [343, 0]
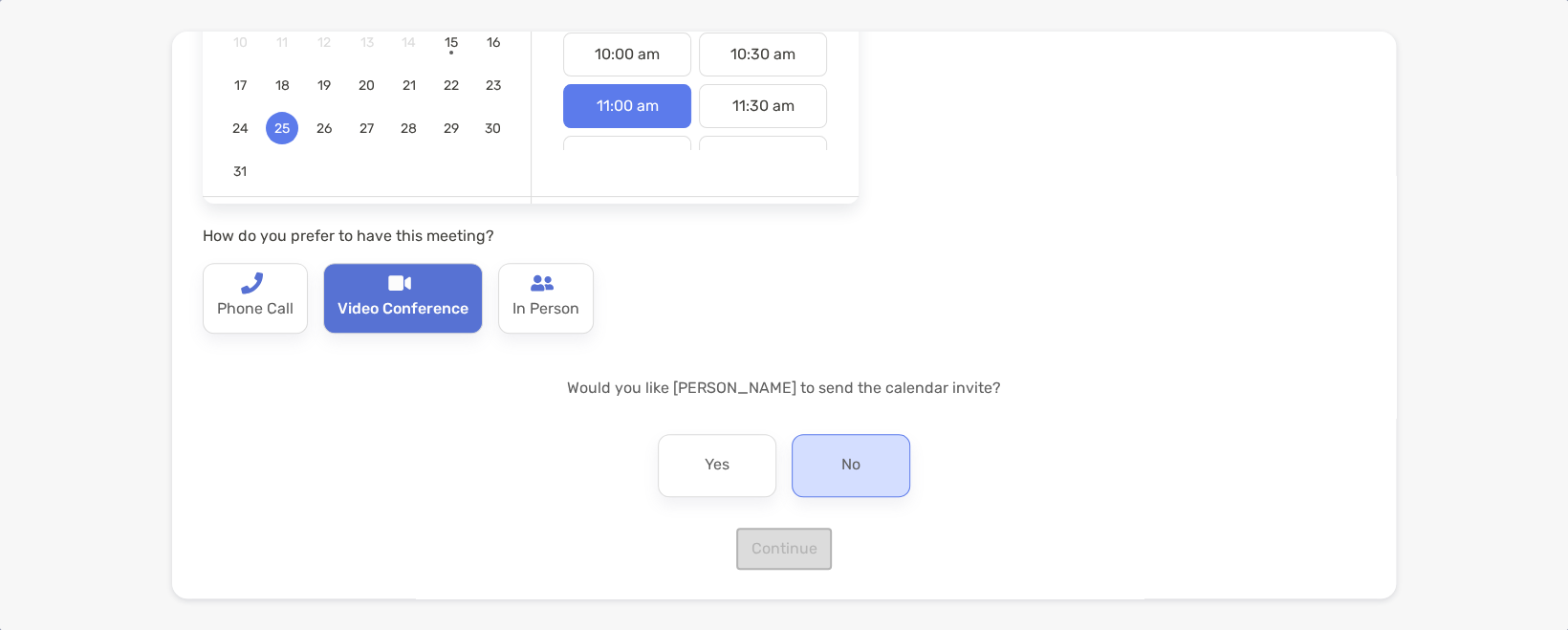
click at [814, 457] on div "No" at bounding box center [851, 465] width 119 height 63
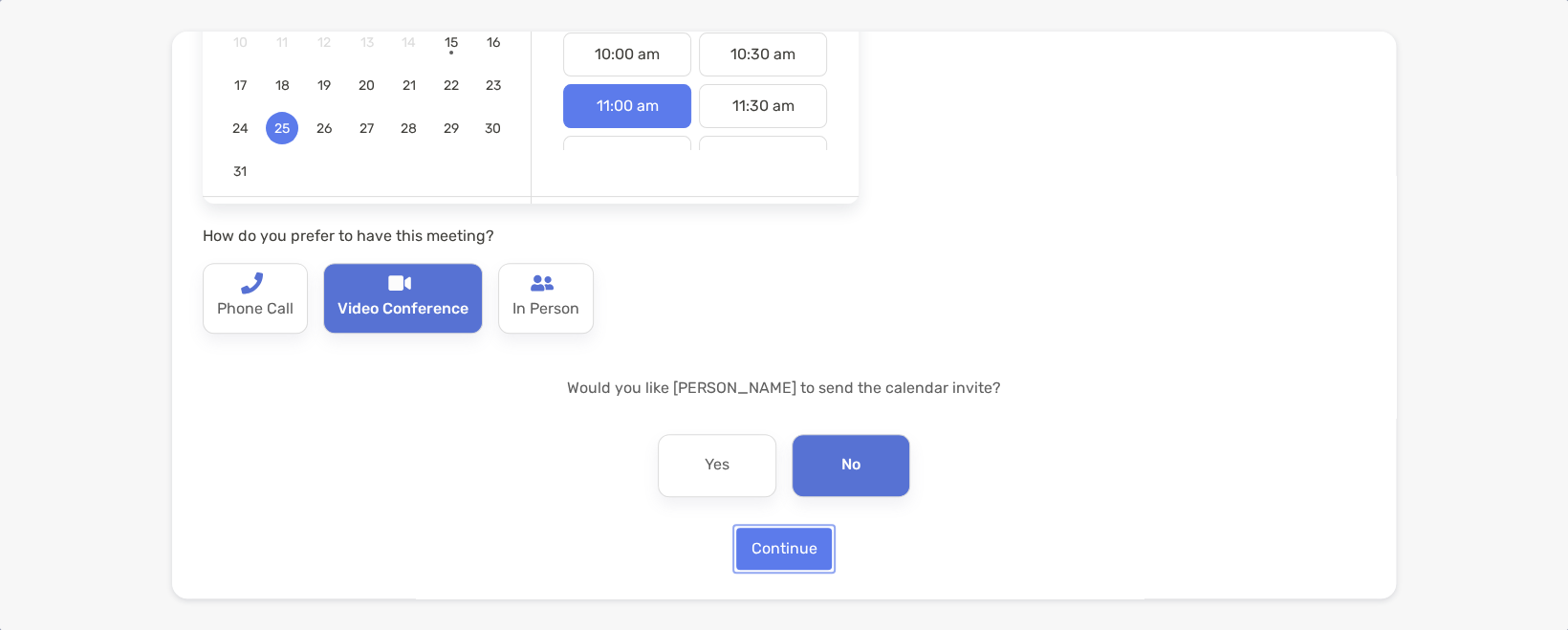
click at [798, 534] on button "Continue" at bounding box center [784, 549] width 96 height 42
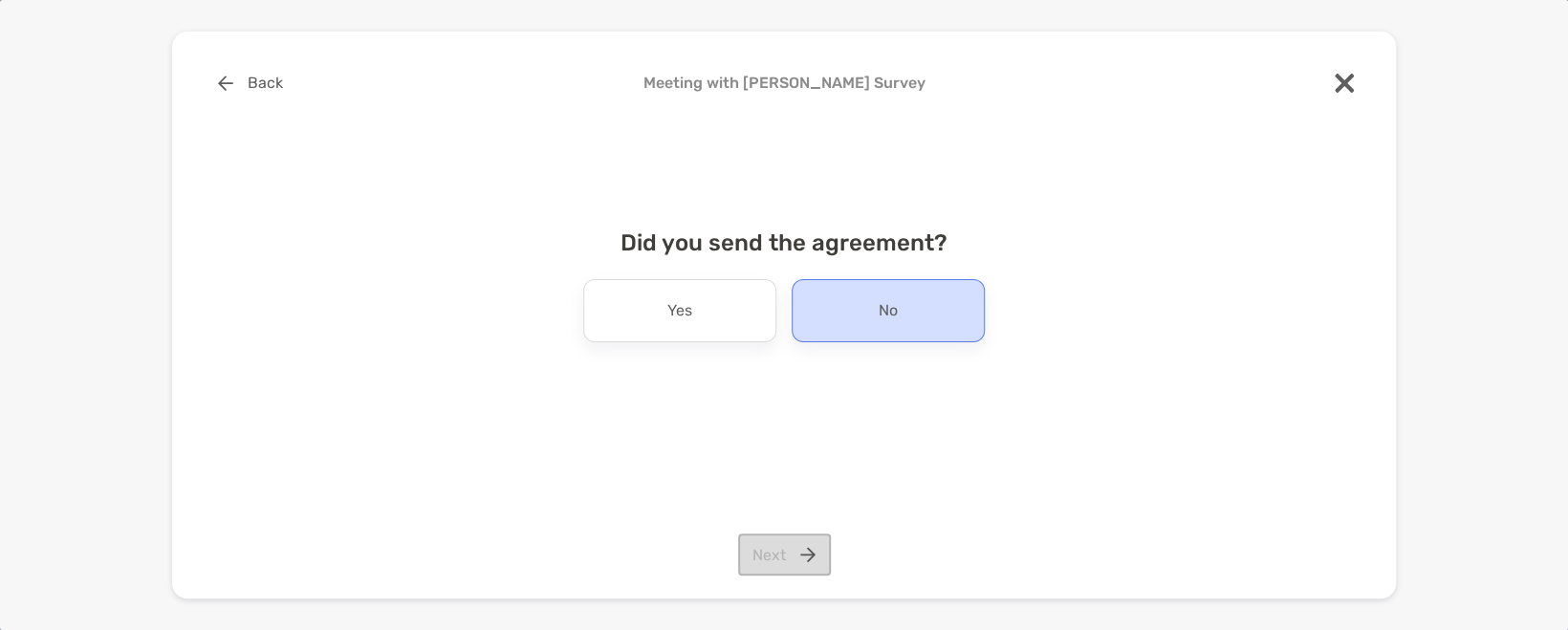
click at [848, 310] on div "No" at bounding box center [889, 311] width 193 height 63
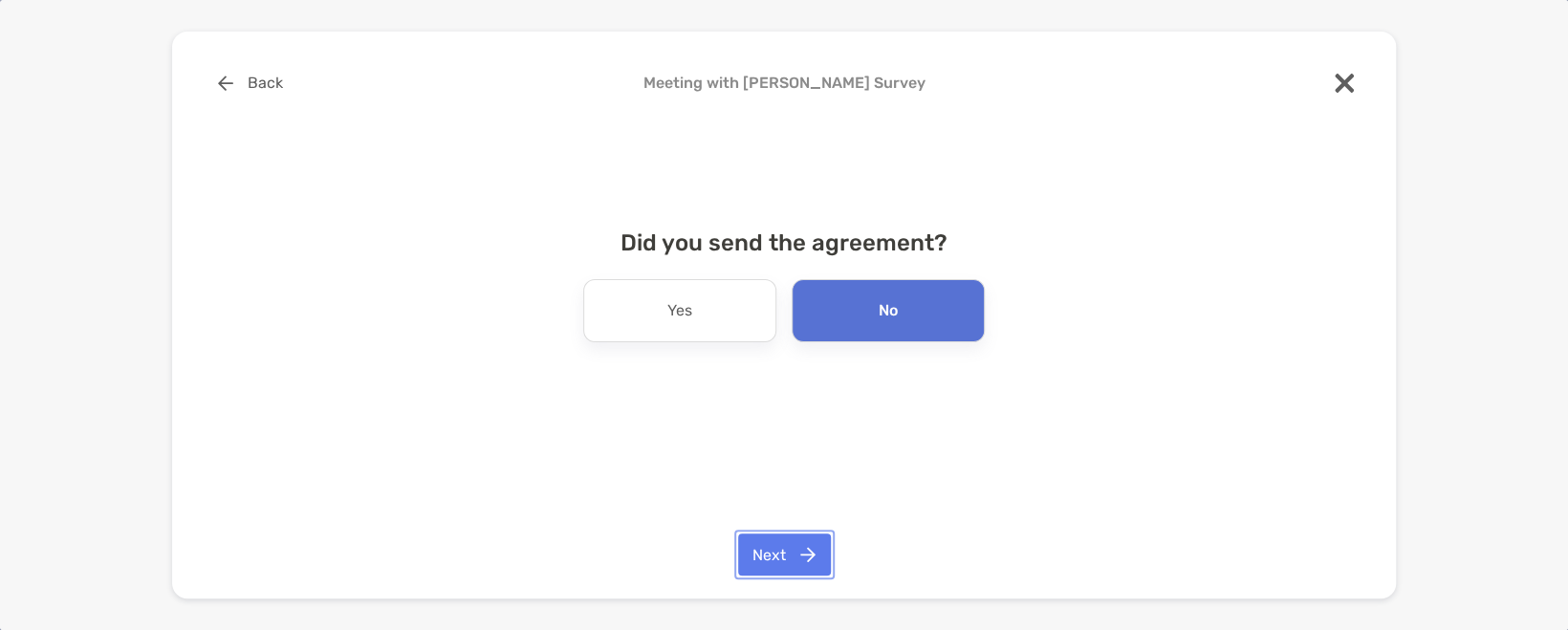
click at [790, 555] on button "Next" at bounding box center [784, 555] width 93 height 42
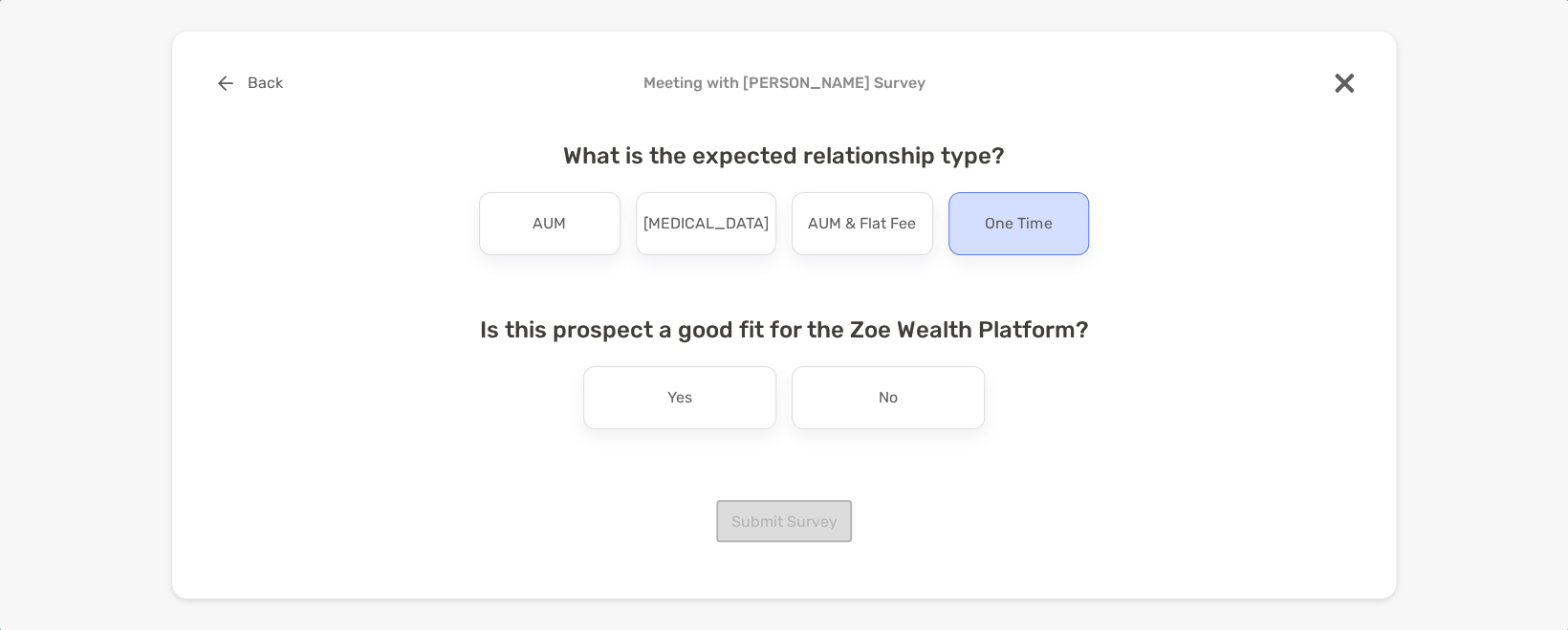
click at [978, 229] on div "One Time" at bounding box center [1020, 224] width 141 height 63
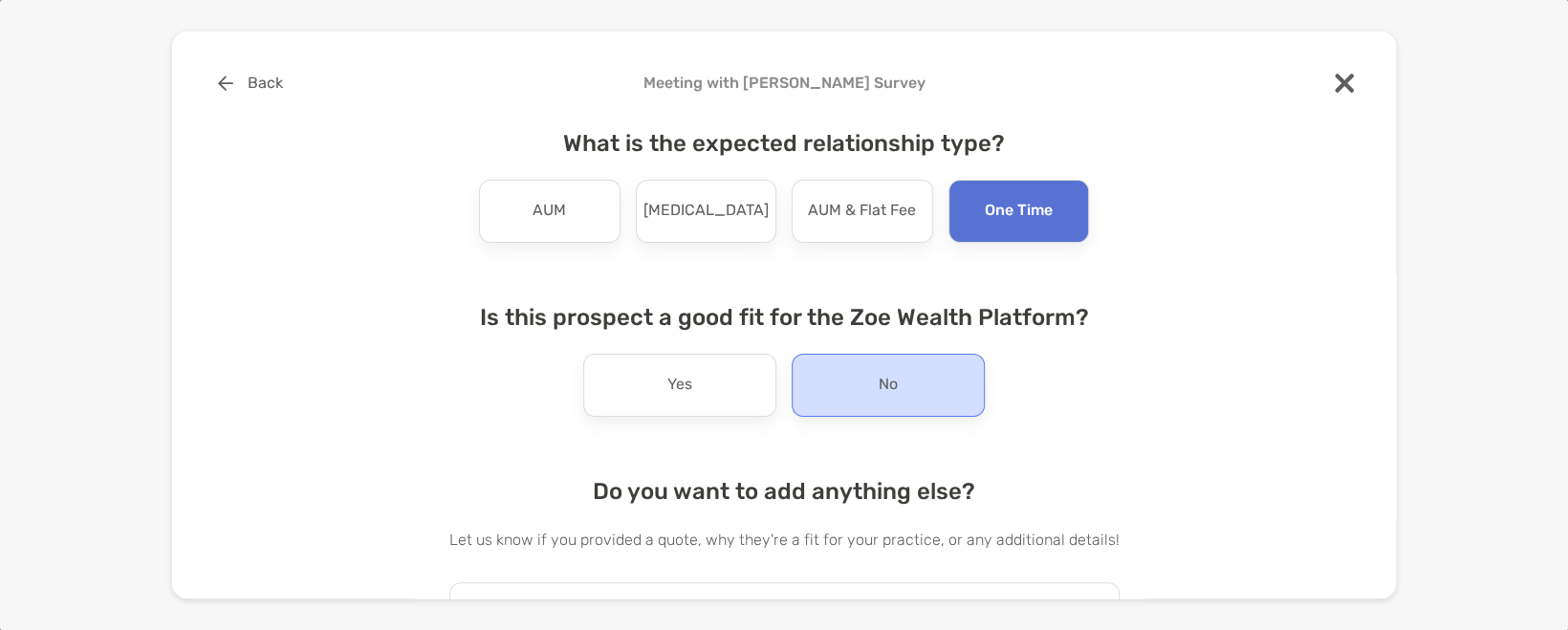
click at [886, 393] on p "No" at bounding box center [888, 386] width 19 height 31
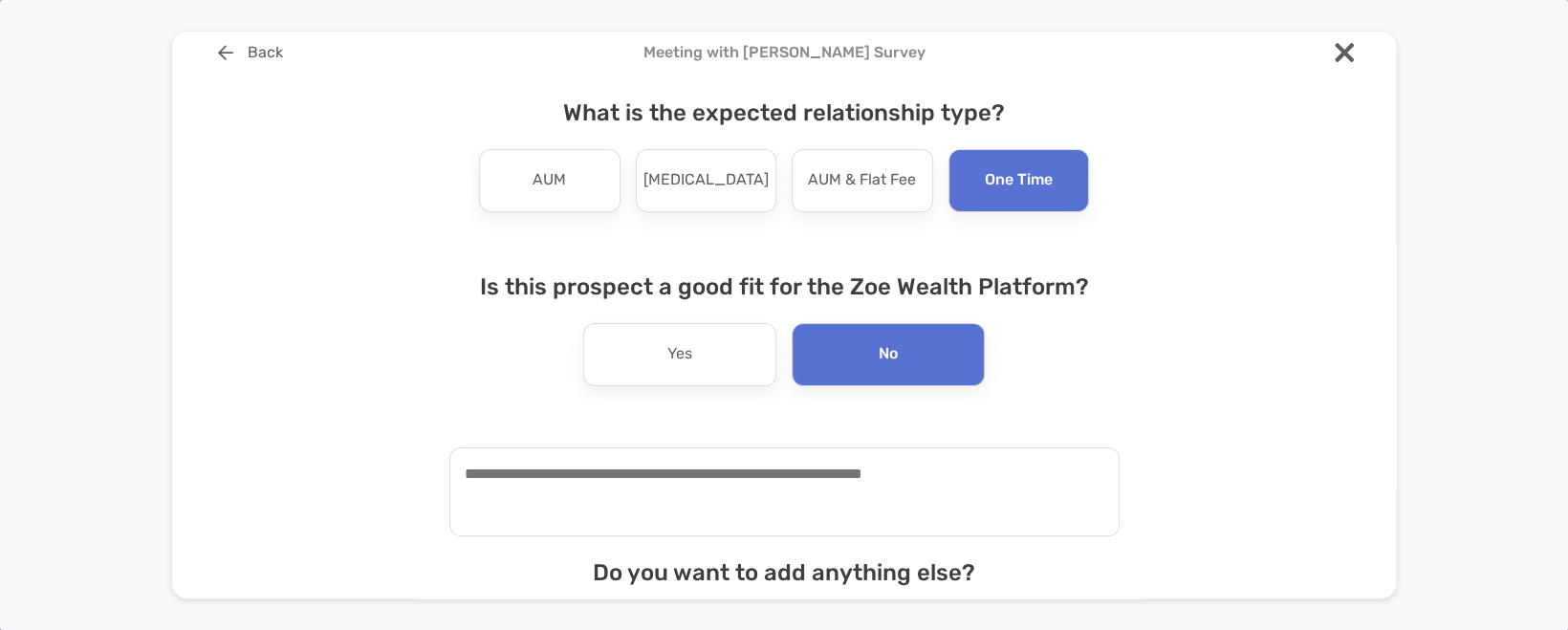
scroll to position [63, 0]
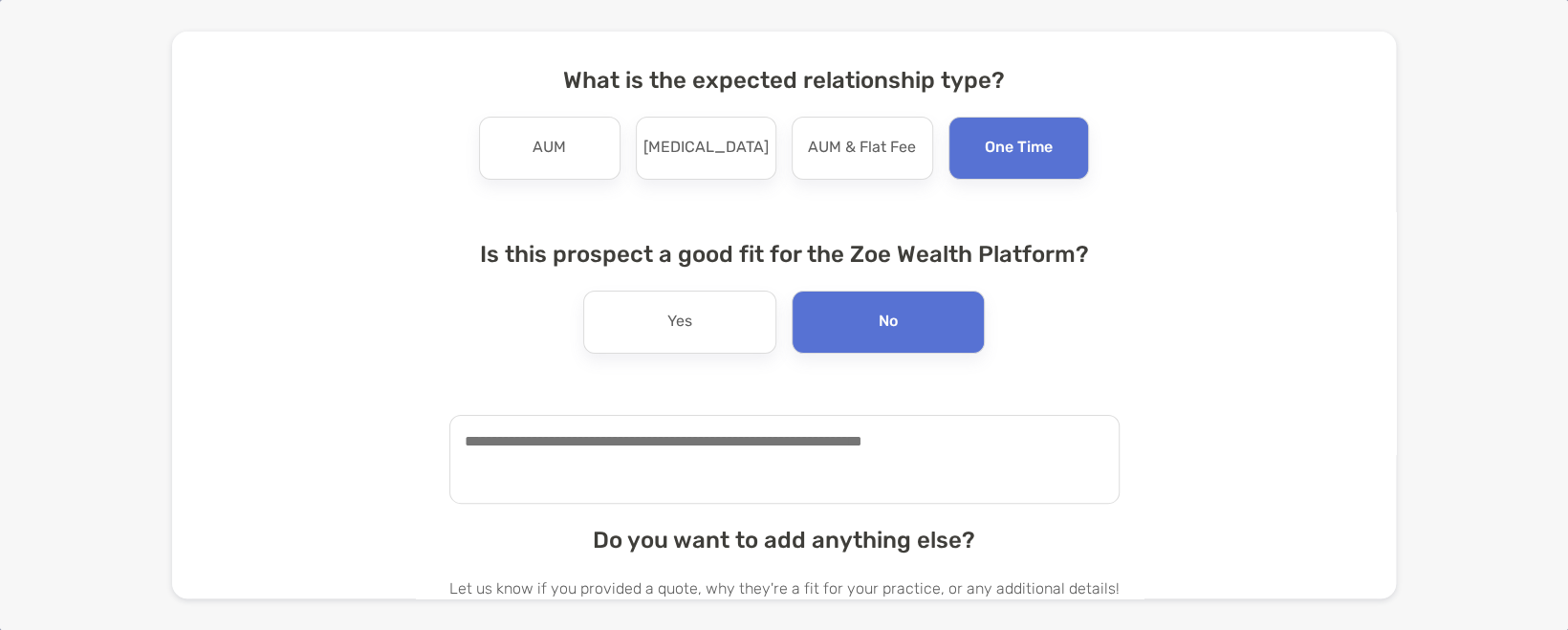
click at [747, 457] on textarea at bounding box center [784, 460] width 670 height 89
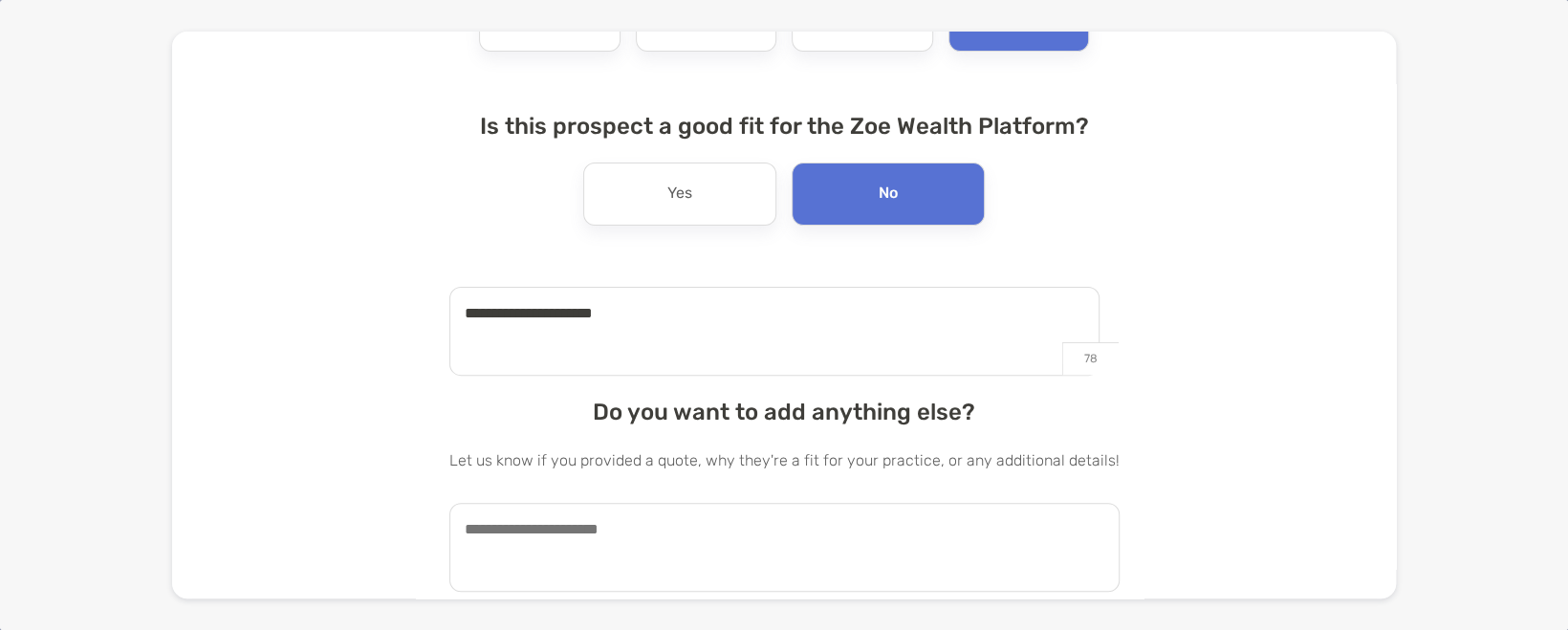
type textarea "**********"
click at [747, 514] on textarea at bounding box center [784, 548] width 670 height 89
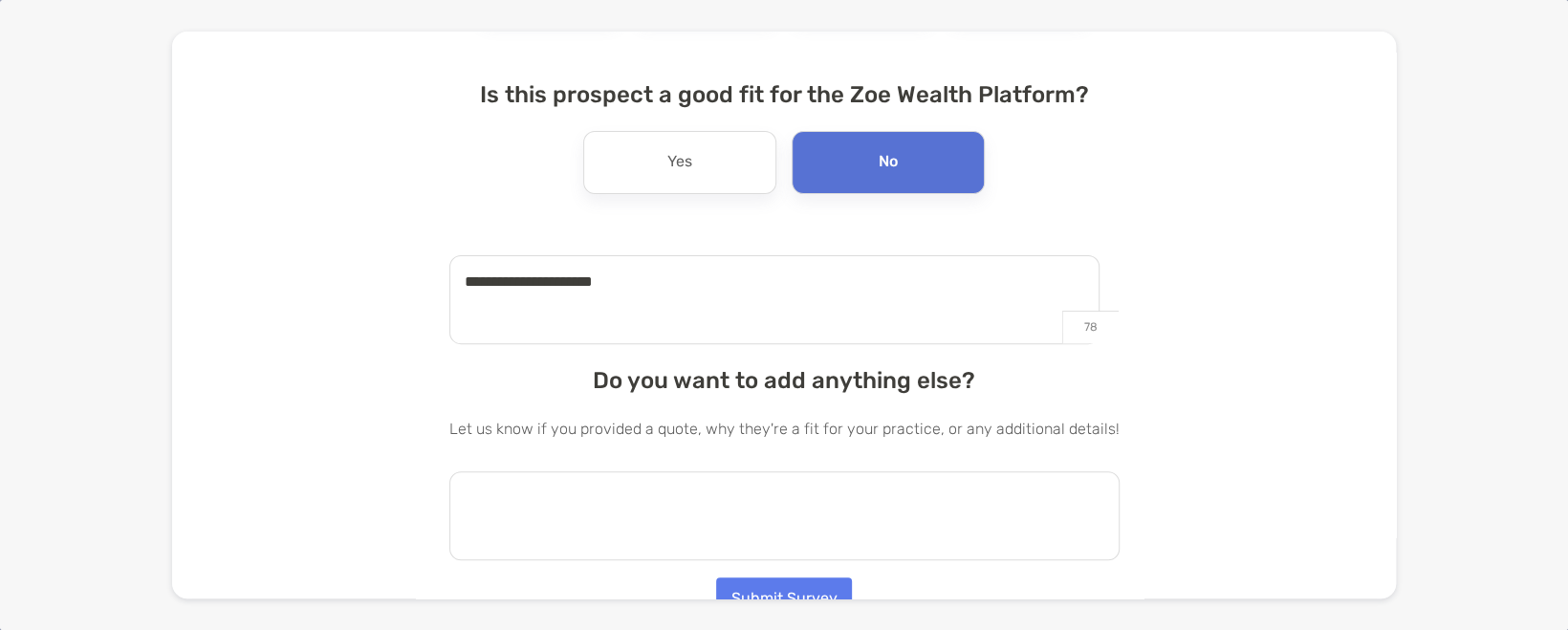
scroll to position [243, 0]
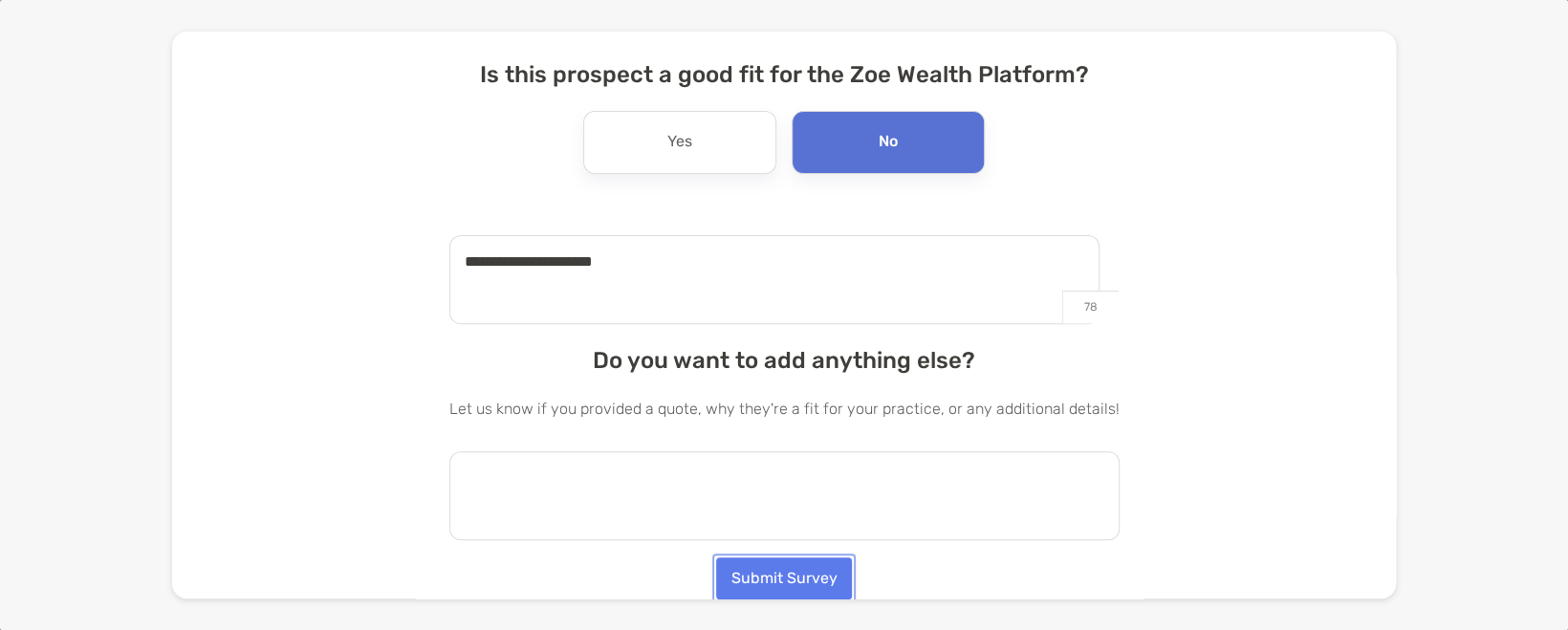
click at [778, 575] on button "Submit Survey" at bounding box center [784, 578] width 135 height 42
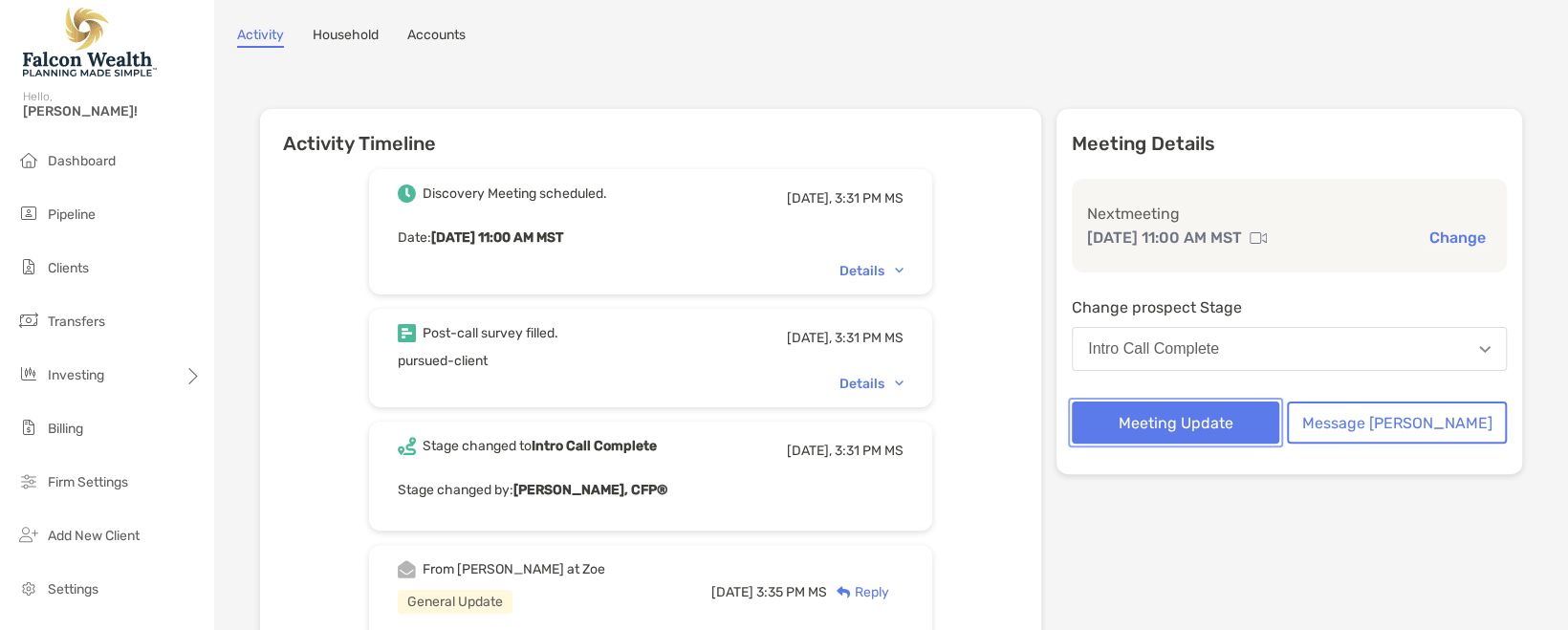
scroll to position [96, 0]
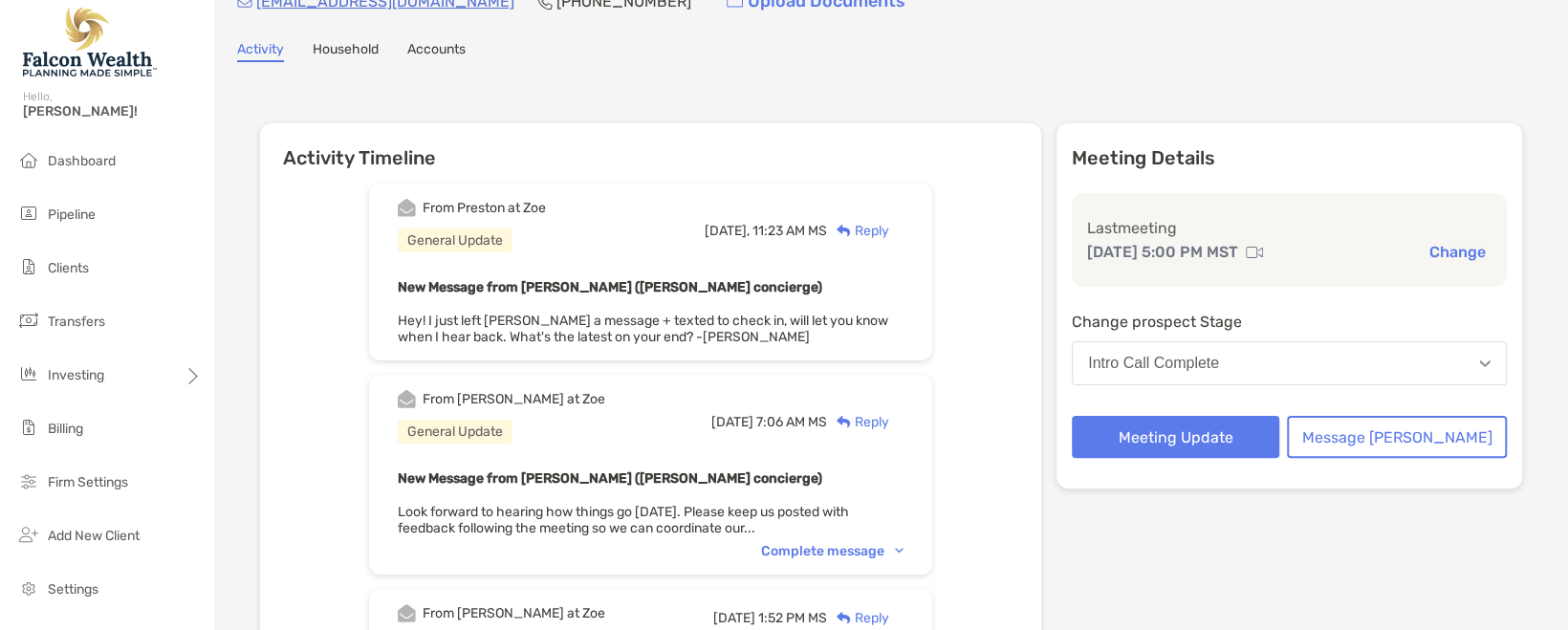
scroll to position [96, 0]
click at [1219, 365] on div "Intro Call Complete" at bounding box center [1153, 362] width 131 height 17
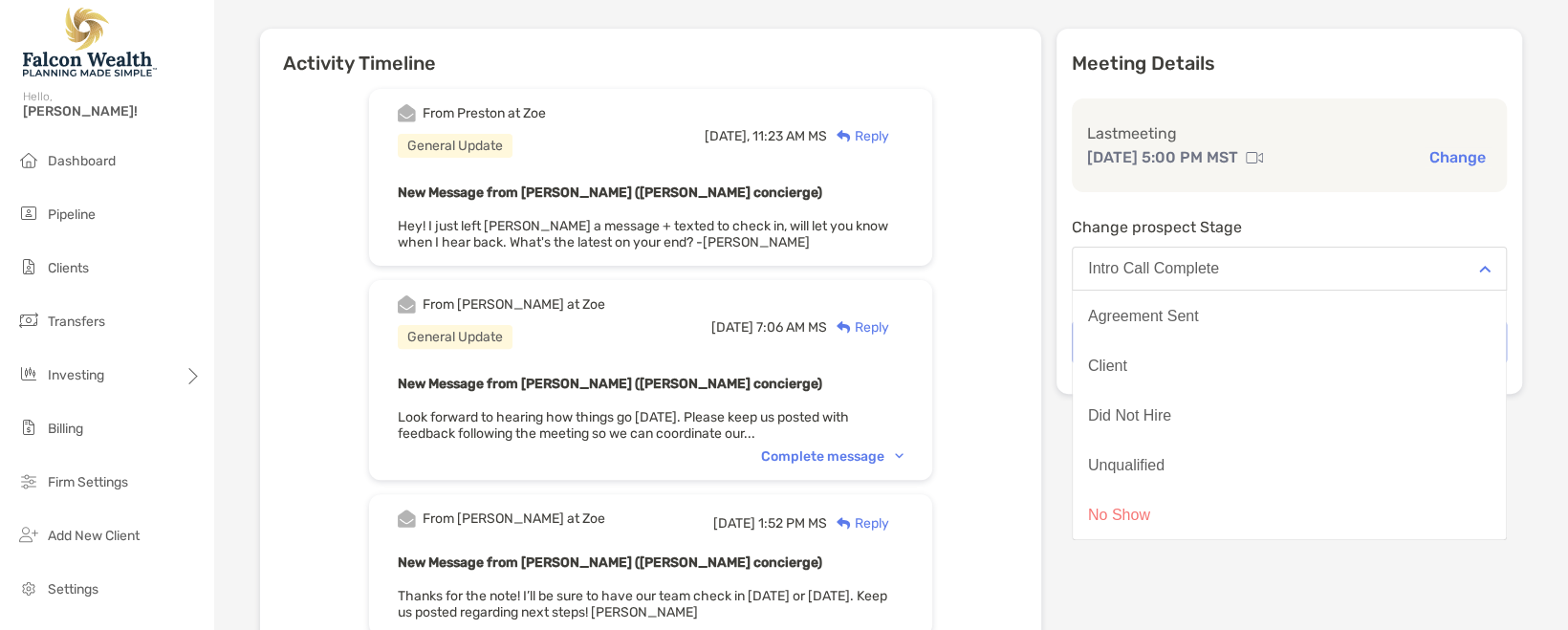
scroll to position [192, 0]
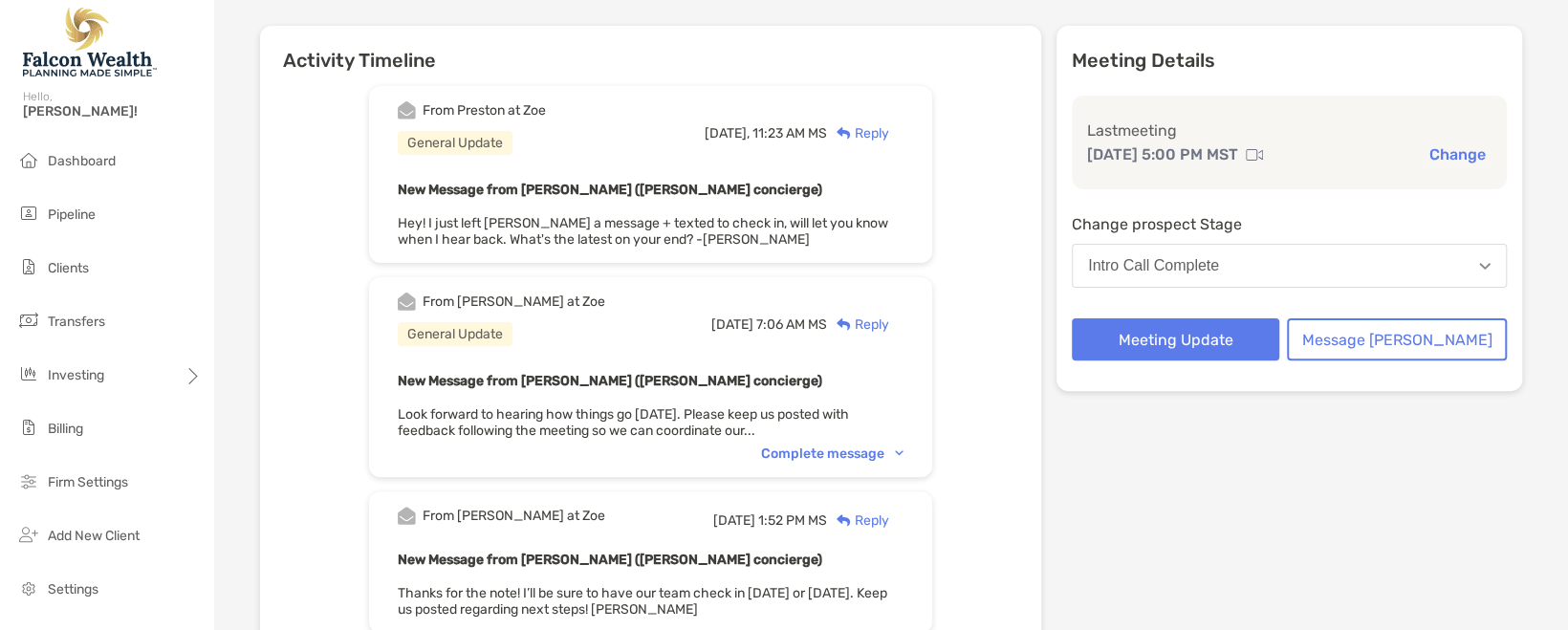
click at [889, 131] on div "Reply" at bounding box center [858, 134] width 62 height 20
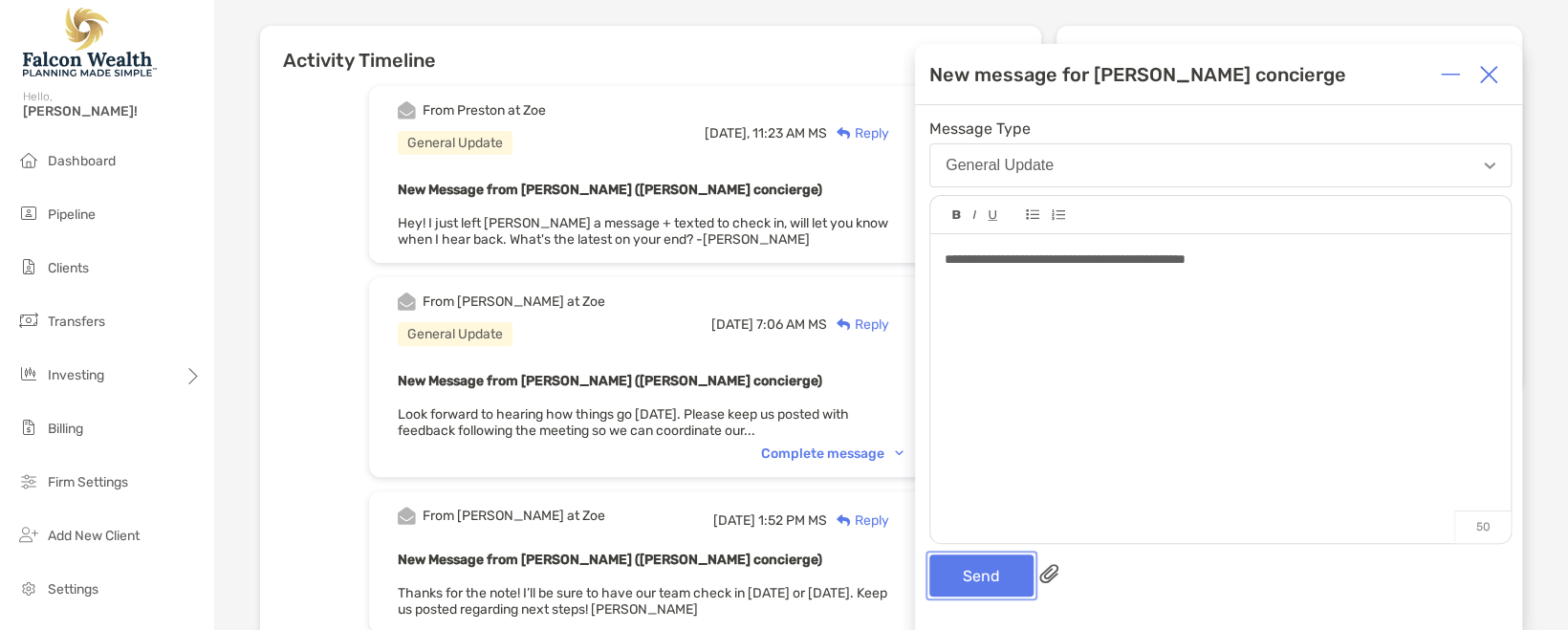
click at [979, 576] on button "Send" at bounding box center [982, 575] width 104 height 42
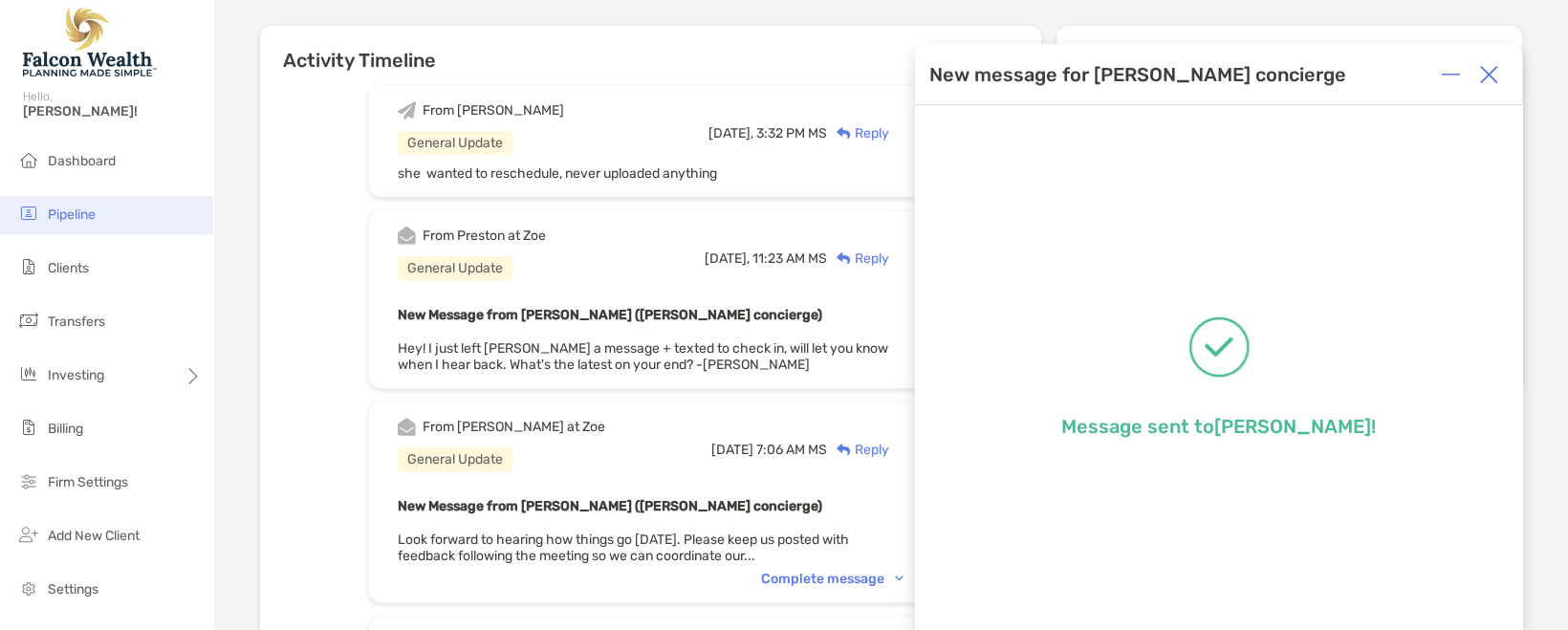
click at [79, 219] on span "Pipeline" at bounding box center [71, 215] width 47 height 16
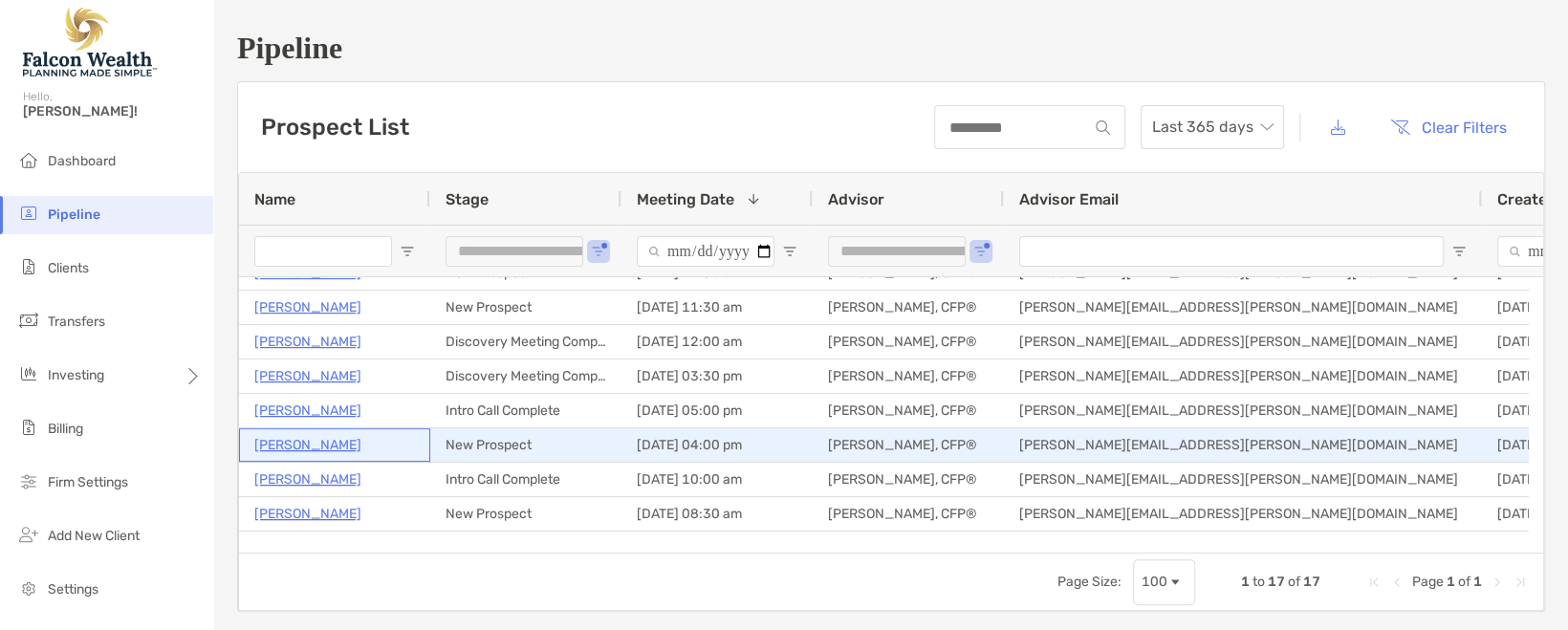
click at [356, 443] on p "Miriam Resendez" at bounding box center [308, 445] width 107 height 24
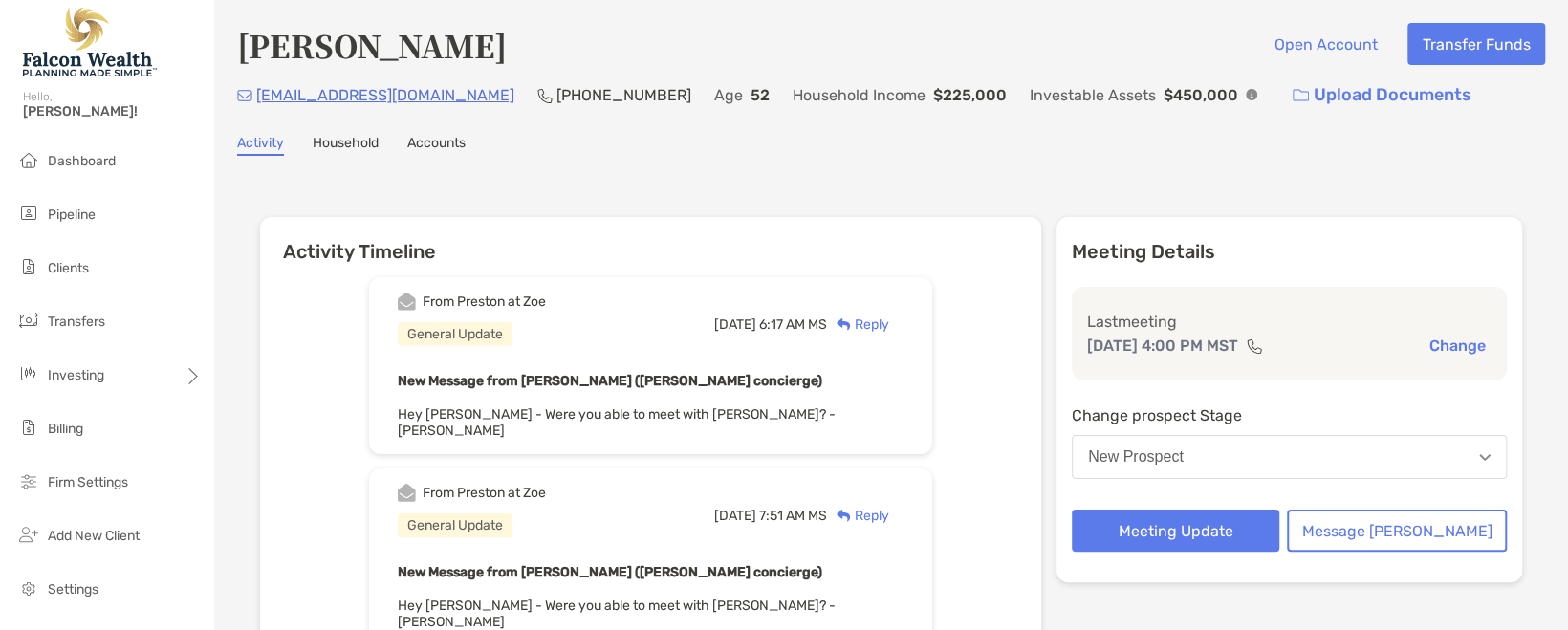
click at [889, 315] on div "Reply" at bounding box center [858, 324] width 62 height 20
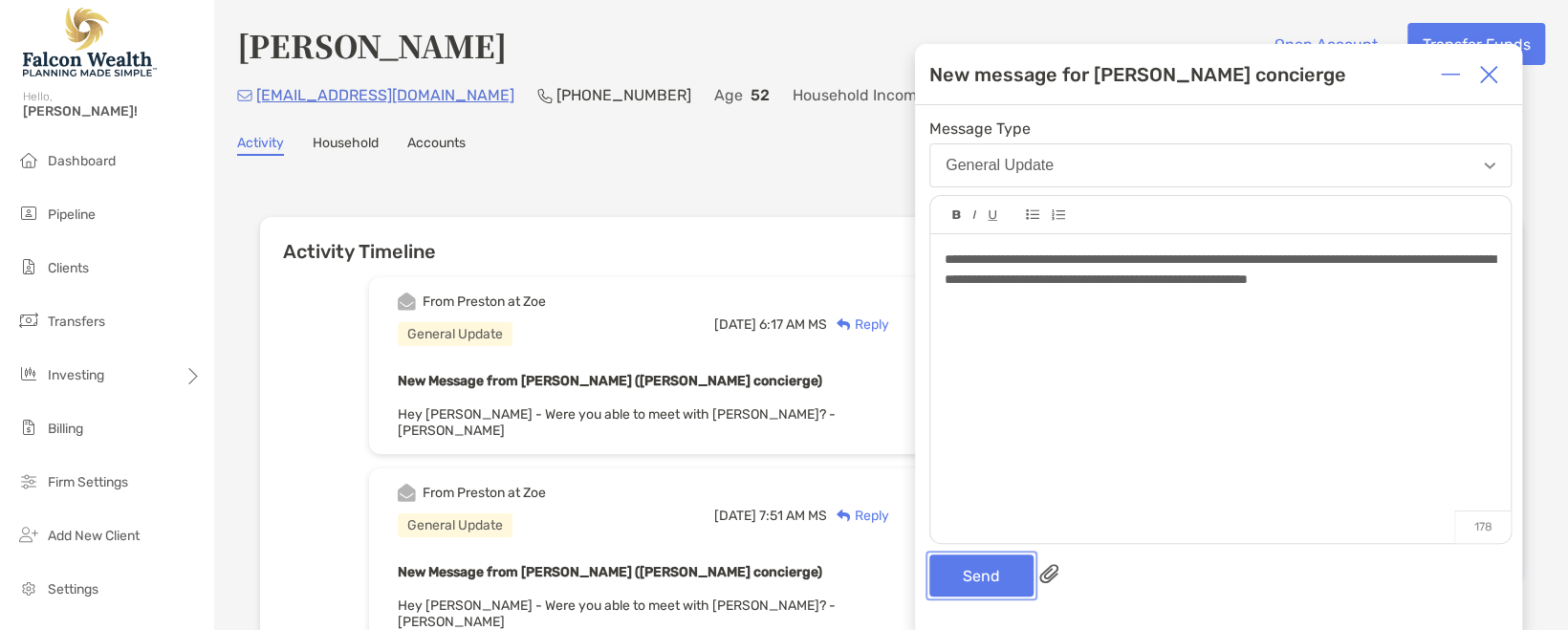
click at [991, 576] on button "Send" at bounding box center [982, 575] width 104 height 42
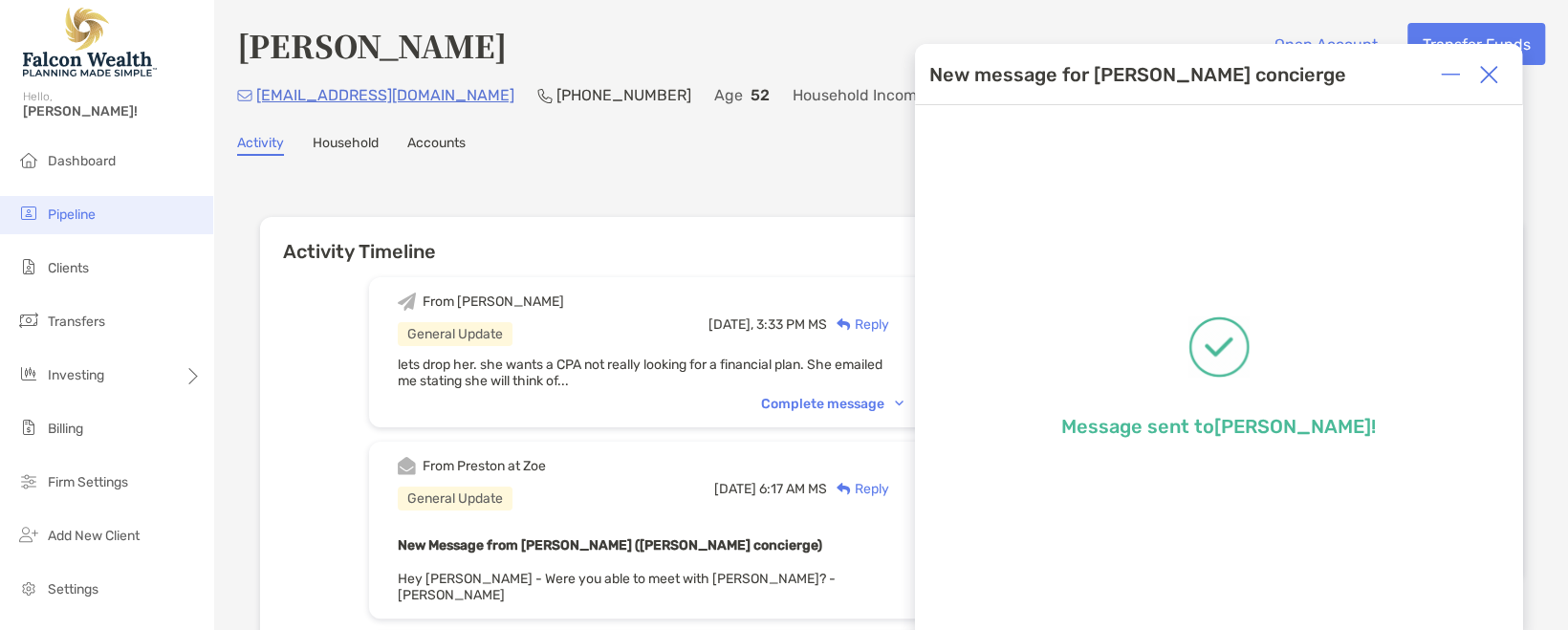
click at [132, 221] on li "Pipeline" at bounding box center [106, 216] width 213 height 39
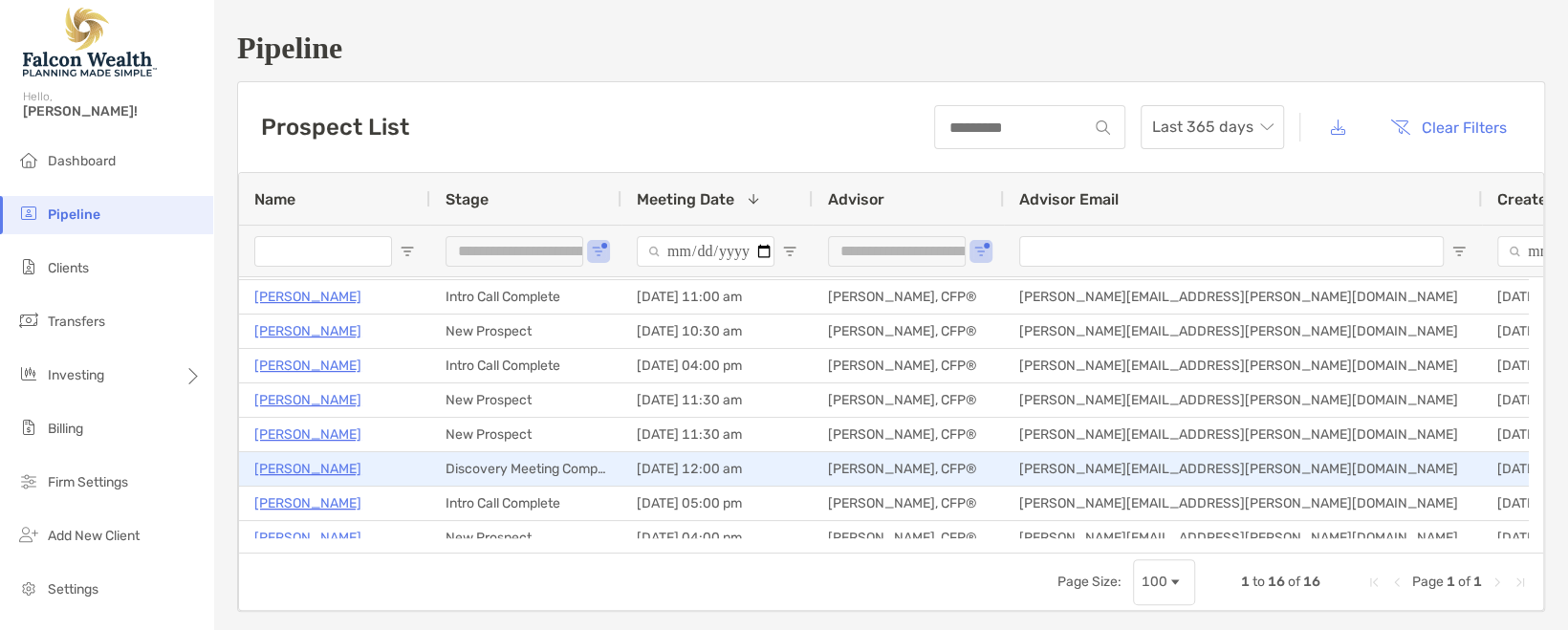
click at [316, 465] on p "[PERSON_NAME]" at bounding box center [308, 469] width 107 height 24
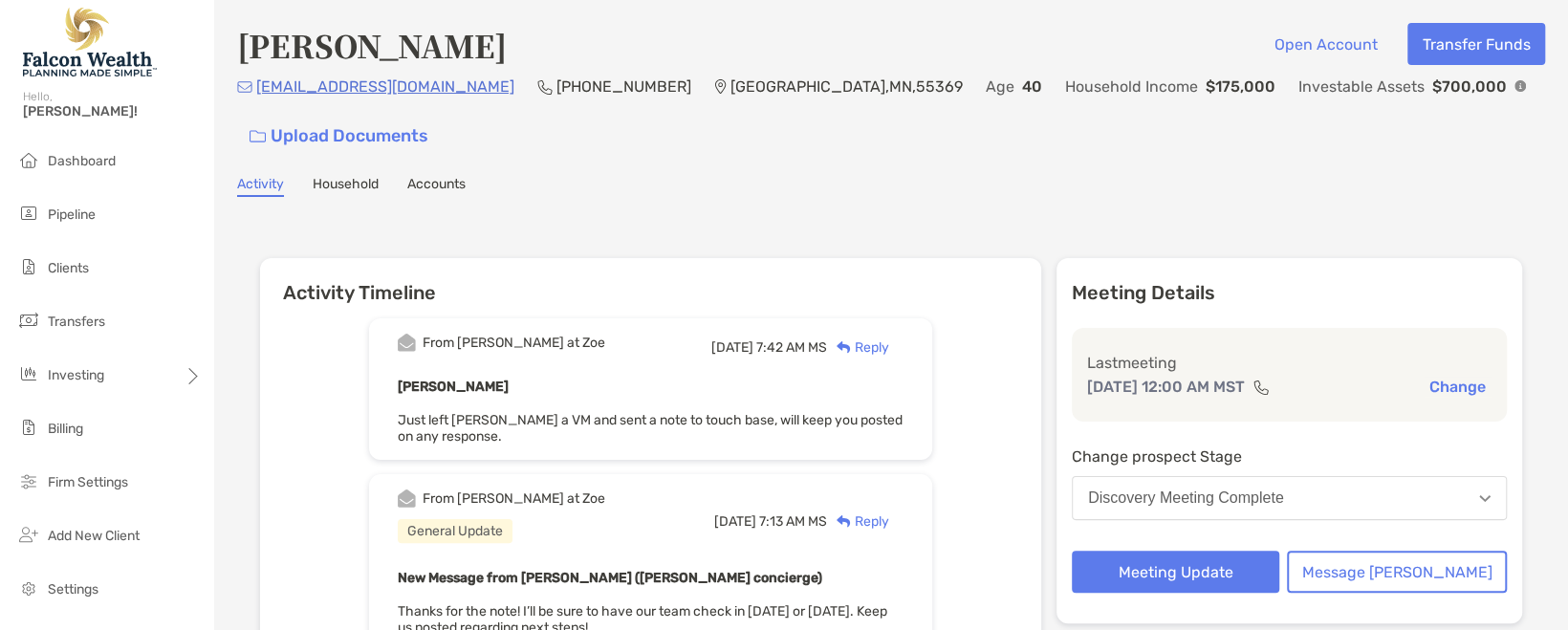
click at [889, 350] on div "Reply" at bounding box center [858, 347] width 62 height 20
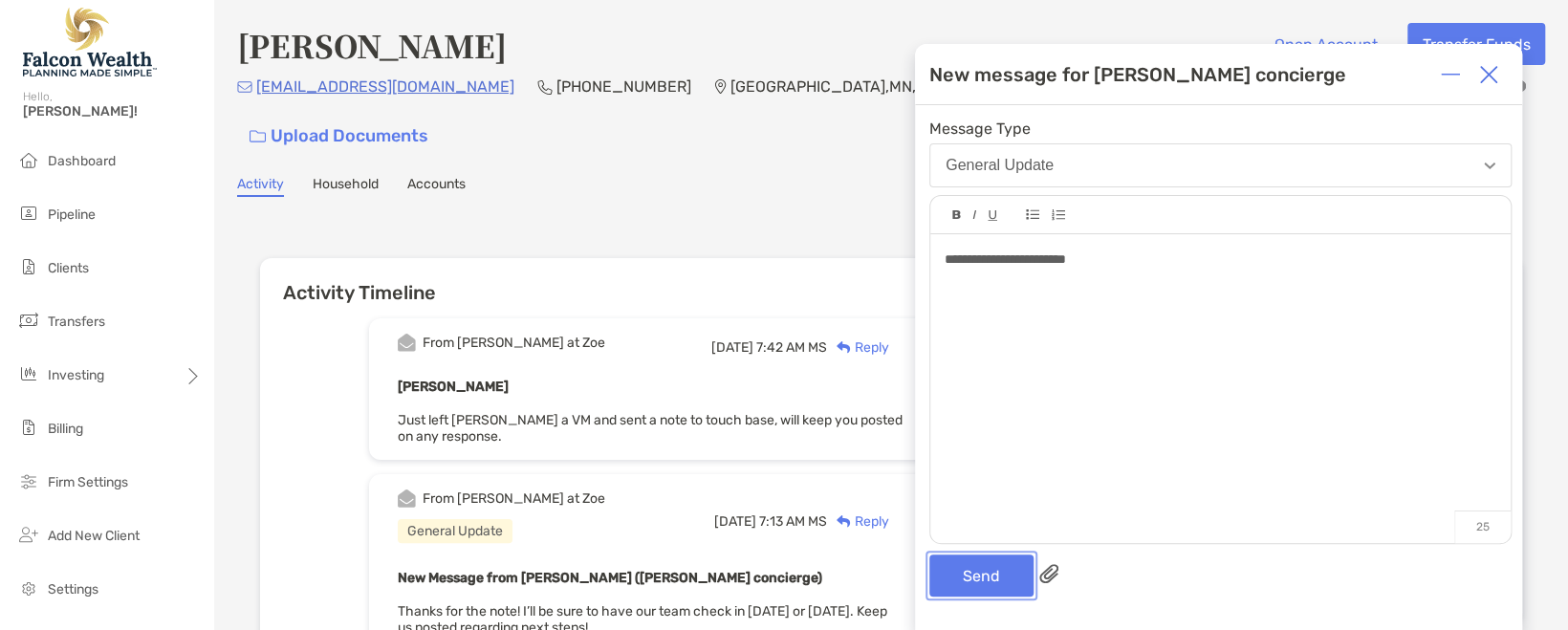
click at [998, 565] on button "Send" at bounding box center [982, 575] width 104 height 42
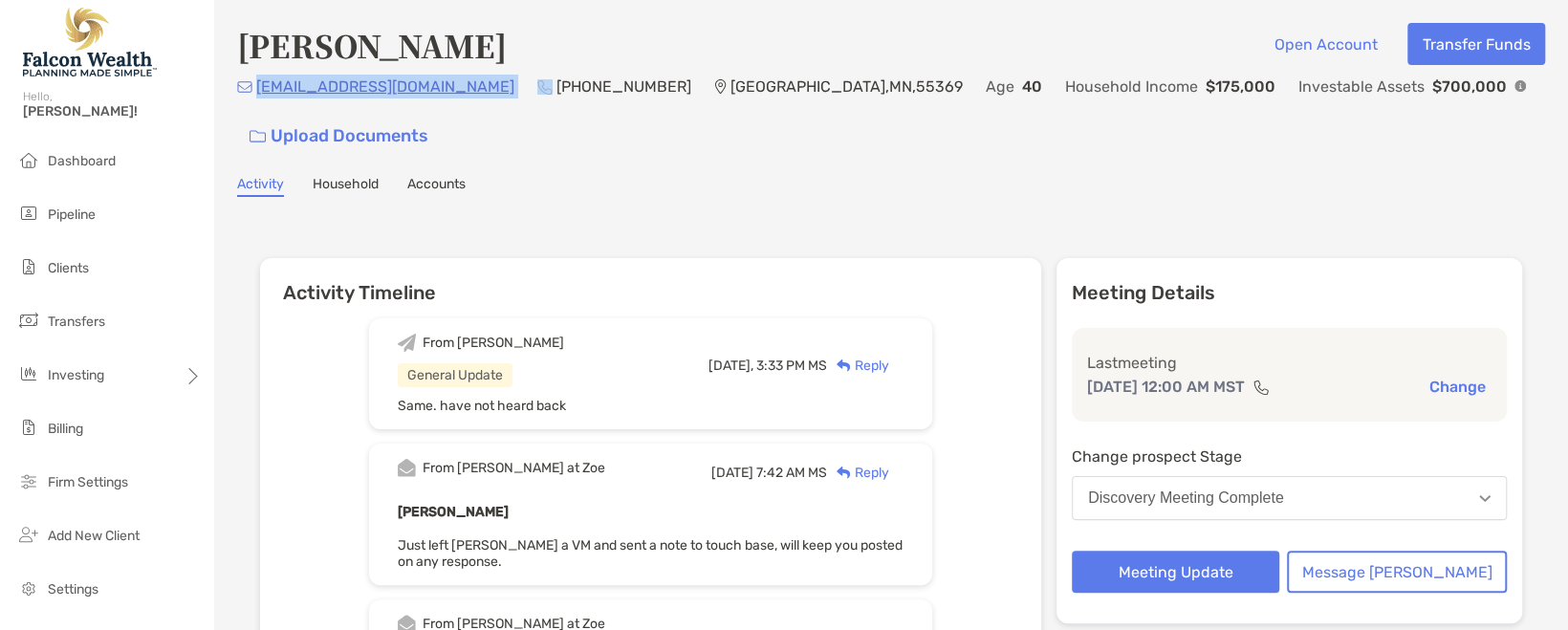
drag, startPoint x: 422, startPoint y: 87, endPoint x: 257, endPoint y: 91, distance: 165.0
click at [257, 91] on div "[EMAIL_ADDRESS][DOMAIN_NAME] (309) 585-[GEOGRAPHIC_DATA] Age [DEMOGRAPHIC_DATA]…" at bounding box center [891, 115] width 1308 height 82
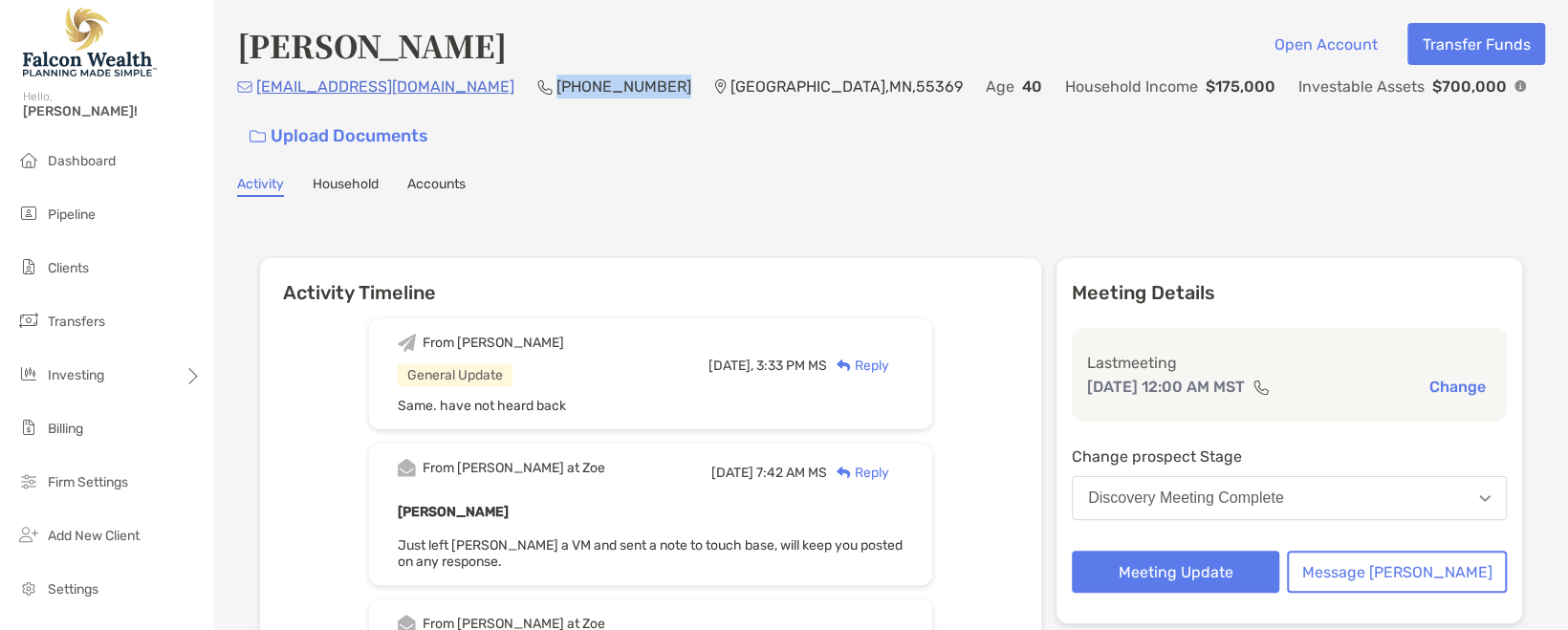
drag, startPoint x: 567, startPoint y: 87, endPoint x: 455, endPoint y: 86, distance: 112.0
click at [455, 86] on div "[EMAIL_ADDRESS][DOMAIN_NAME] (309) 585-[GEOGRAPHIC_DATA] Age [DEMOGRAPHIC_DATA]…" at bounding box center [891, 115] width 1308 height 82
copy p "[PHONE_NUMBER]"
click at [889, 364] on div "Reply" at bounding box center [858, 366] width 62 height 20
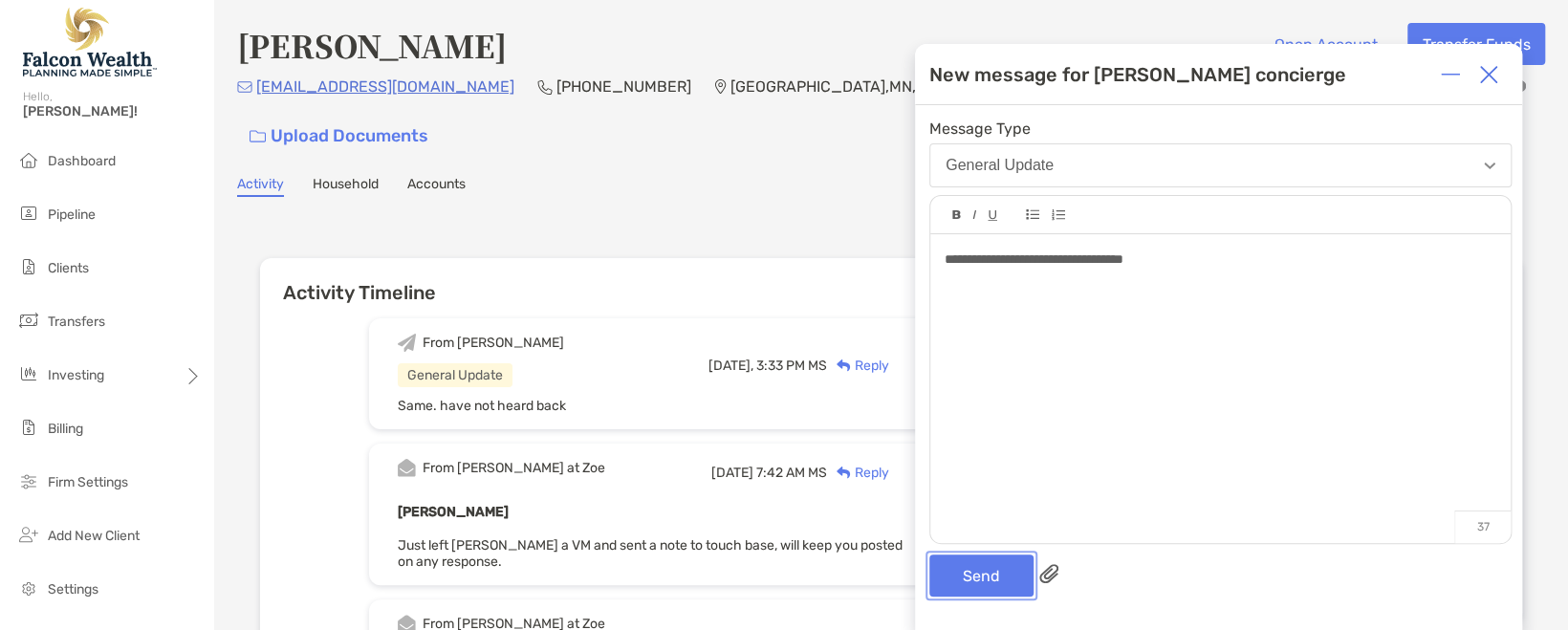
click at [1011, 583] on button "Send" at bounding box center [982, 575] width 104 height 42
